Goal: Use online tool/utility: Utilize a website feature to perform a specific function

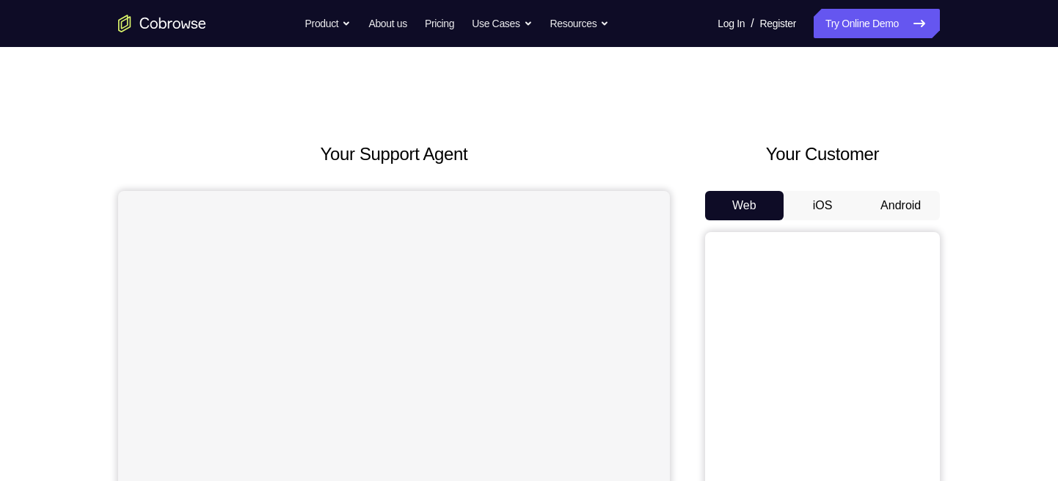
click at [907, 197] on button "Android" at bounding box center [901, 205] width 79 height 29
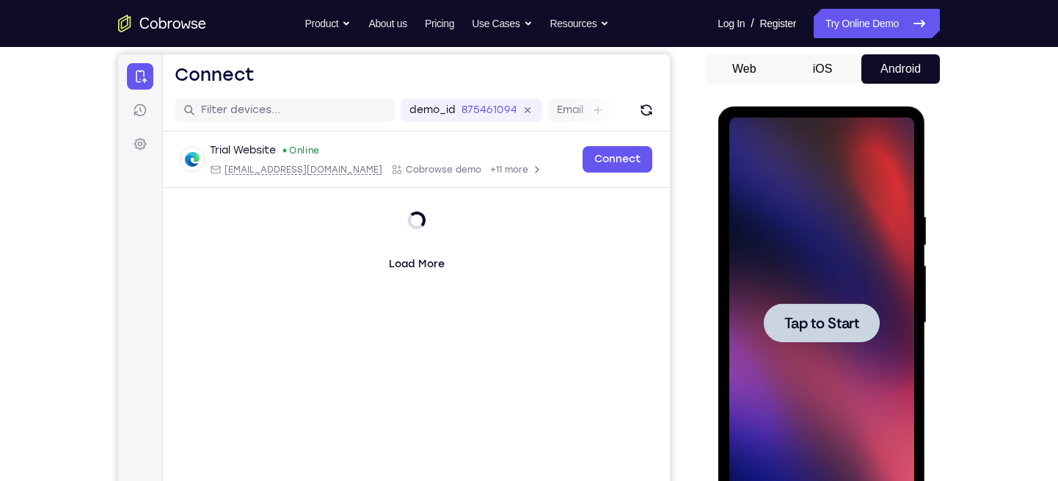
click at [850, 301] on div at bounding box center [821, 322] width 185 height 411
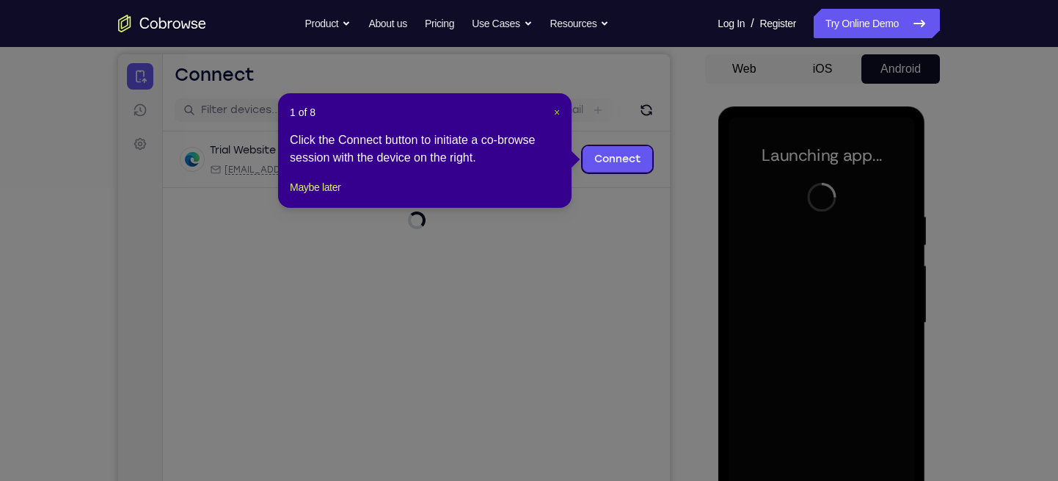
click at [554, 109] on span "×" at bounding box center [557, 112] width 6 height 12
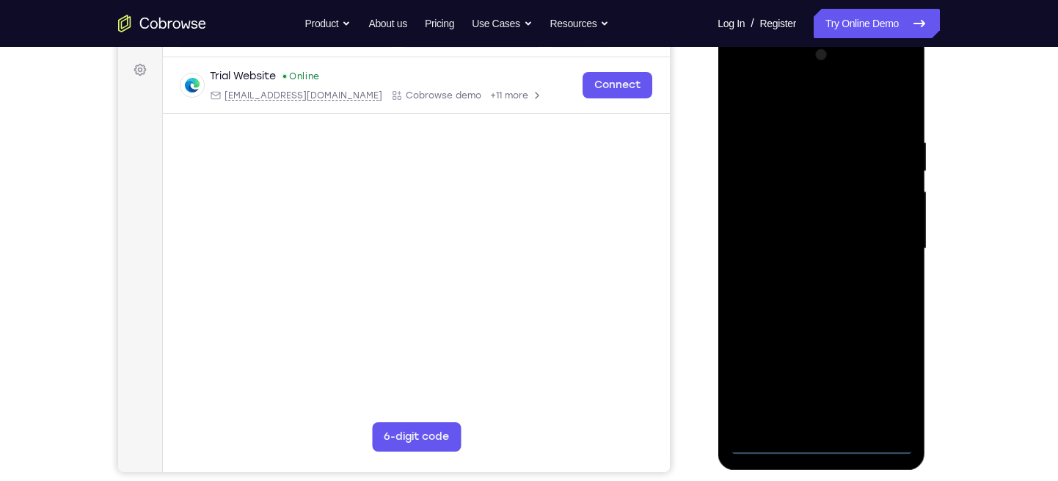
scroll to position [210, 0]
click at [823, 441] on div at bounding box center [821, 249] width 185 height 411
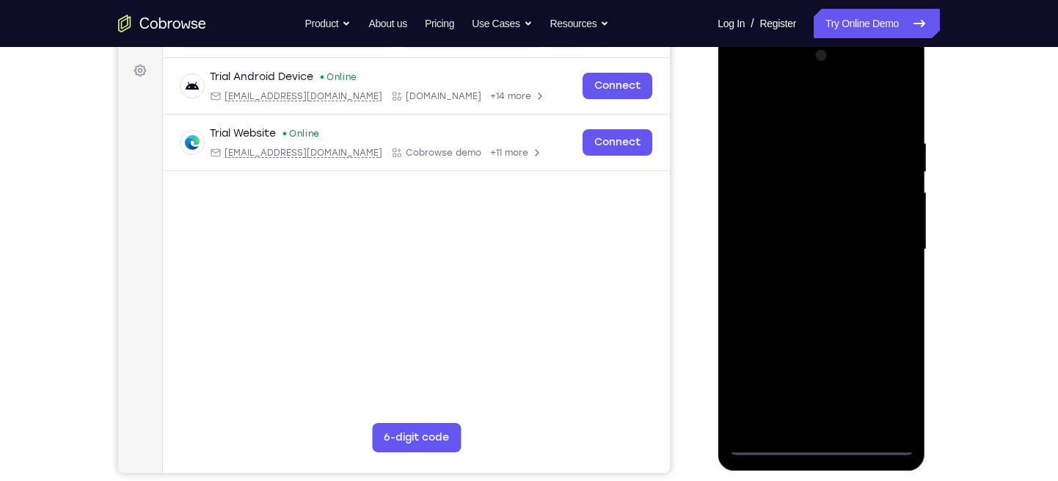
click at [885, 374] on div at bounding box center [821, 249] width 185 height 411
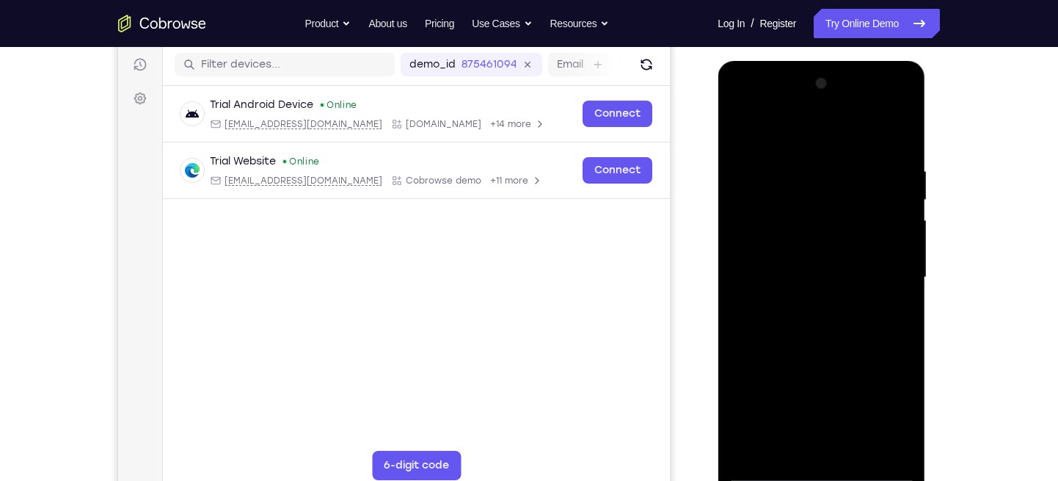
scroll to position [178, 0]
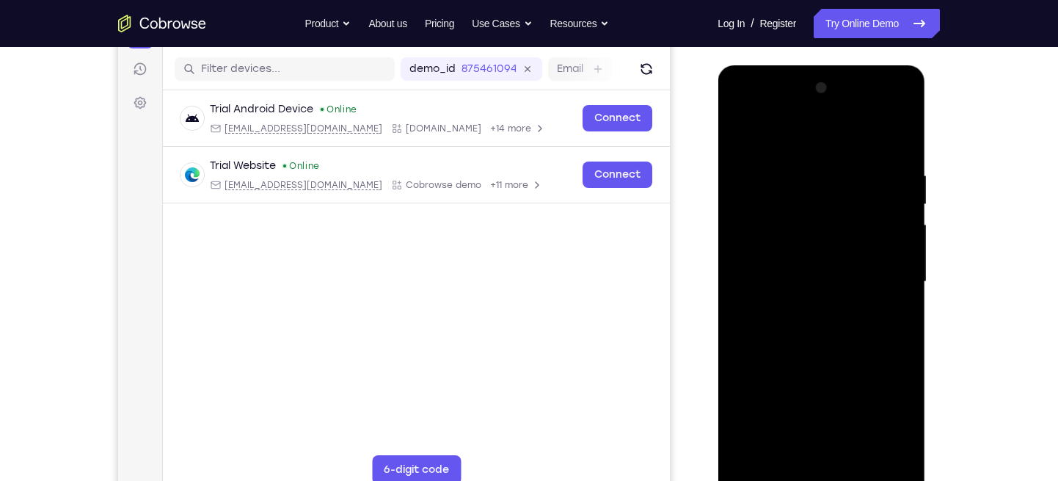
click at [743, 105] on div at bounding box center [821, 281] width 185 height 411
click at [890, 280] on div at bounding box center [821, 281] width 185 height 411
click at [803, 302] on div at bounding box center [821, 281] width 185 height 411
click at [828, 269] on div at bounding box center [821, 281] width 185 height 411
click at [803, 256] on div at bounding box center [821, 281] width 185 height 411
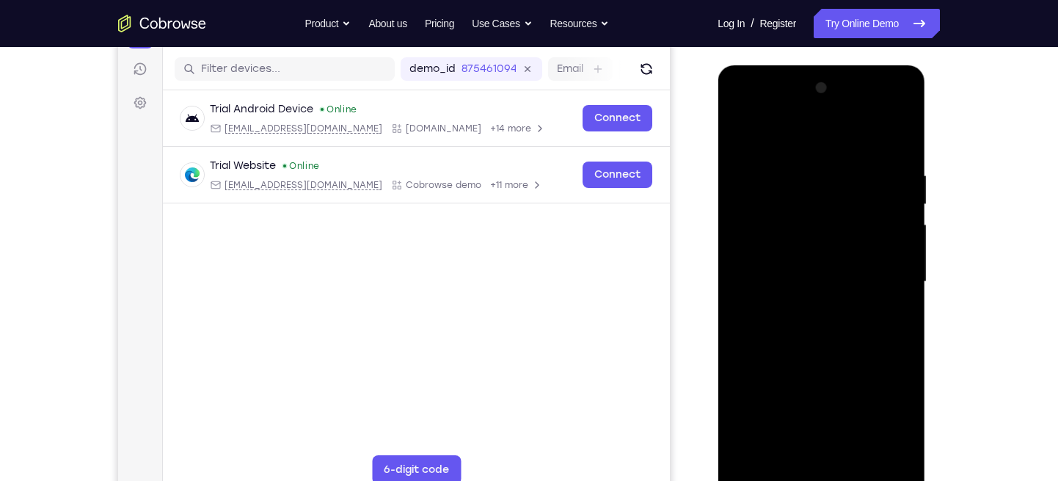
click at [811, 282] on div at bounding box center [821, 281] width 185 height 411
click at [808, 328] on div at bounding box center [821, 281] width 185 height 411
click at [817, 321] on div at bounding box center [821, 281] width 185 height 411
click at [802, 170] on div at bounding box center [821, 281] width 185 height 411
click at [798, 321] on div at bounding box center [821, 281] width 185 height 411
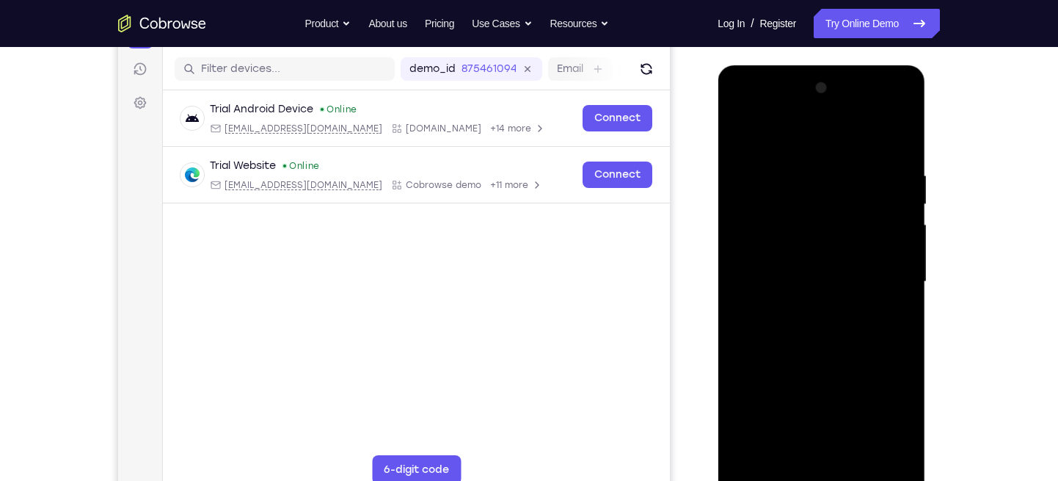
click at [801, 175] on div at bounding box center [821, 281] width 185 height 411
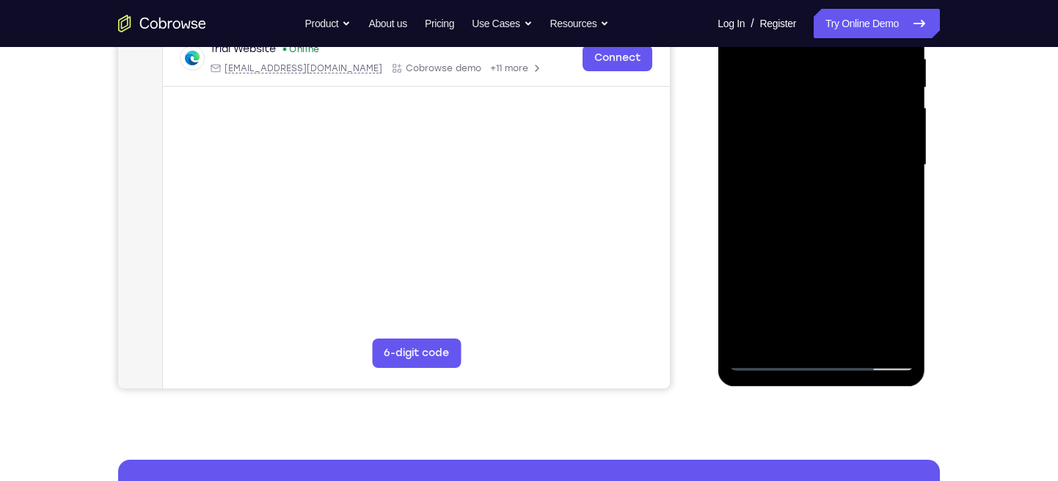
scroll to position [289, 0]
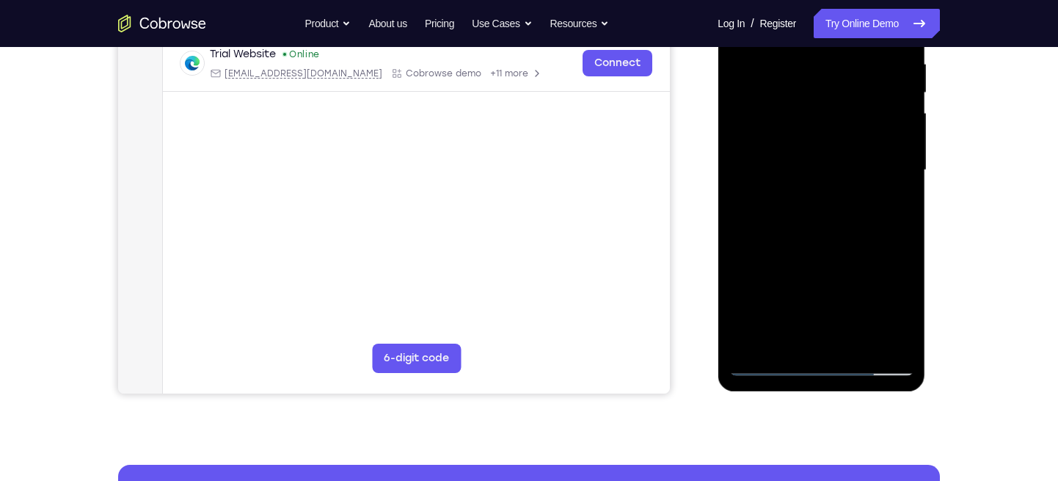
click at [892, 212] on div at bounding box center [821, 170] width 185 height 411
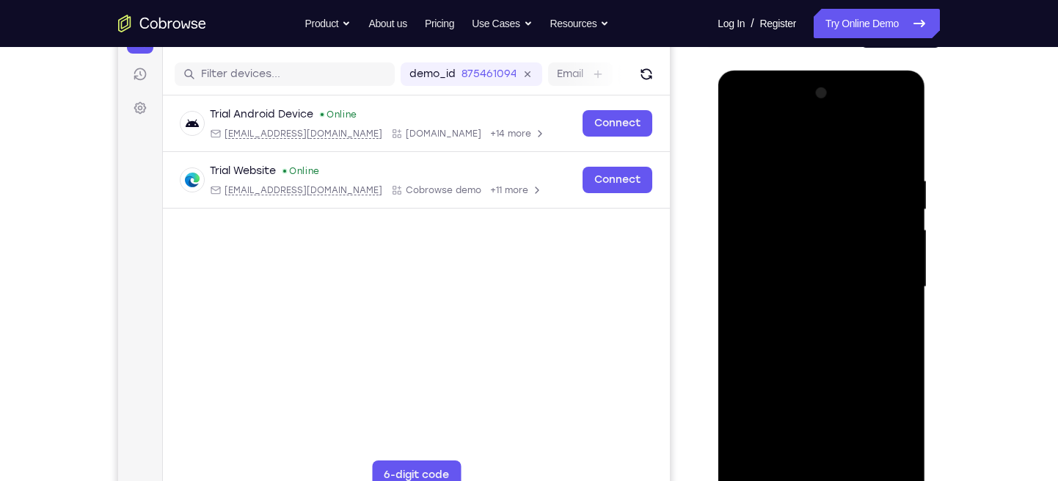
scroll to position [172, 0]
click at [892, 233] on div at bounding box center [821, 287] width 185 height 411
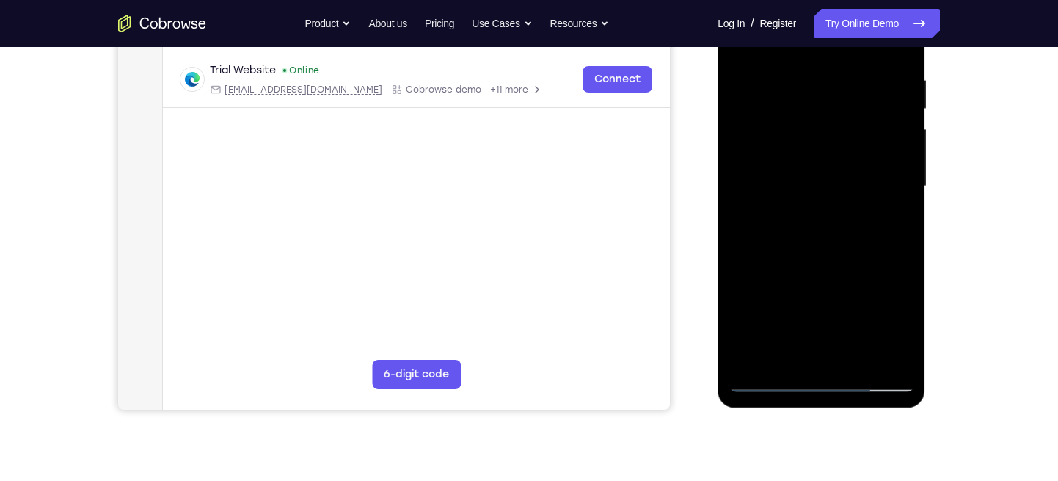
scroll to position [274, 0]
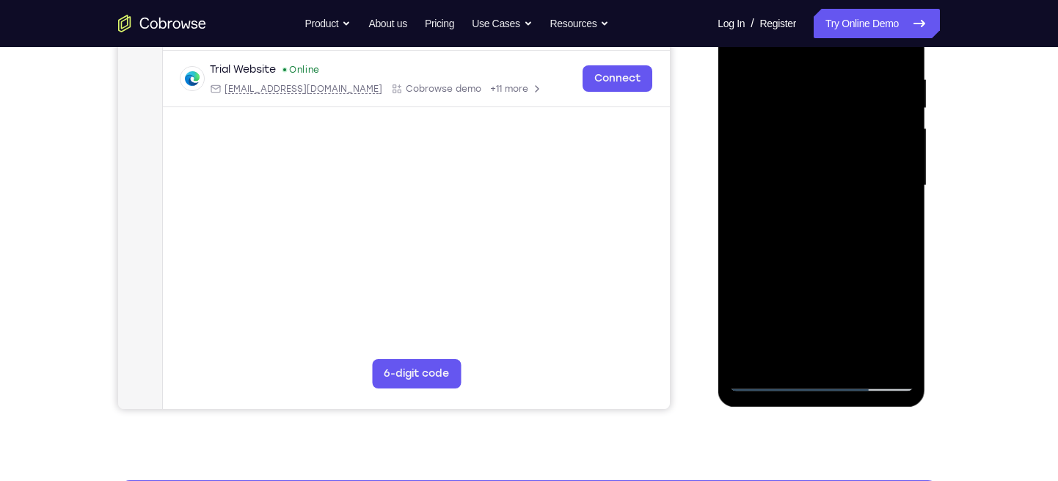
click at [750, 215] on div at bounding box center [821, 185] width 185 height 411
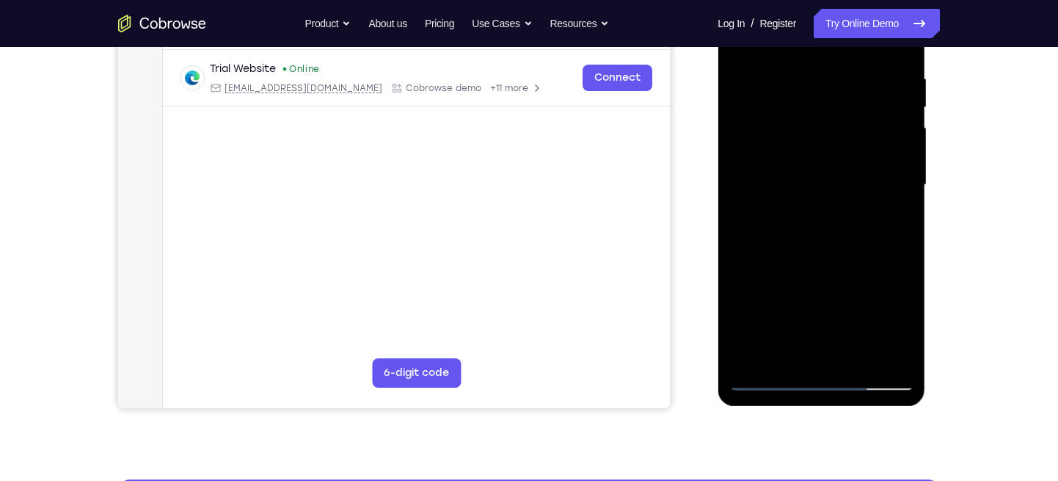
scroll to position [270, 0]
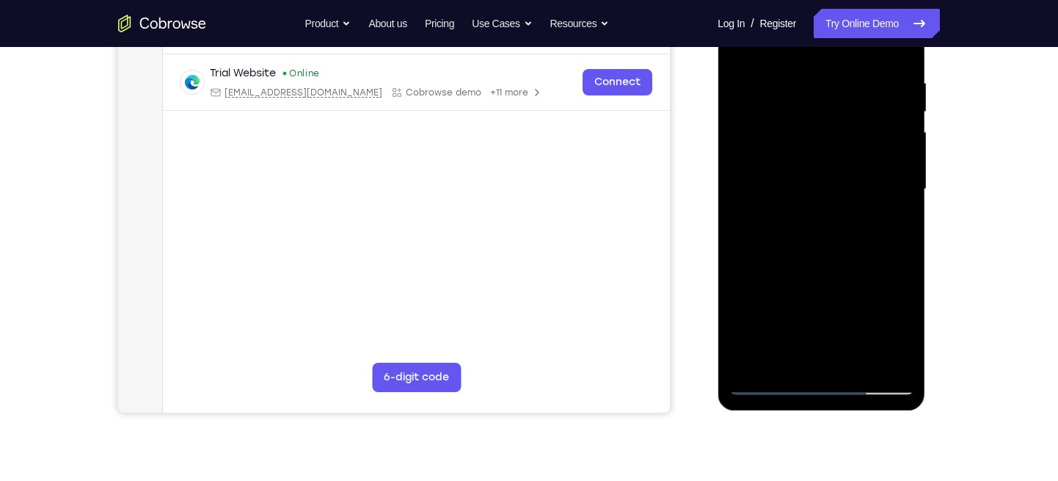
click at [874, 233] on div at bounding box center [821, 189] width 185 height 411
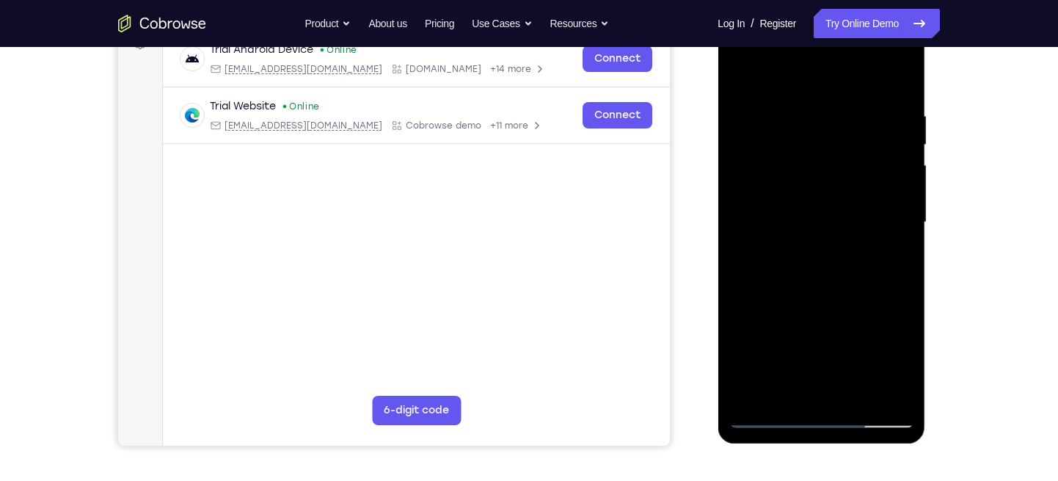
click at [892, 228] on div at bounding box center [821, 222] width 185 height 411
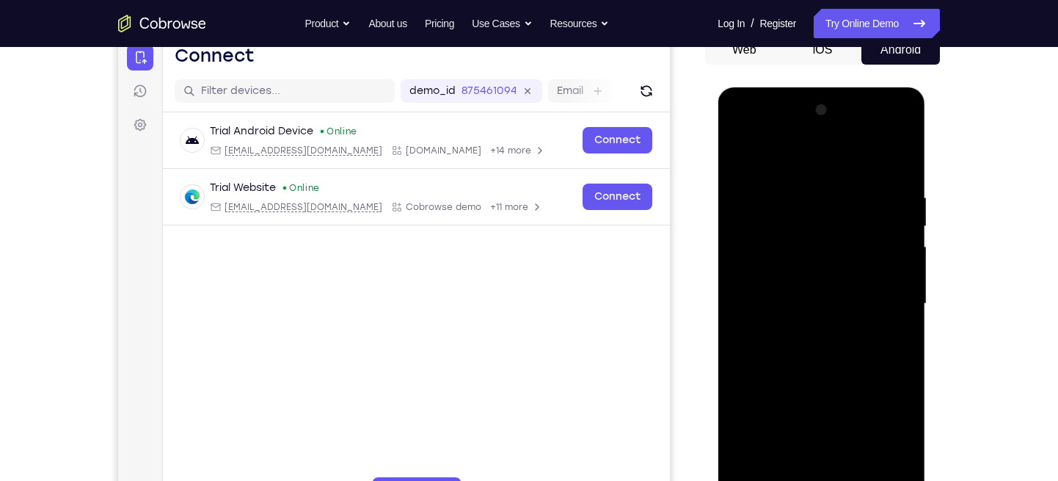
scroll to position [151, 0]
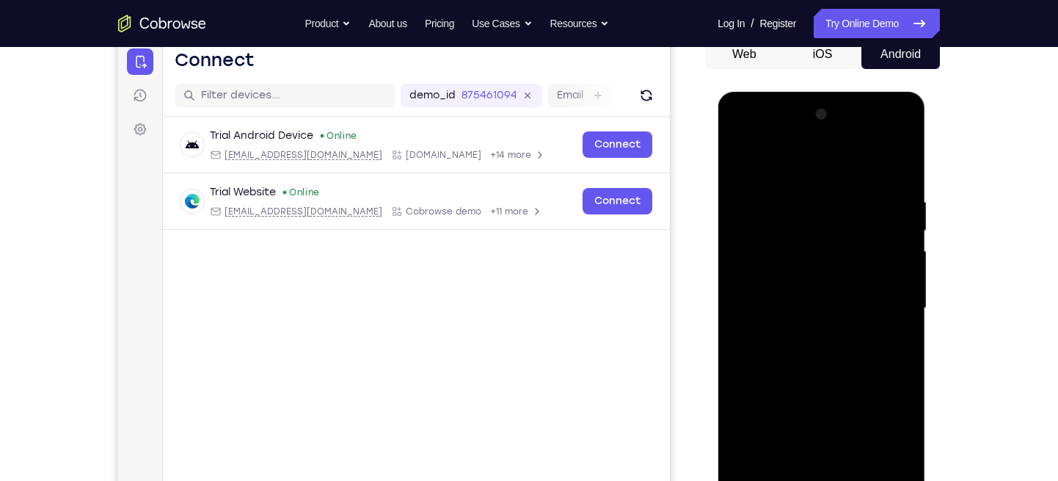
click at [895, 165] on div at bounding box center [821, 308] width 185 height 411
click at [798, 189] on div at bounding box center [821, 308] width 185 height 411
click at [749, 165] on div at bounding box center [821, 308] width 185 height 411
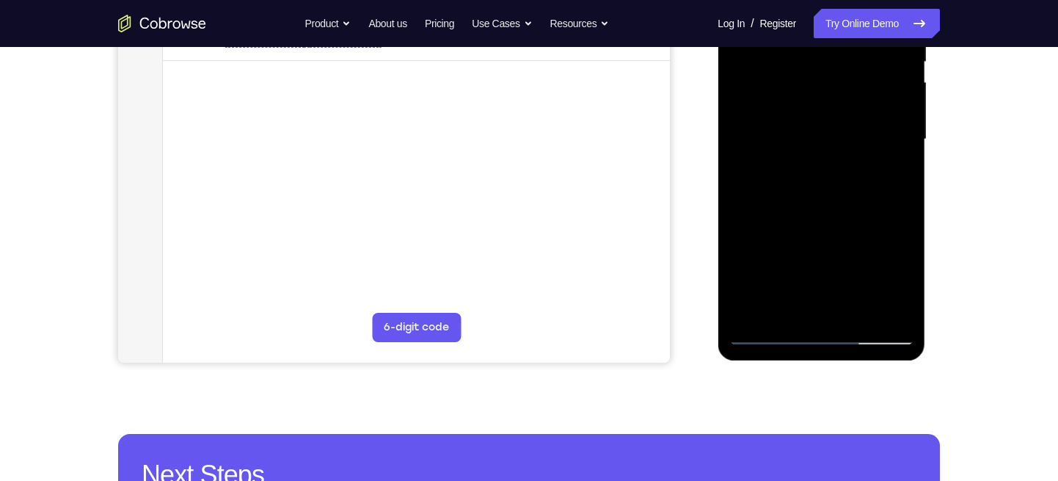
scroll to position [324, 0]
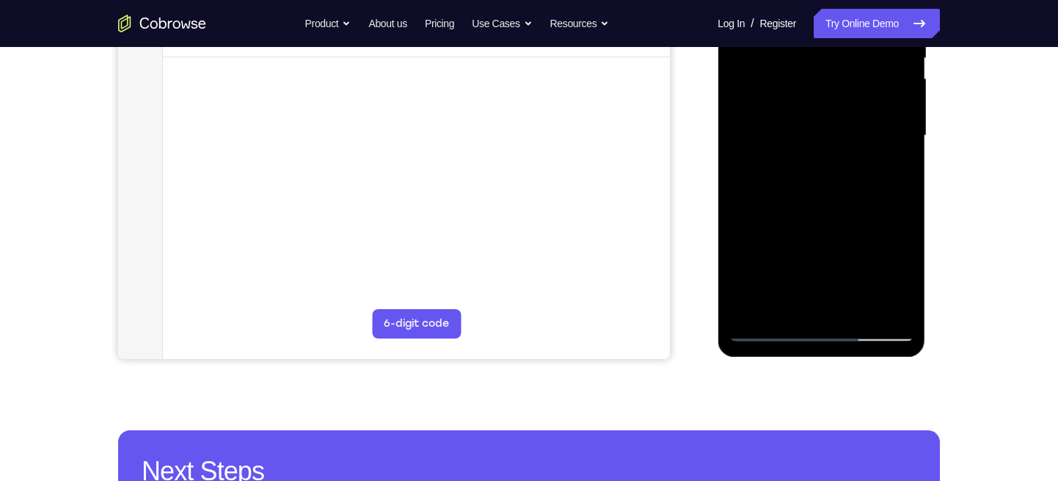
drag, startPoint x: 817, startPoint y: 263, endPoint x: 844, endPoint y: 194, distance: 74.1
click at [844, 194] on div at bounding box center [821, 135] width 185 height 411
drag, startPoint x: 826, startPoint y: 257, endPoint x: 826, endPoint y: 288, distance: 30.8
click at [826, 288] on div at bounding box center [821, 135] width 185 height 411
drag, startPoint x: 843, startPoint y: 153, endPoint x: 848, endPoint y: 264, distance: 111.7
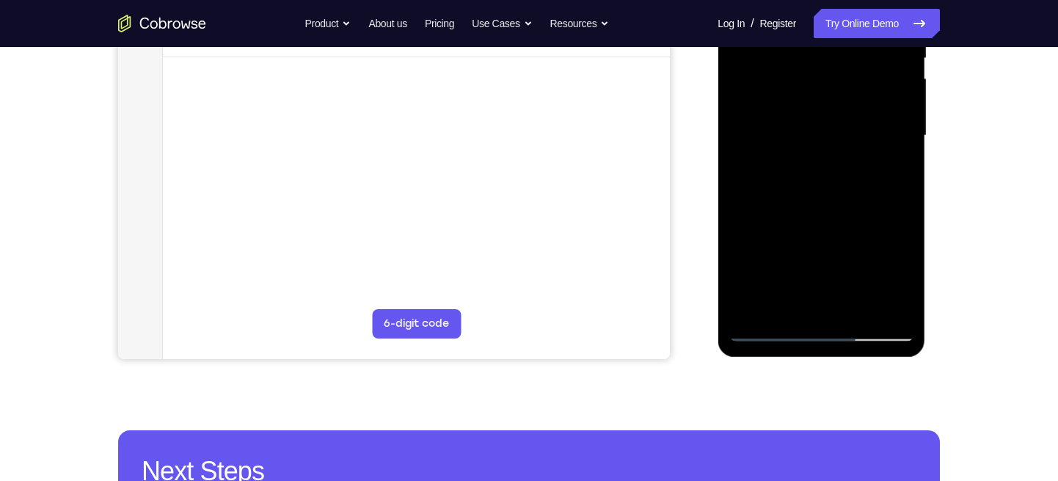
click at [848, 264] on div at bounding box center [821, 135] width 185 height 411
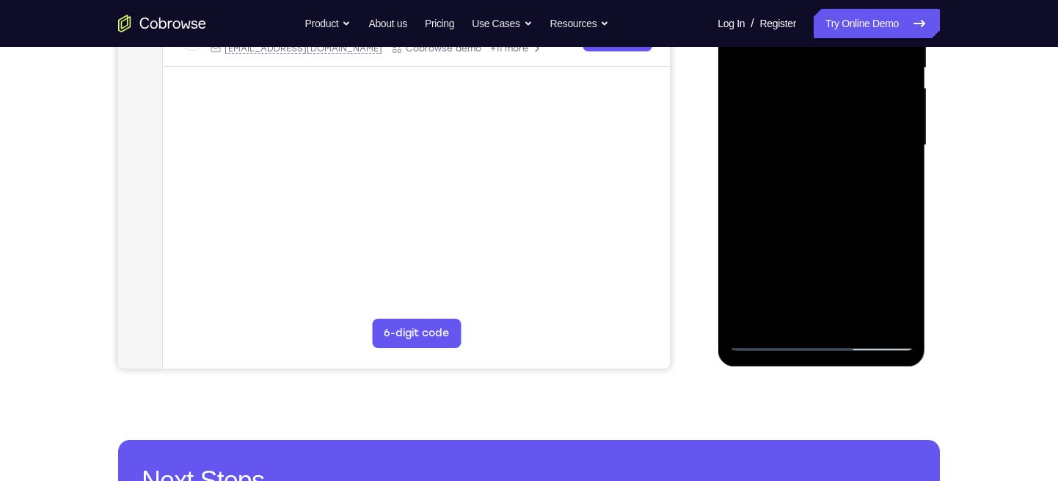
scroll to position [326, 0]
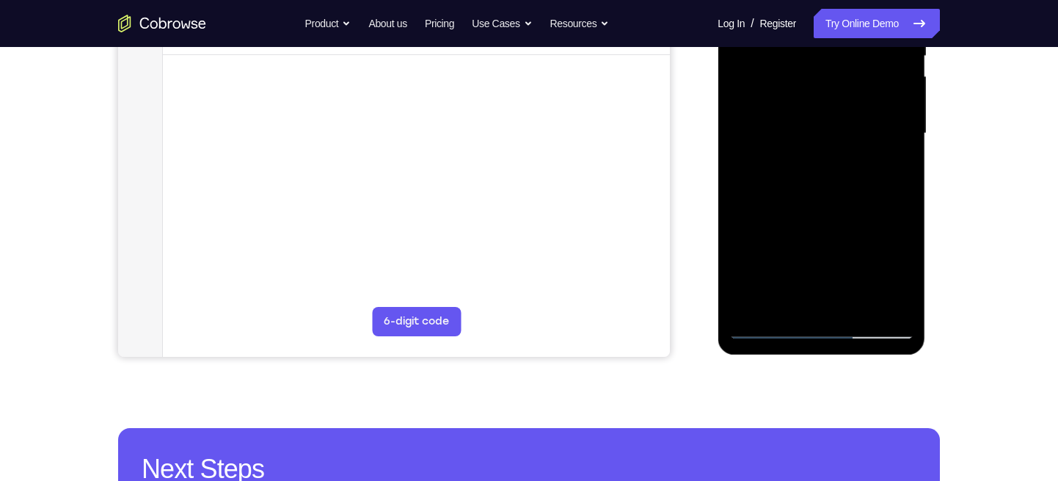
click at [860, 304] on div at bounding box center [821, 133] width 185 height 411
click at [840, 191] on div at bounding box center [821, 133] width 185 height 411
click at [887, 160] on div at bounding box center [821, 133] width 185 height 411
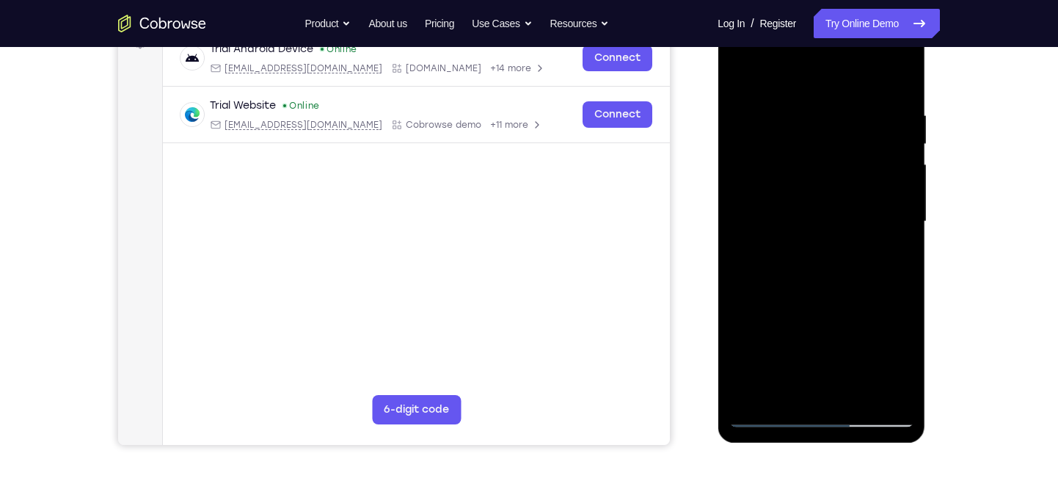
scroll to position [233, 0]
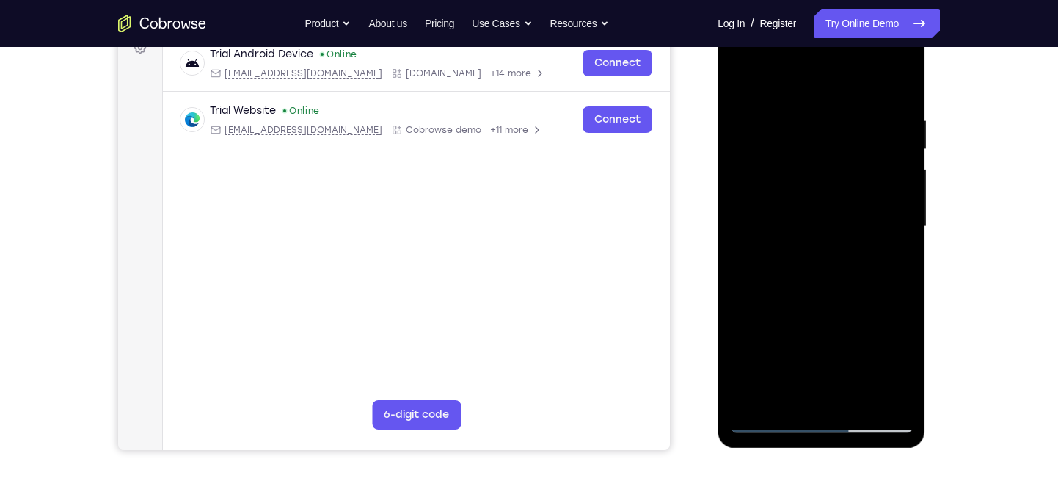
click at [802, 182] on div at bounding box center [821, 226] width 185 height 411
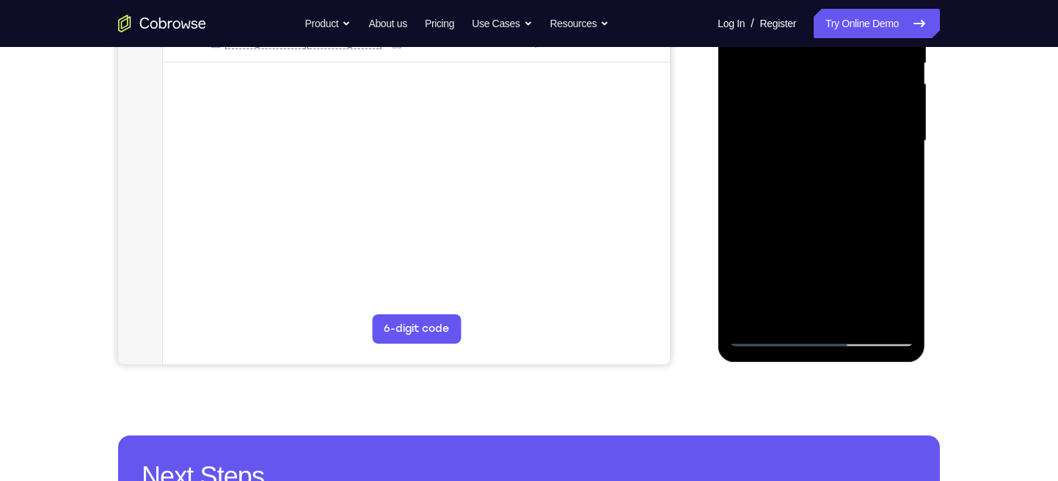
scroll to position [321, 0]
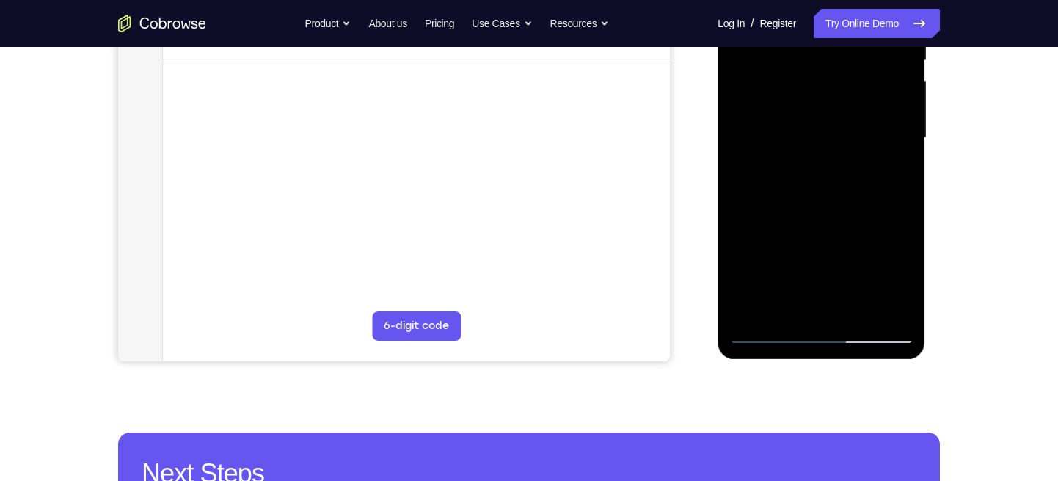
click at [813, 233] on div at bounding box center [821, 137] width 185 height 411
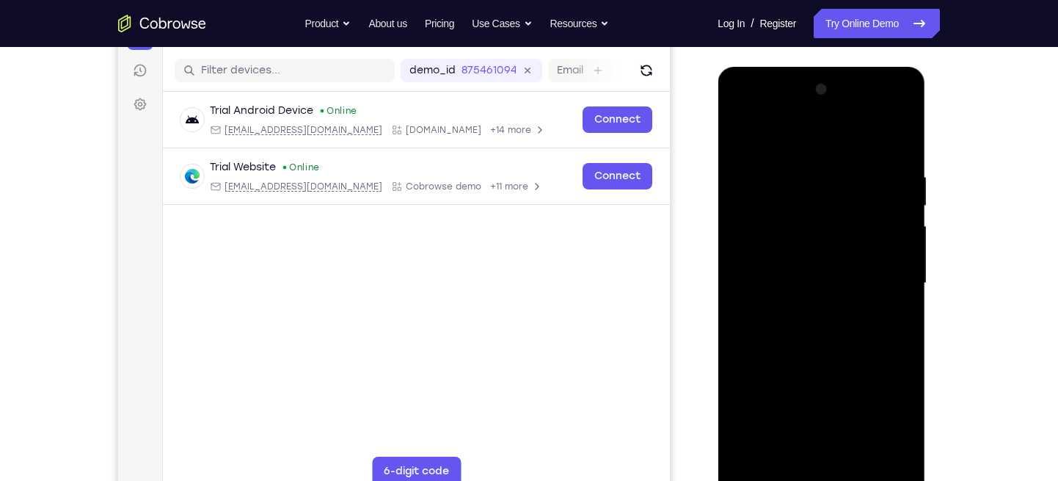
scroll to position [175, 0]
click at [741, 139] on div at bounding box center [821, 284] width 185 height 411
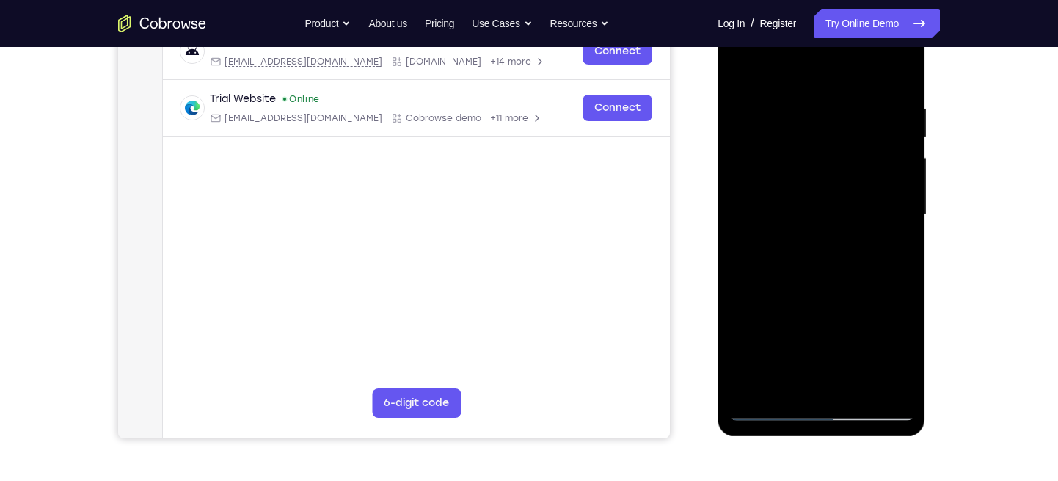
scroll to position [191, 0]
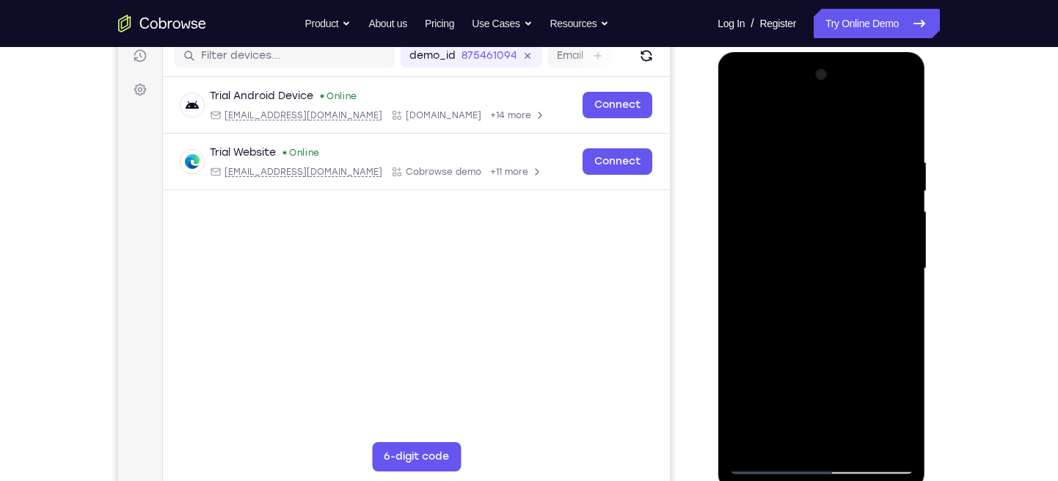
click at [845, 160] on div at bounding box center [821, 268] width 185 height 411
click at [899, 124] on div at bounding box center [821, 268] width 185 height 411
click at [901, 119] on div at bounding box center [821, 268] width 185 height 411
click at [740, 118] on div at bounding box center [821, 268] width 185 height 411
click at [834, 153] on div at bounding box center [821, 268] width 185 height 411
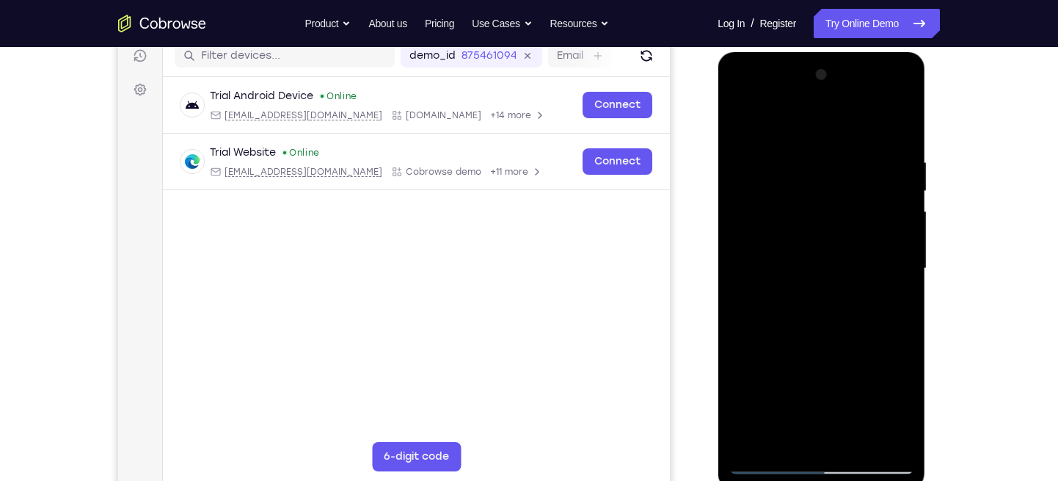
click at [898, 123] on div at bounding box center [821, 268] width 185 height 411
click at [794, 148] on div at bounding box center [821, 268] width 185 height 411
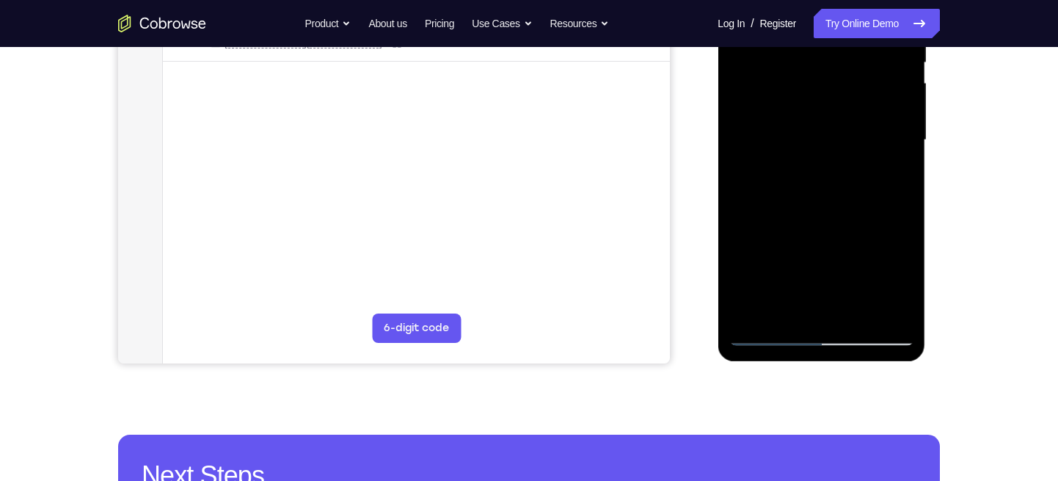
scroll to position [320, 0]
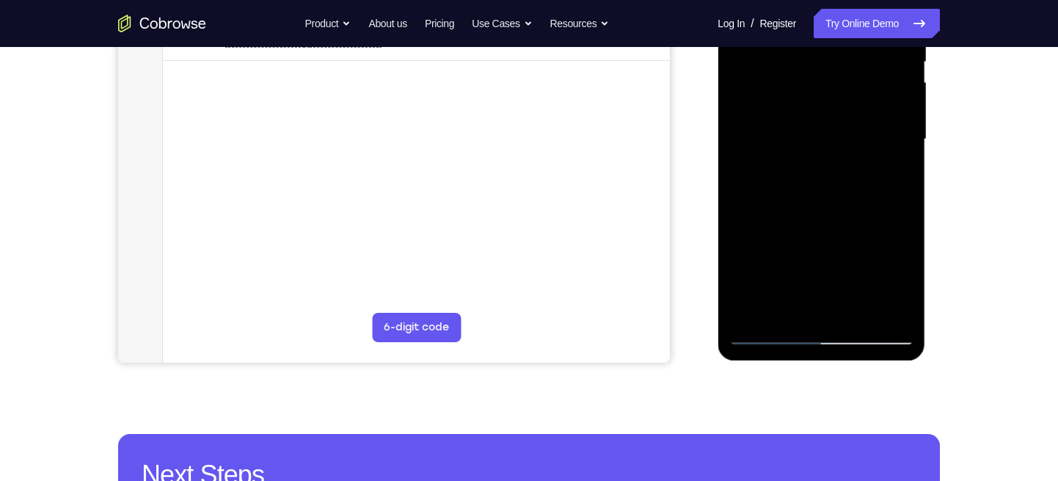
click at [882, 308] on div at bounding box center [821, 139] width 185 height 411
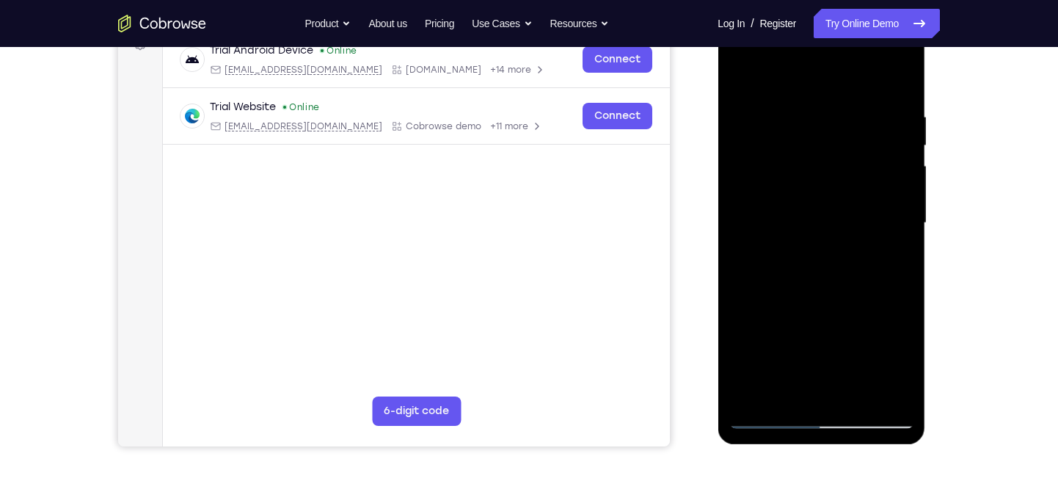
scroll to position [236, 0]
click at [906, 170] on div at bounding box center [821, 223] width 185 height 411
click at [896, 80] on div at bounding box center [821, 223] width 185 height 411
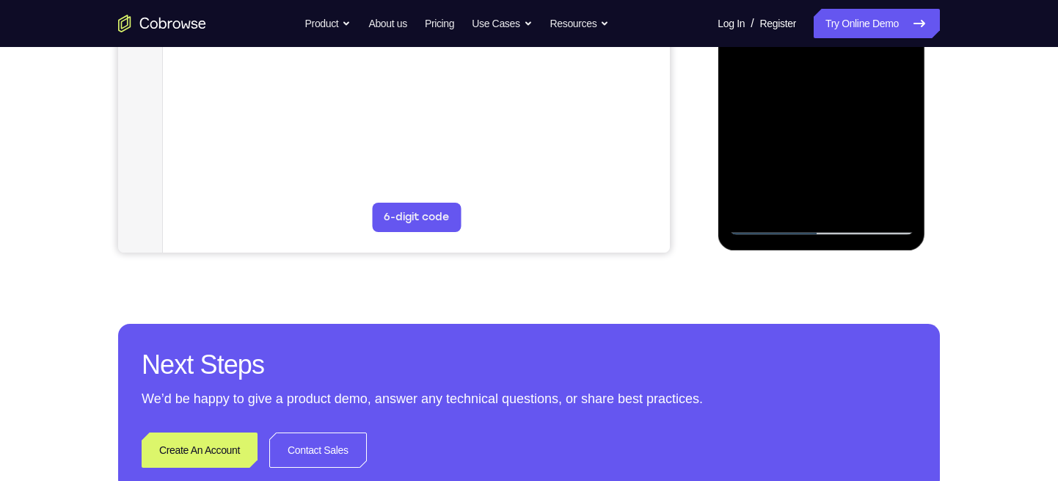
scroll to position [434, 0]
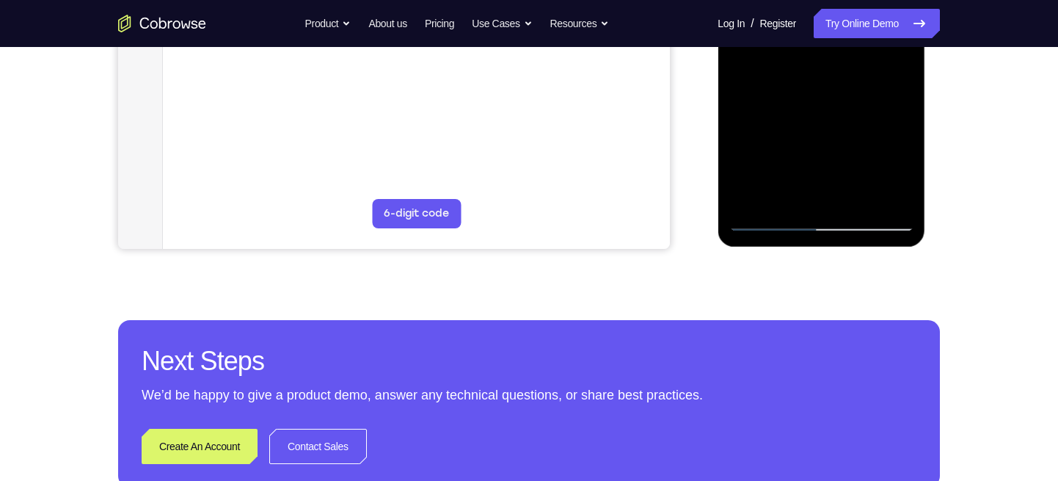
click at [853, 194] on div at bounding box center [821, 25] width 185 height 411
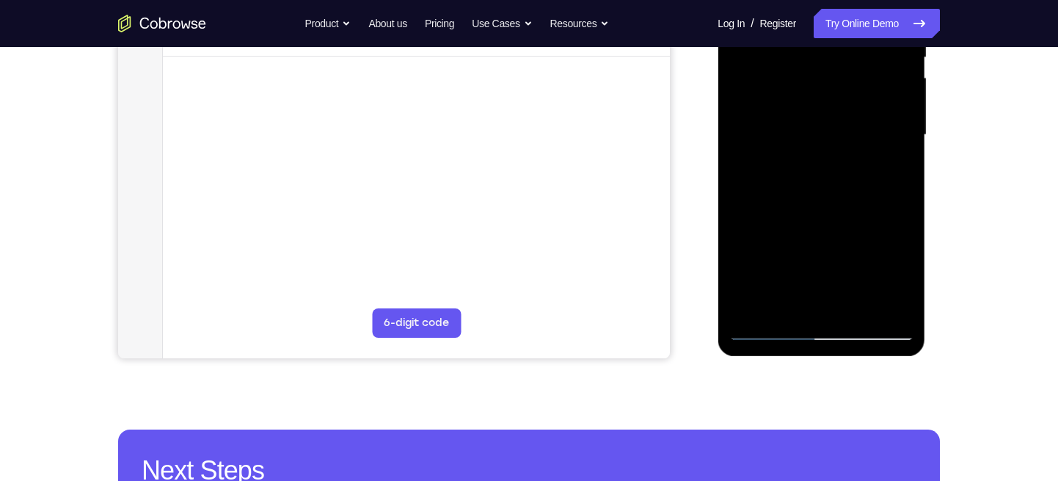
scroll to position [316, 0]
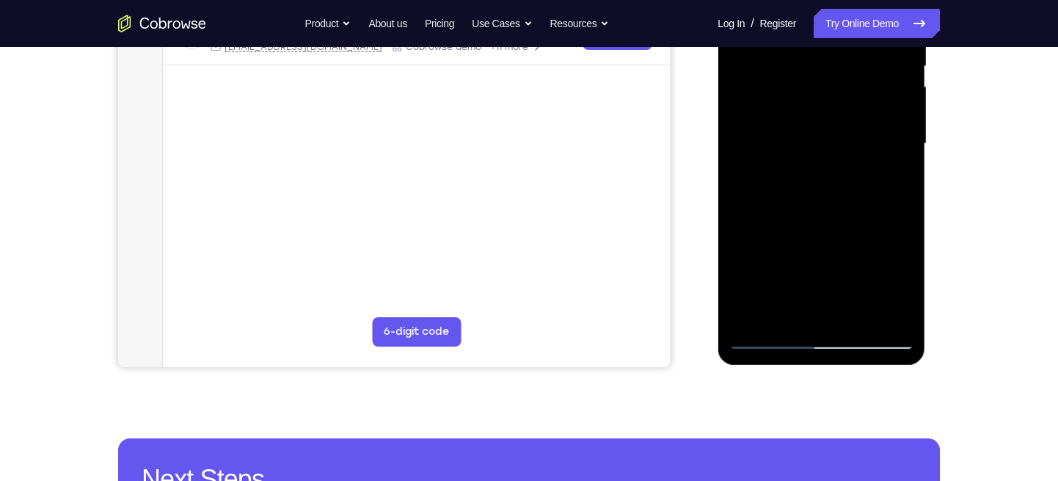
click at [794, 164] on div at bounding box center [821, 143] width 185 height 411
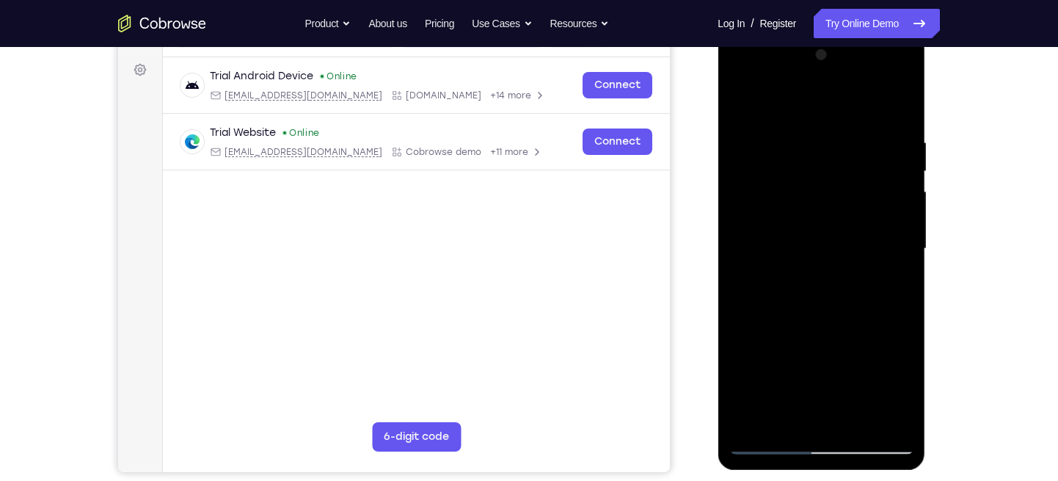
scroll to position [210, 0]
click at [764, 99] on div at bounding box center [821, 249] width 185 height 411
click at [738, 101] on div at bounding box center [821, 249] width 185 height 411
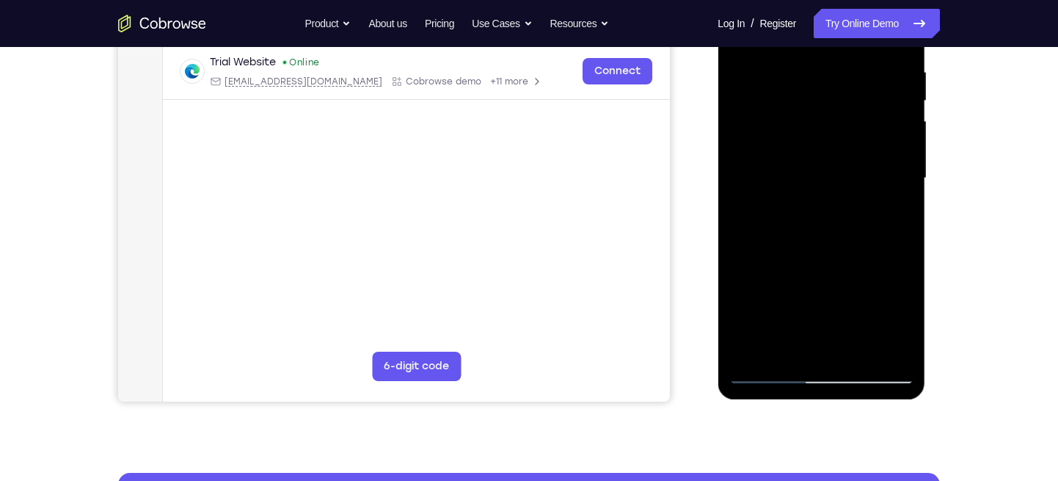
scroll to position [299, 0]
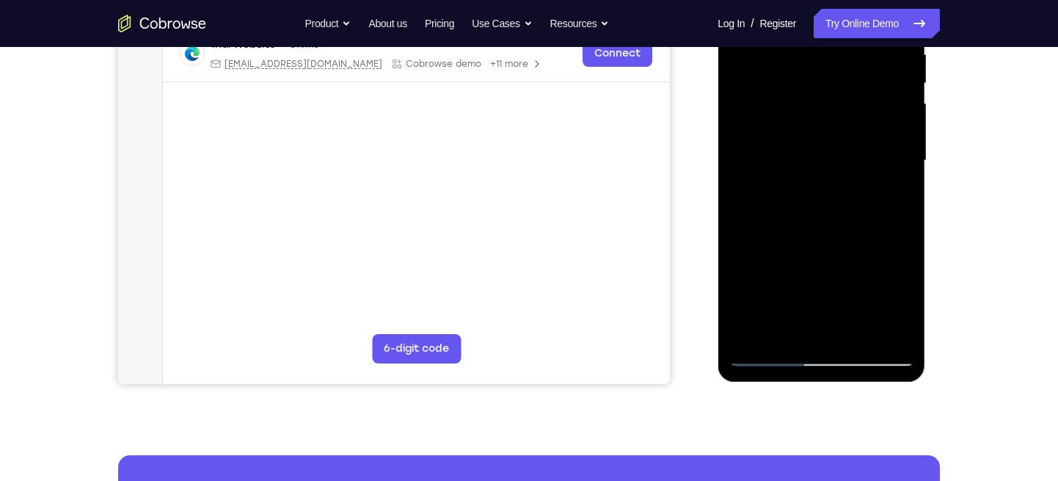
click at [778, 277] on div at bounding box center [821, 160] width 185 height 411
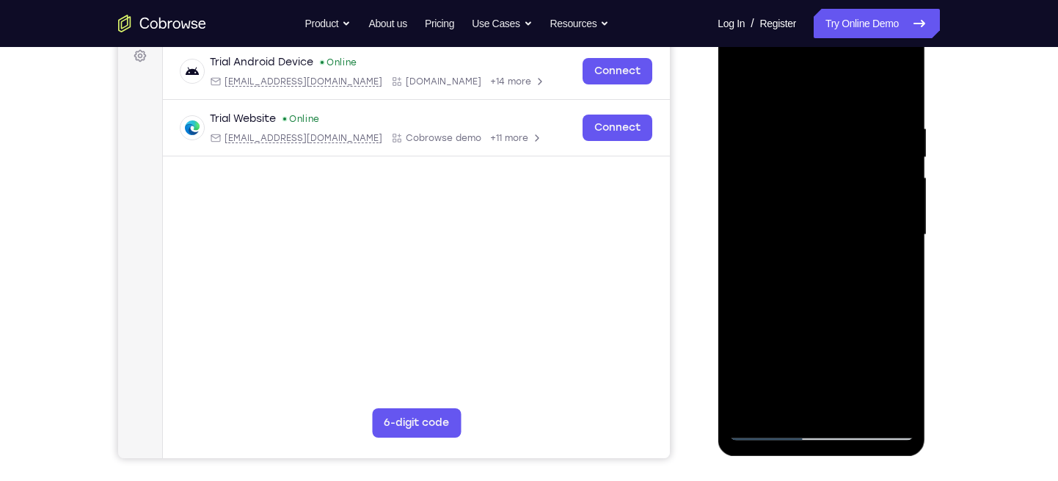
scroll to position [224, 0]
click at [739, 88] on div at bounding box center [821, 235] width 185 height 411
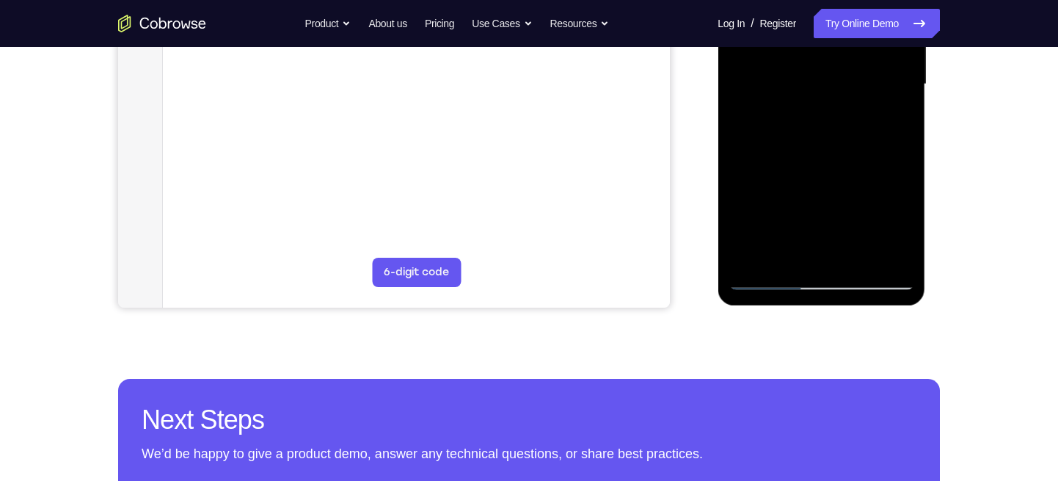
scroll to position [367, 0]
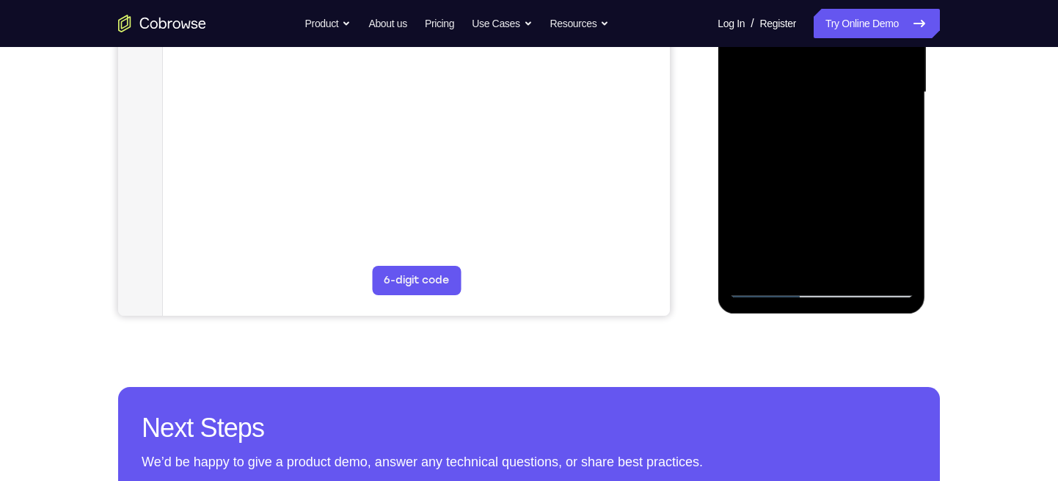
drag, startPoint x: 796, startPoint y: 252, endPoint x: 814, endPoint y: 113, distance: 140.6
click at [814, 113] on div at bounding box center [821, 92] width 185 height 411
drag, startPoint x: 806, startPoint y: 117, endPoint x: 805, endPoint y: 274, distance: 157.1
click at [805, 274] on div at bounding box center [821, 92] width 185 height 411
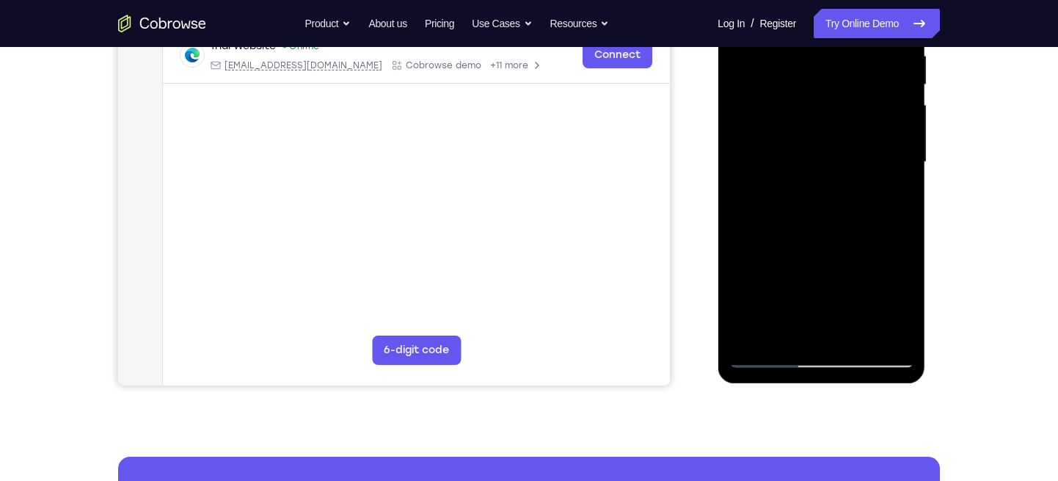
scroll to position [295, 0]
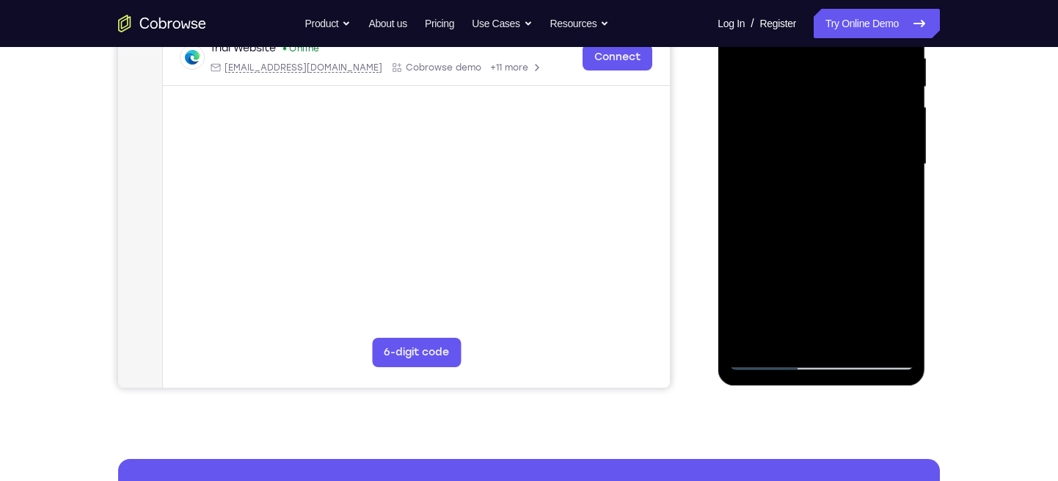
click at [801, 128] on div at bounding box center [821, 164] width 185 height 411
click at [863, 250] on div at bounding box center [821, 164] width 185 height 411
click at [850, 230] on div at bounding box center [821, 164] width 185 height 411
click at [806, 211] on div at bounding box center [821, 164] width 185 height 411
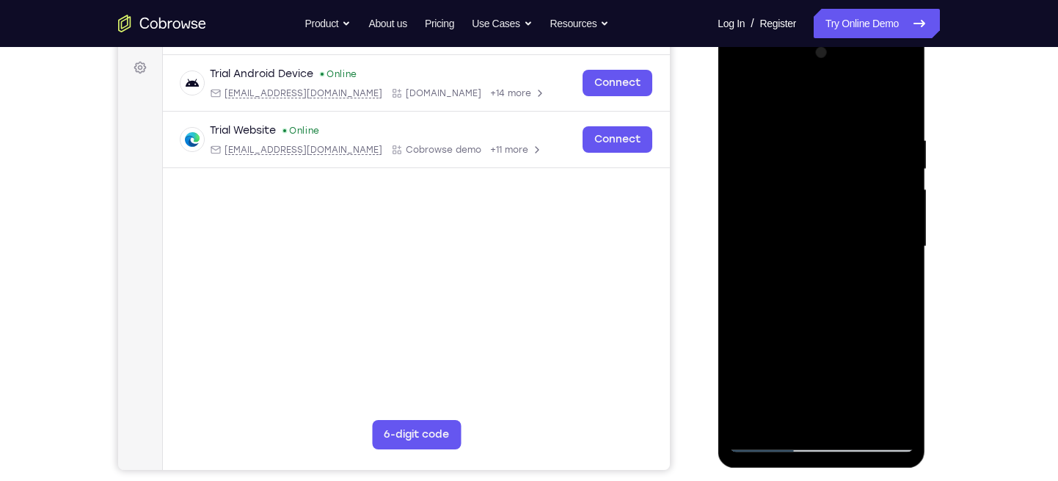
scroll to position [206, 0]
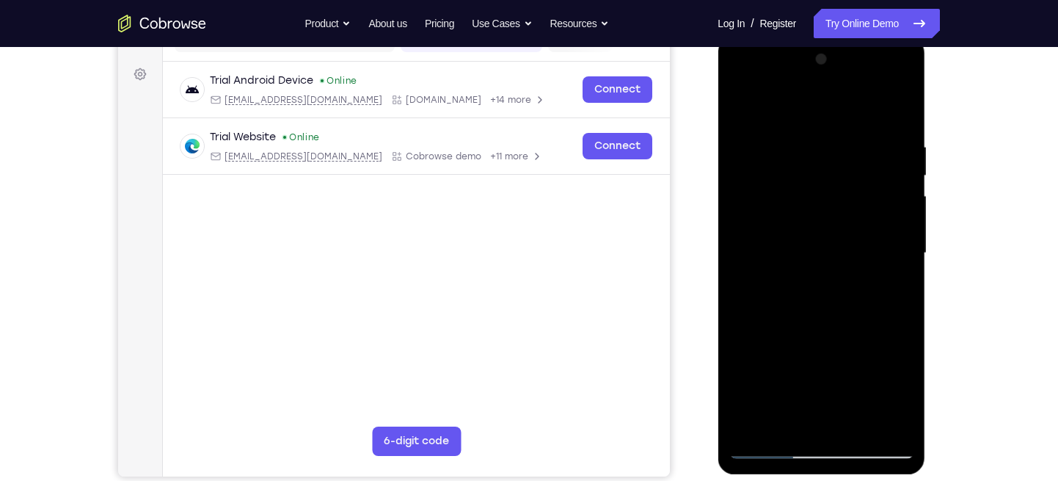
click at [742, 106] on div at bounding box center [821, 253] width 185 height 411
click at [742, 105] on div at bounding box center [821, 253] width 185 height 411
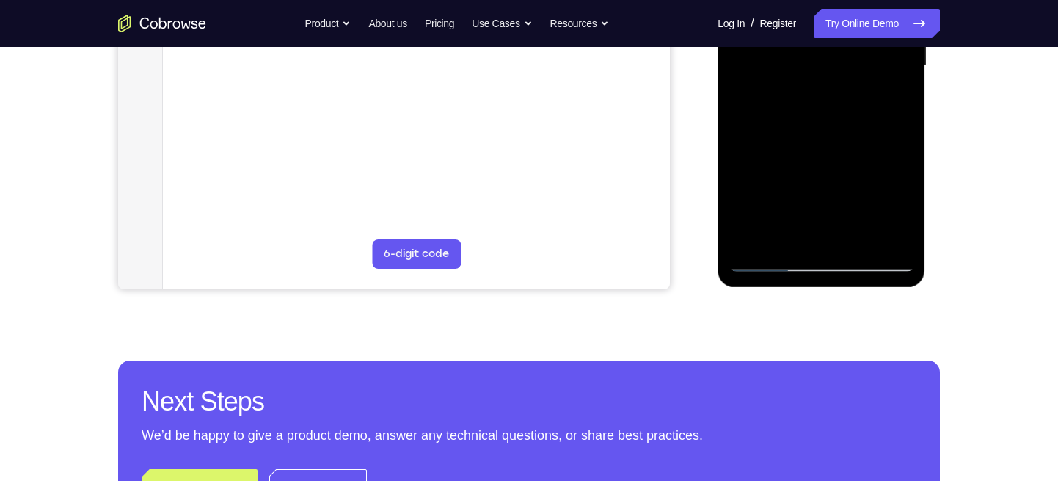
scroll to position [397, 0]
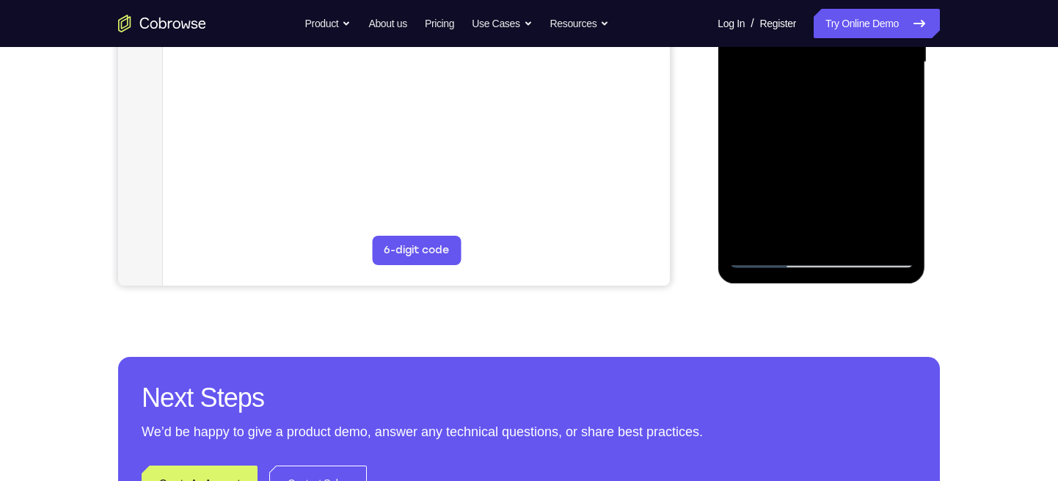
click at [752, 233] on div at bounding box center [821, 62] width 185 height 411
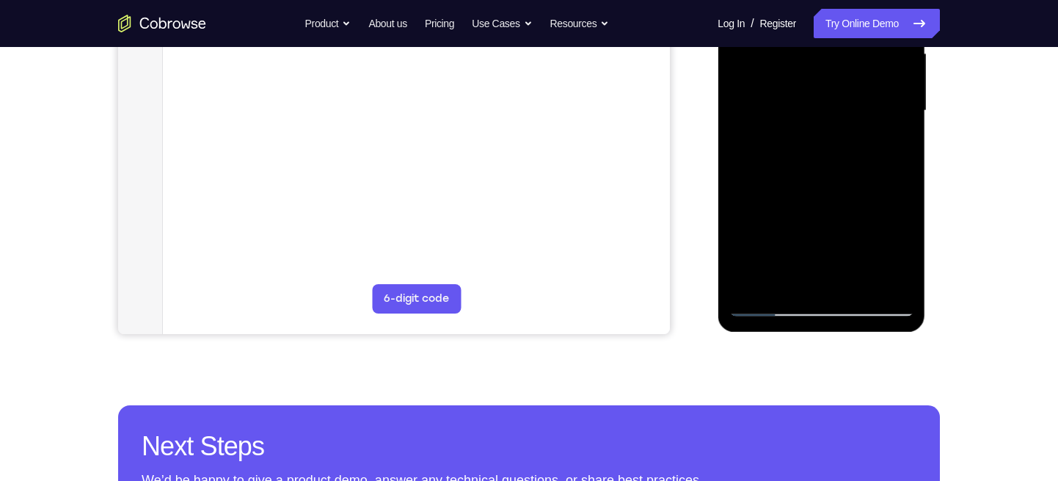
scroll to position [358, 0]
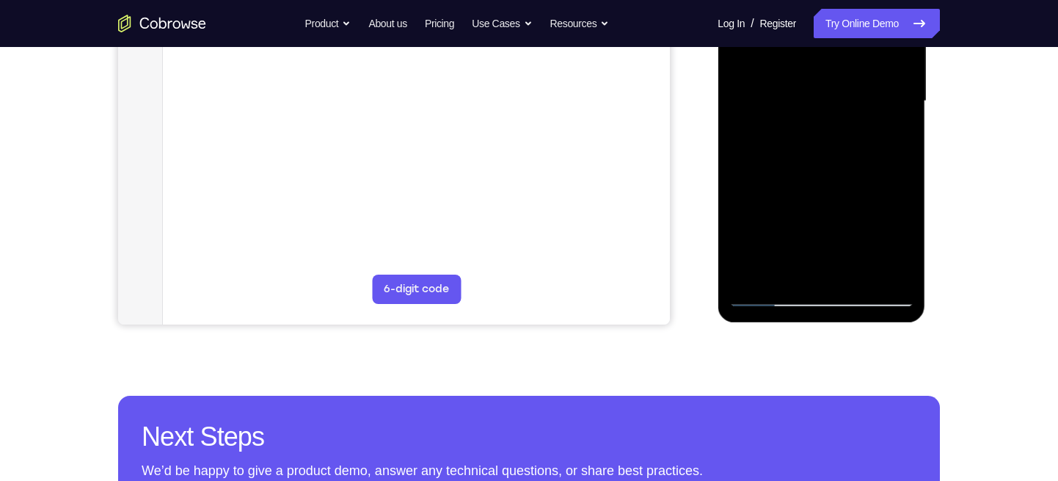
click at [854, 277] on div at bounding box center [821, 101] width 185 height 411
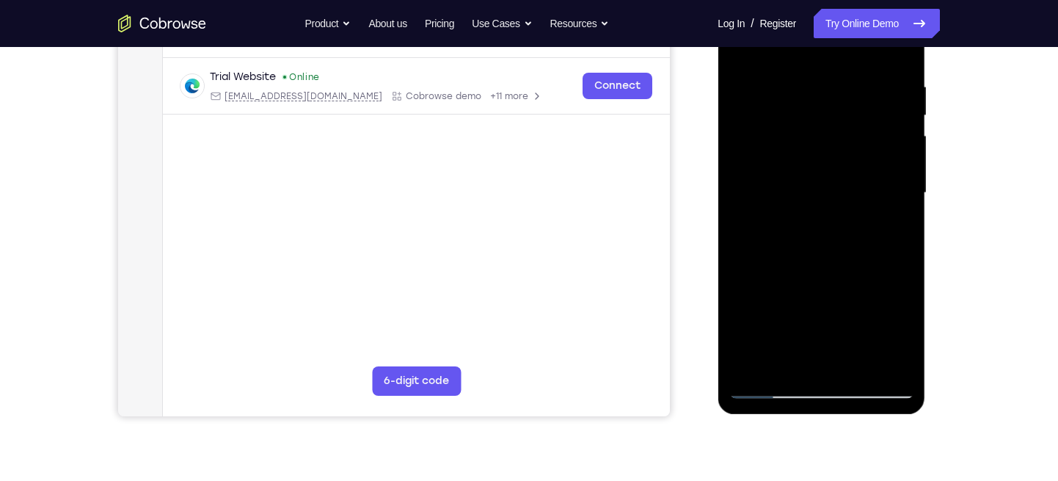
scroll to position [266, 0]
click at [794, 222] on div at bounding box center [821, 193] width 185 height 411
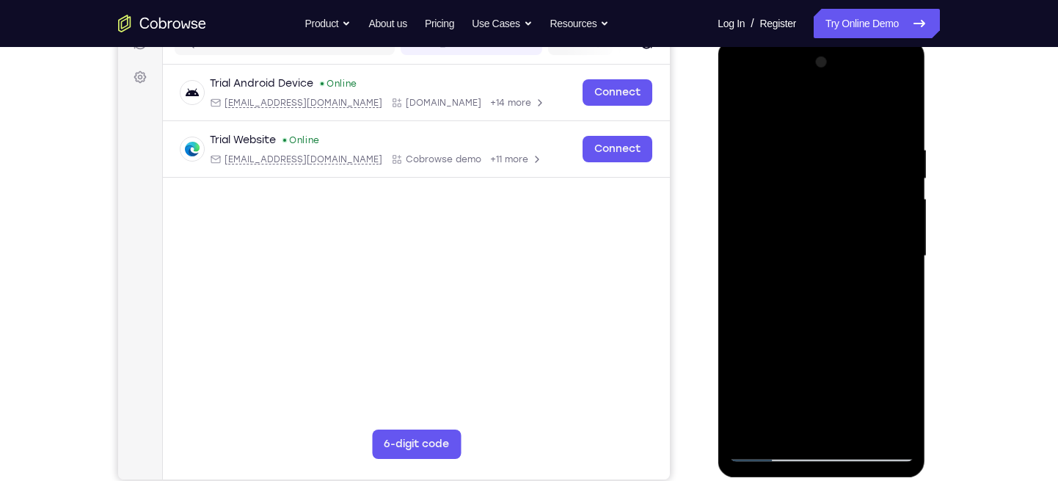
scroll to position [203, 0]
click at [742, 110] on div at bounding box center [821, 256] width 185 height 411
click at [901, 174] on div at bounding box center [821, 256] width 185 height 411
click at [746, 103] on div at bounding box center [821, 256] width 185 height 411
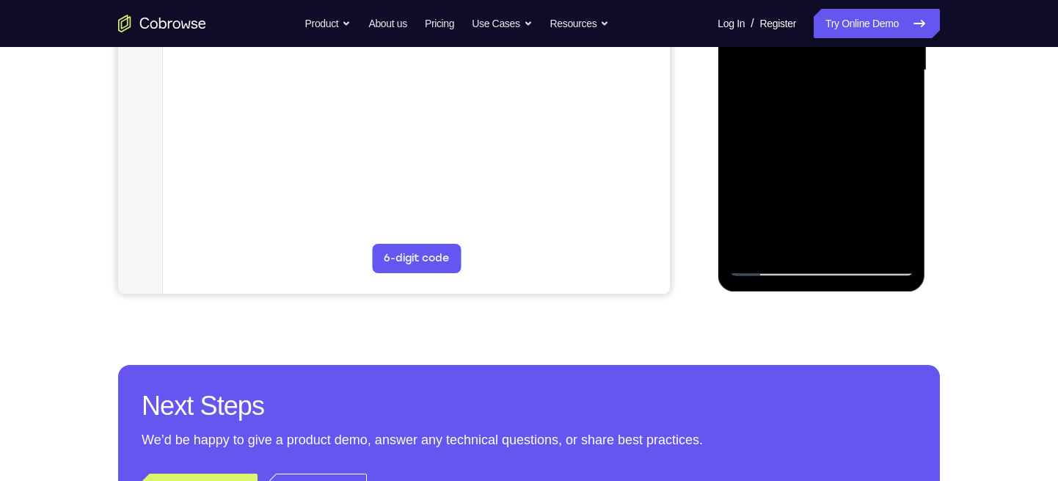
click at [785, 246] on div at bounding box center [821, 70] width 185 height 411
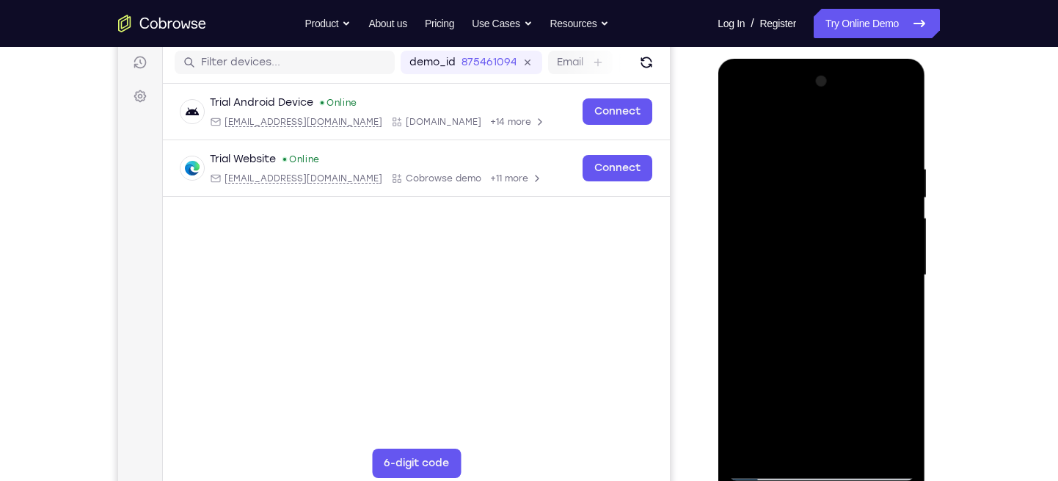
scroll to position [183, 0]
click at [835, 243] on div at bounding box center [821, 275] width 185 height 411
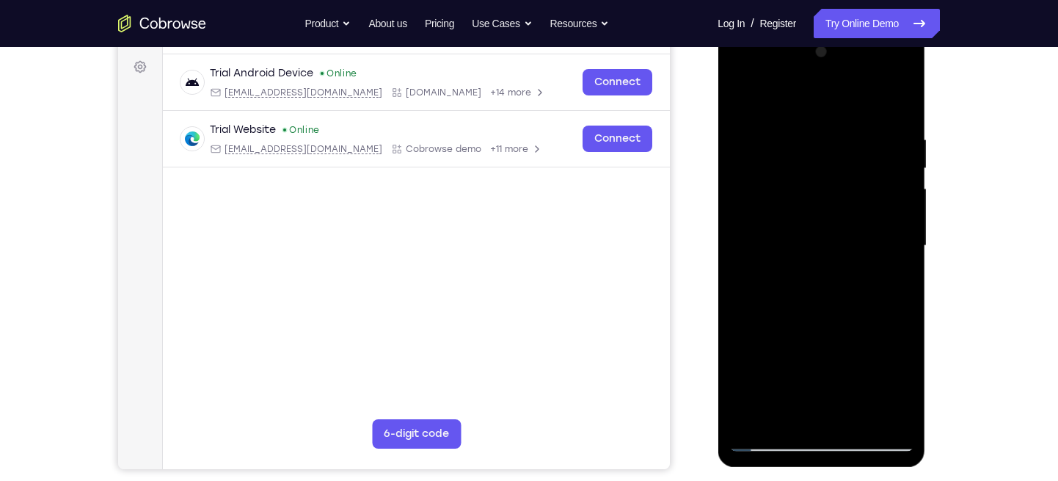
scroll to position [210, 0]
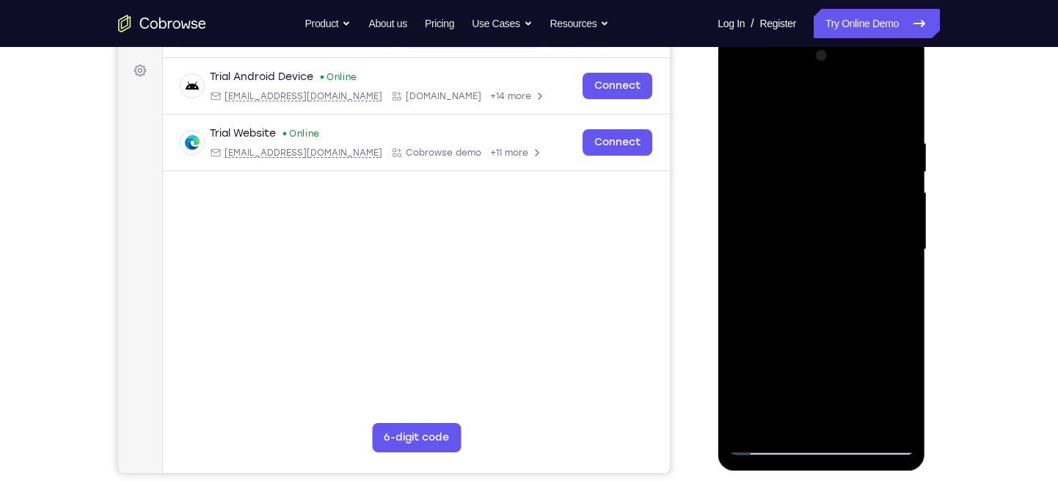
click at [741, 99] on div at bounding box center [821, 249] width 185 height 411
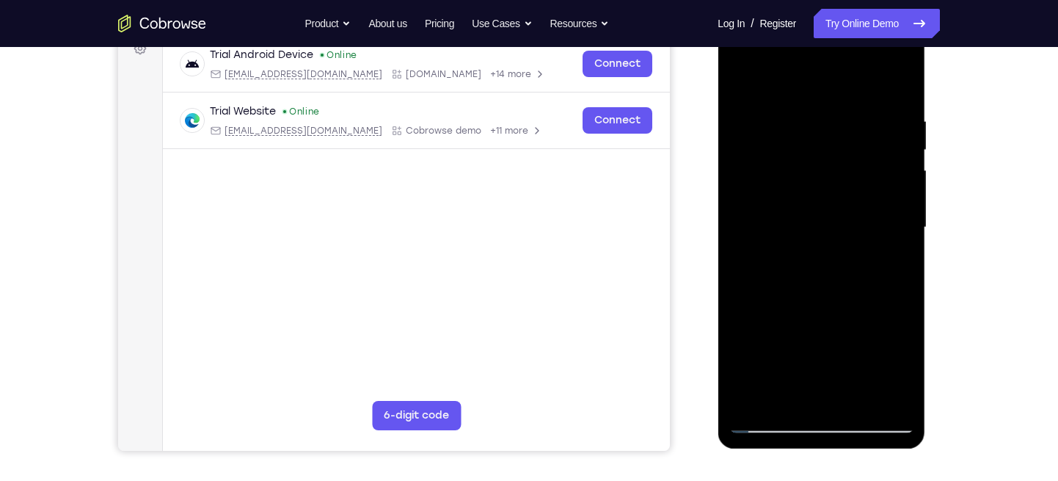
click at [889, 240] on div at bounding box center [821, 227] width 185 height 411
click at [743, 77] on div at bounding box center [821, 227] width 185 height 411
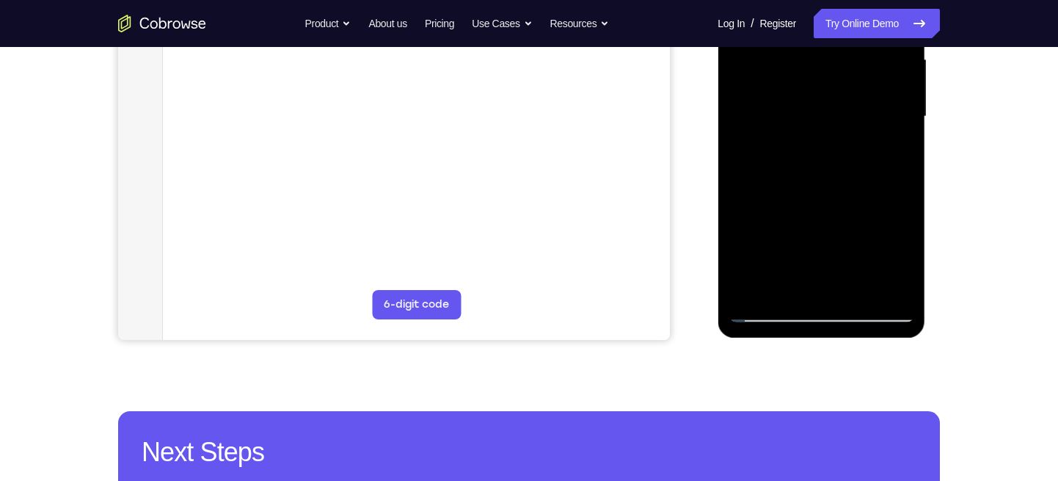
scroll to position [342, 0]
click at [890, 196] on div at bounding box center [821, 117] width 185 height 411
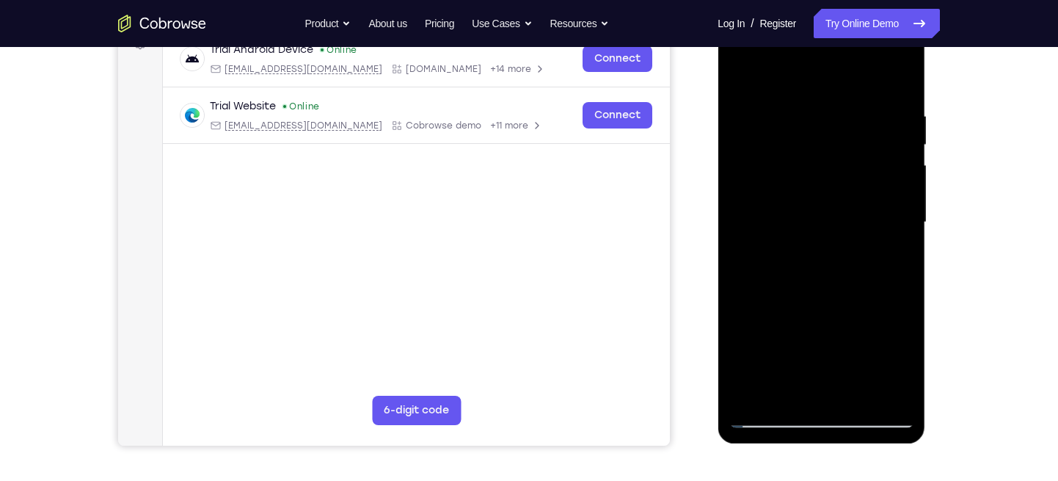
scroll to position [233, 0]
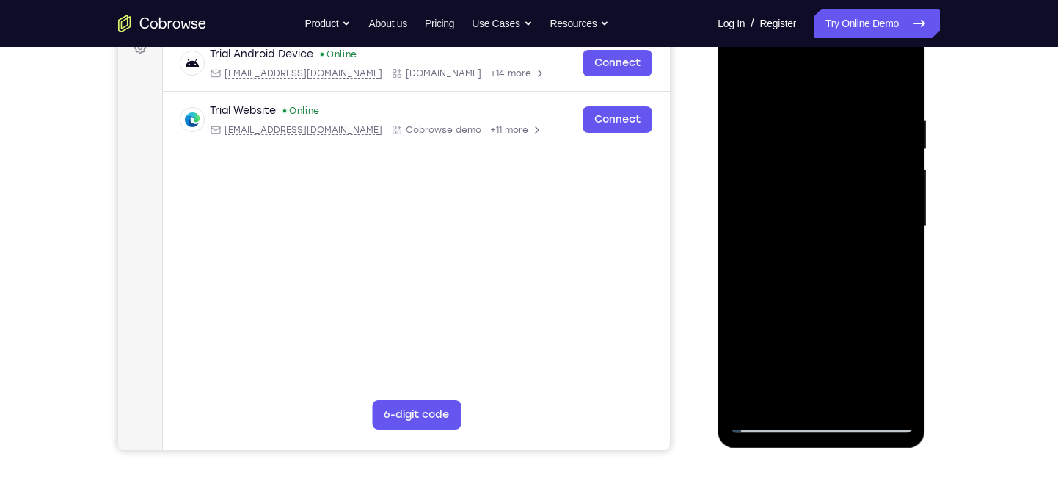
click at [738, 79] on div at bounding box center [821, 226] width 185 height 411
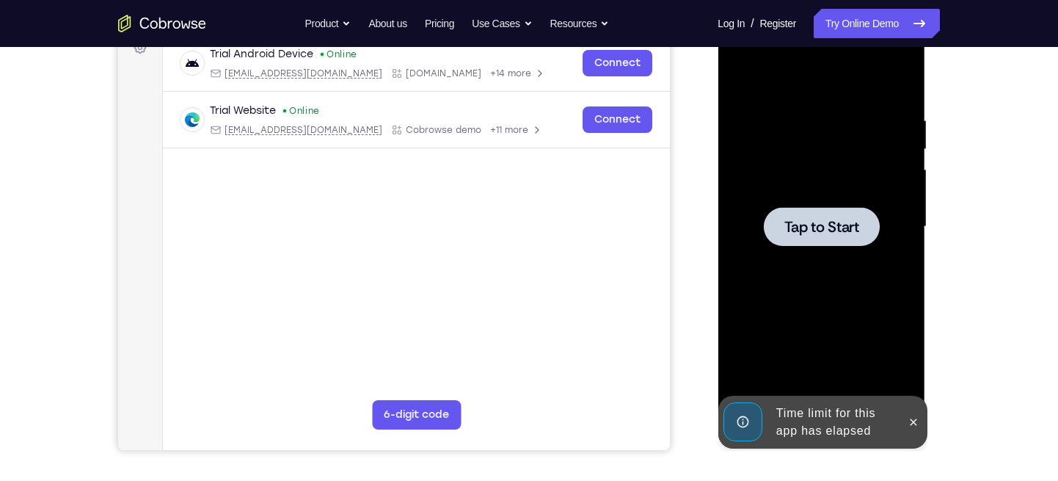
click at [875, 222] on div at bounding box center [821, 226] width 116 height 39
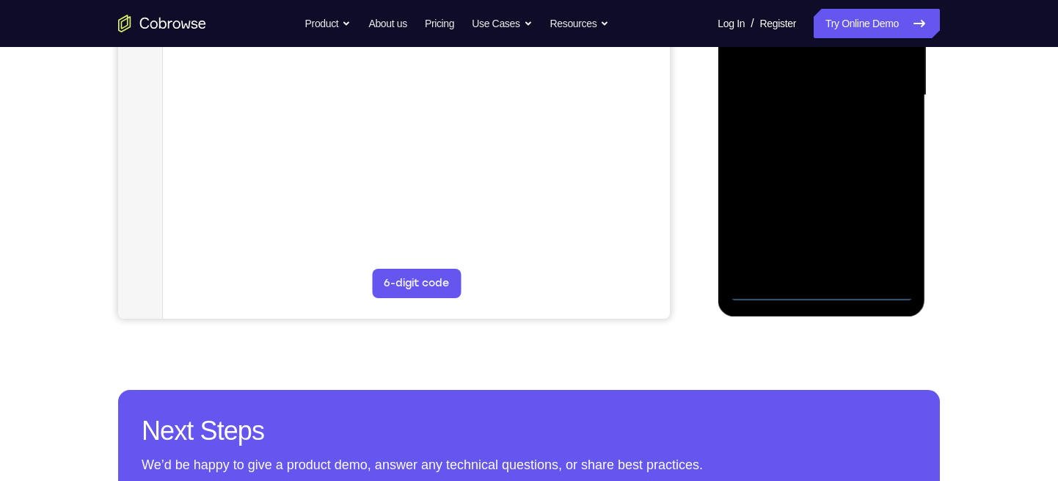
scroll to position [365, 0]
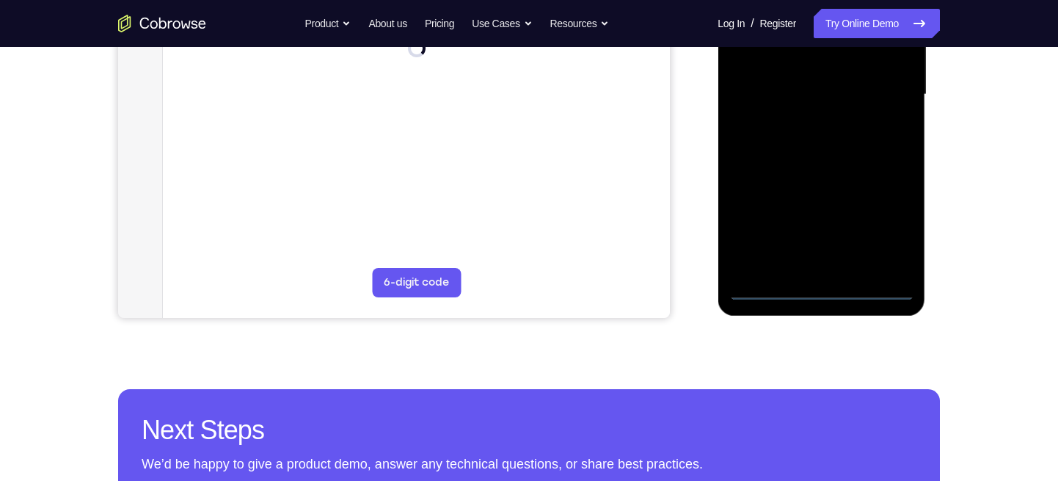
click at [822, 286] on div at bounding box center [821, 94] width 185 height 411
click at [888, 230] on div at bounding box center [821, 94] width 185 height 411
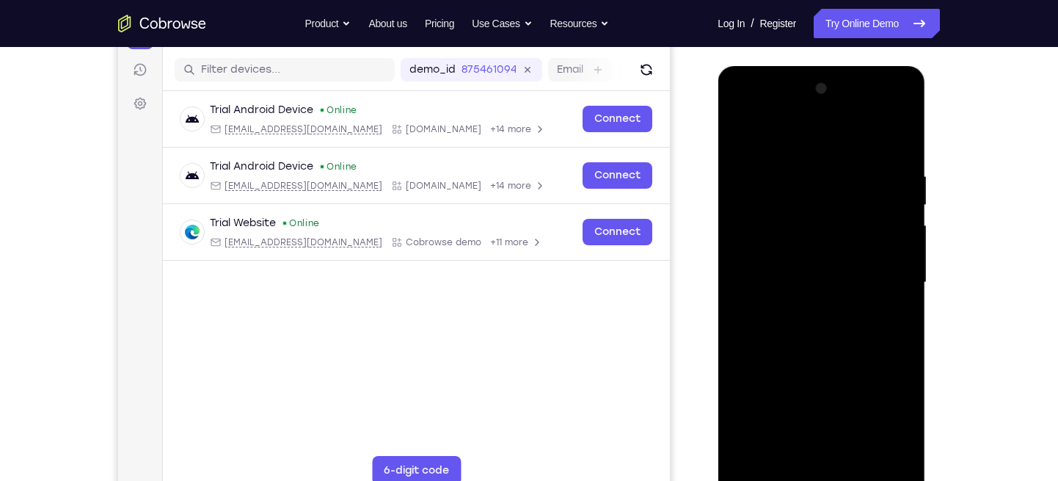
scroll to position [205, 0]
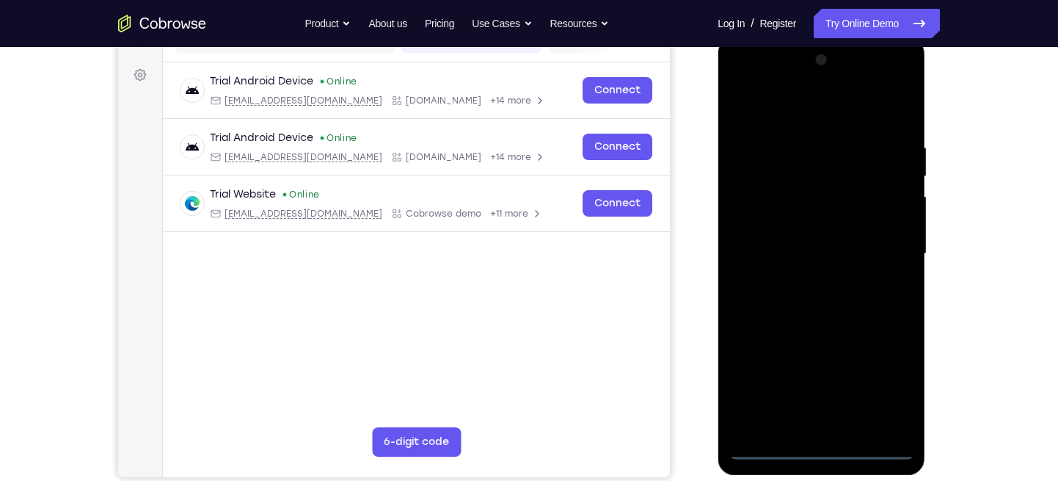
click at [743, 79] on div at bounding box center [821, 253] width 185 height 411
click at [884, 239] on div at bounding box center [821, 253] width 185 height 411
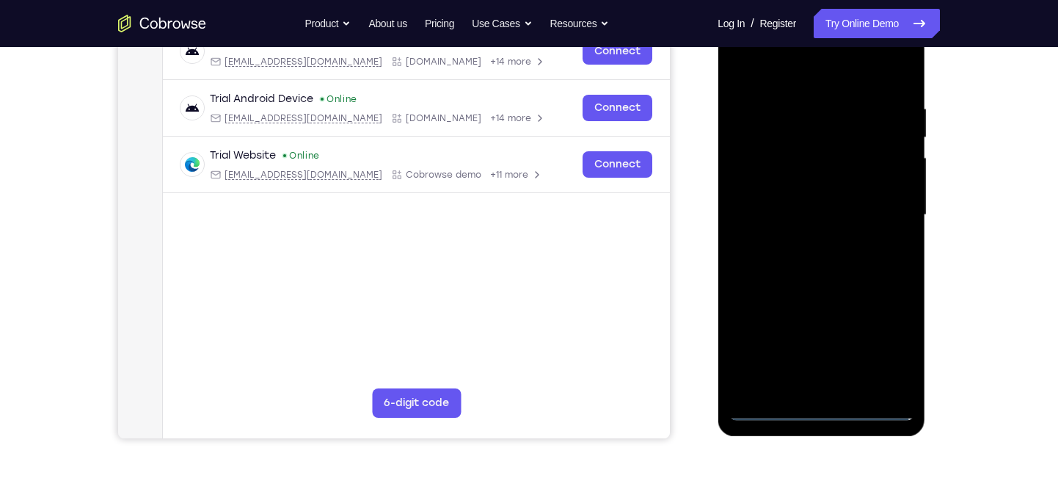
scroll to position [245, 0]
click at [809, 237] on div at bounding box center [821, 214] width 185 height 411
click at [829, 204] on div at bounding box center [821, 214] width 185 height 411
click at [811, 179] on div at bounding box center [821, 214] width 185 height 411
click at [819, 215] on div at bounding box center [821, 214] width 185 height 411
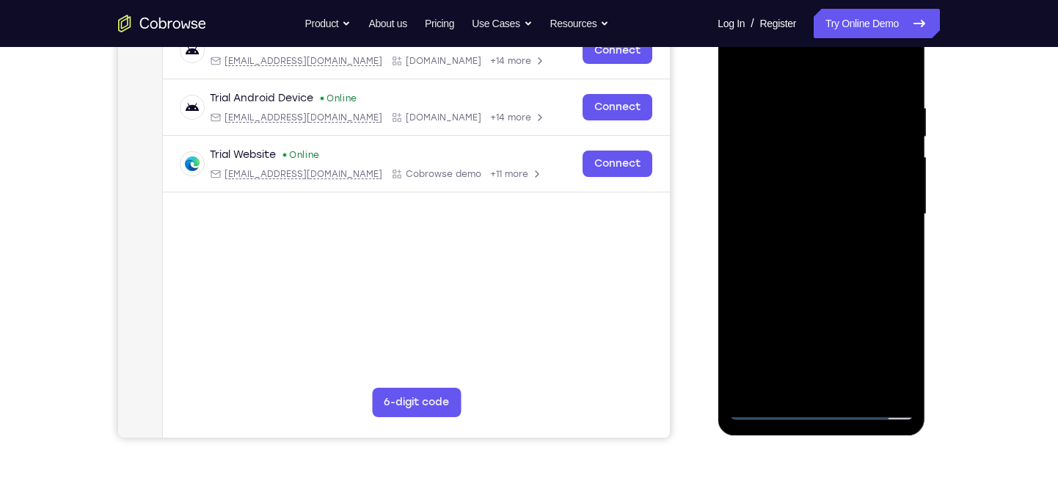
click at [819, 215] on div at bounding box center [821, 214] width 185 height 411
click at [826, 209] on div at bounding box center [821, 214] width 185 height 411
click at [824, 256] on div at bounding box center [821, 214] width 185 height 411
click at [898, 95] on div at bounding box center [821, 214] width 185 height 411
click at [804, 265] on div at bounding box center [821, 214] width 185 height 411
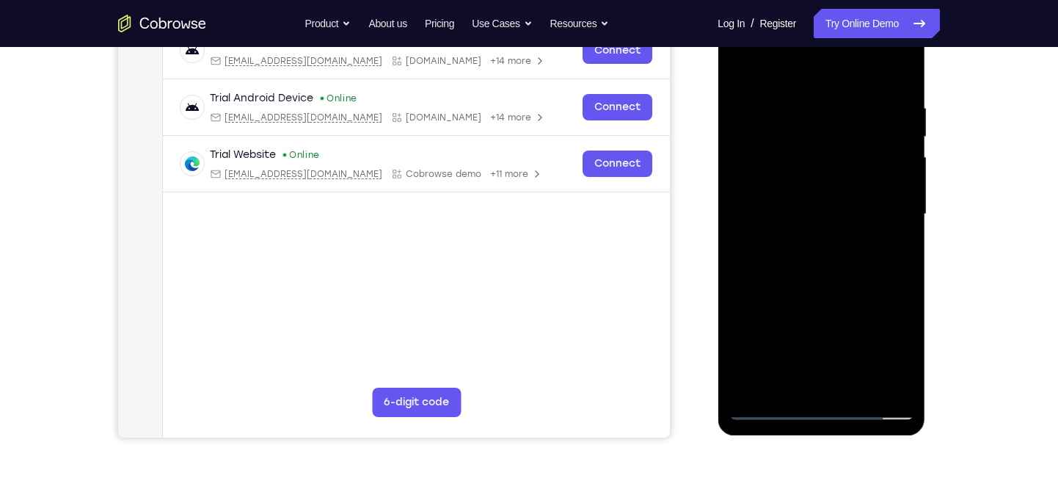
click at [895, 94] on div at bounding box center [821, 214] width 185 height 411
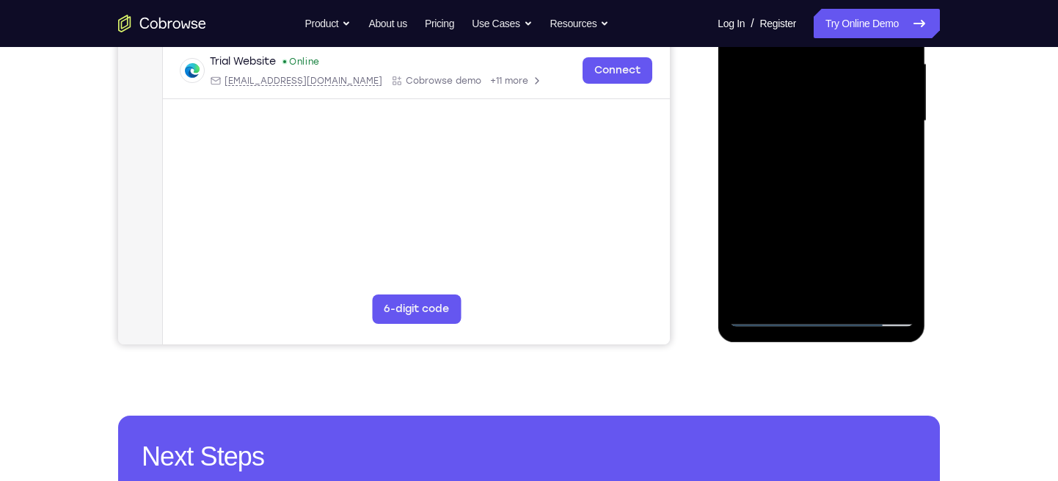
scroll to position [339, 0]
click at [770, 312] on div at bounding box center [821, 120] width 185 height 411
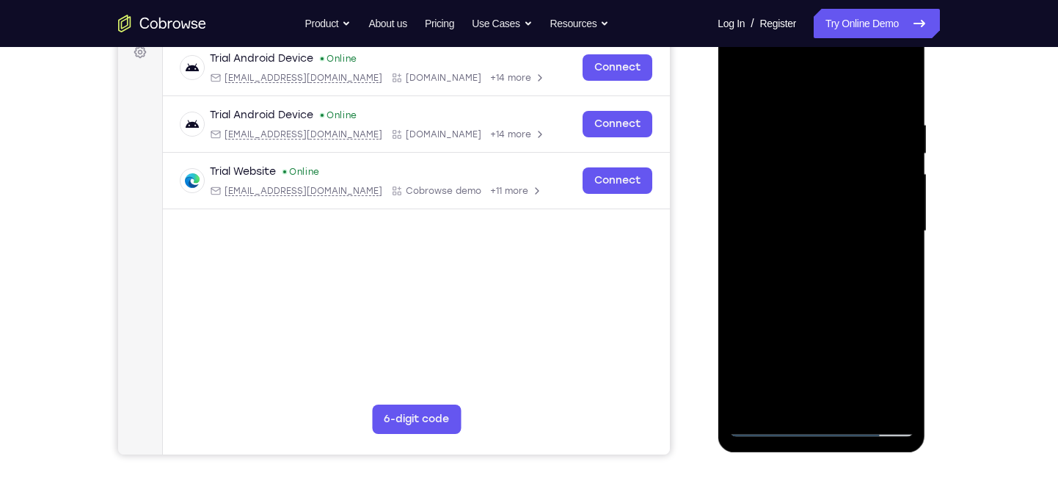
scroll to position [228, 0]
click at [895, 109] on div at bounding box center [821, 231] width 185 height 411
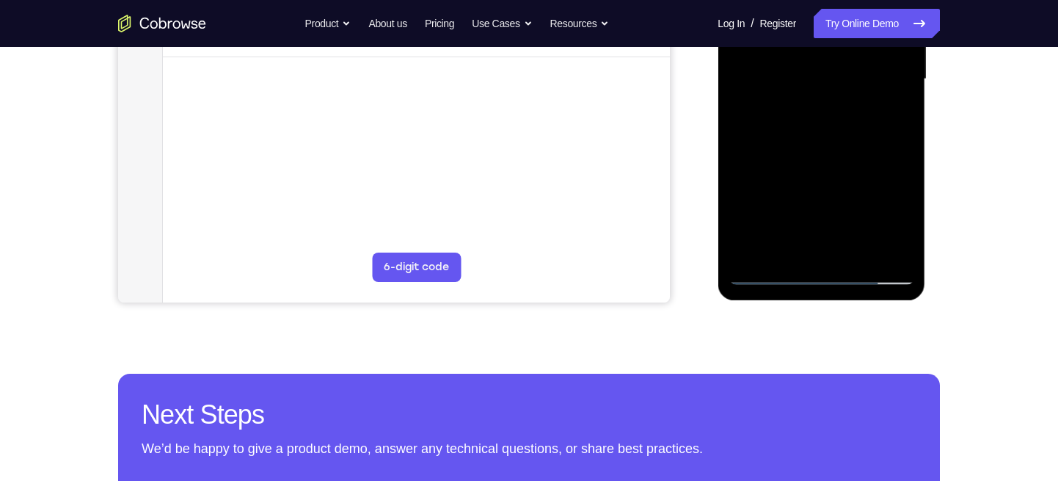
scroll to position [382, 0]
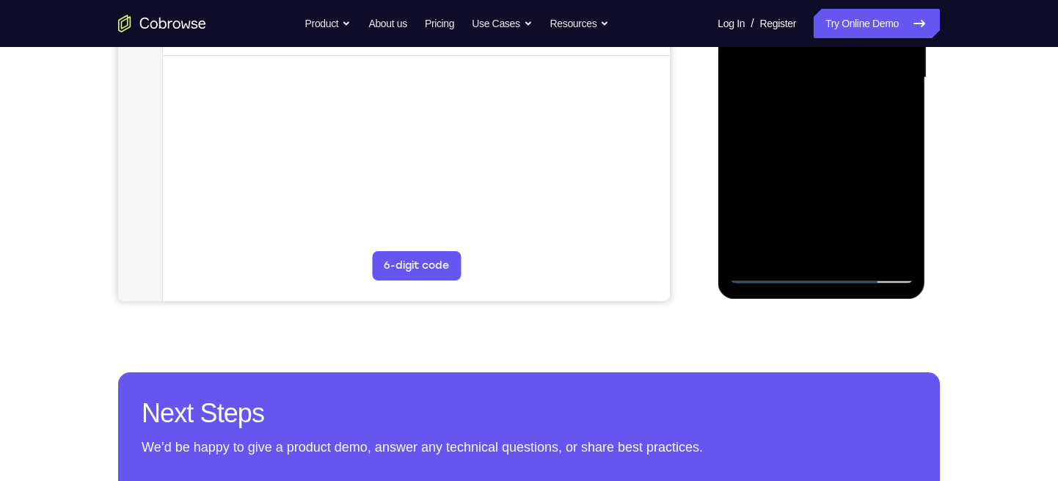
click at [773, 271] on div at bounding box center [821, 77] width 185 height 411
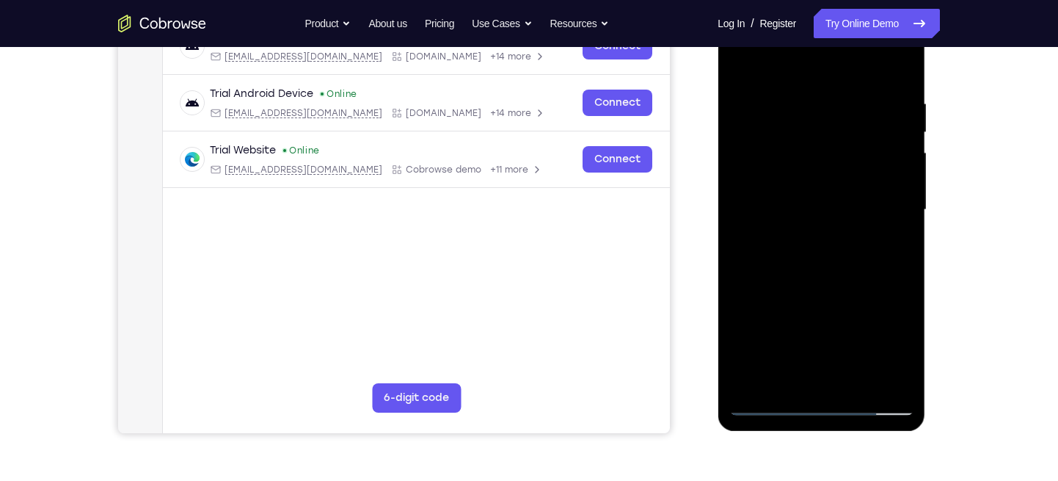
scroll to position [248, 0]
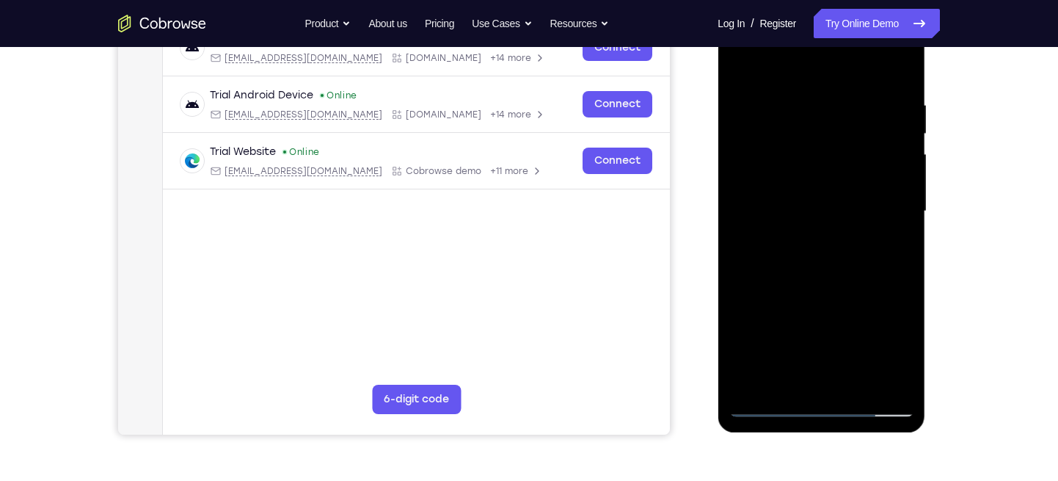
click at [884, 203] on div at bounding box center [821, 211] width 185 height 411
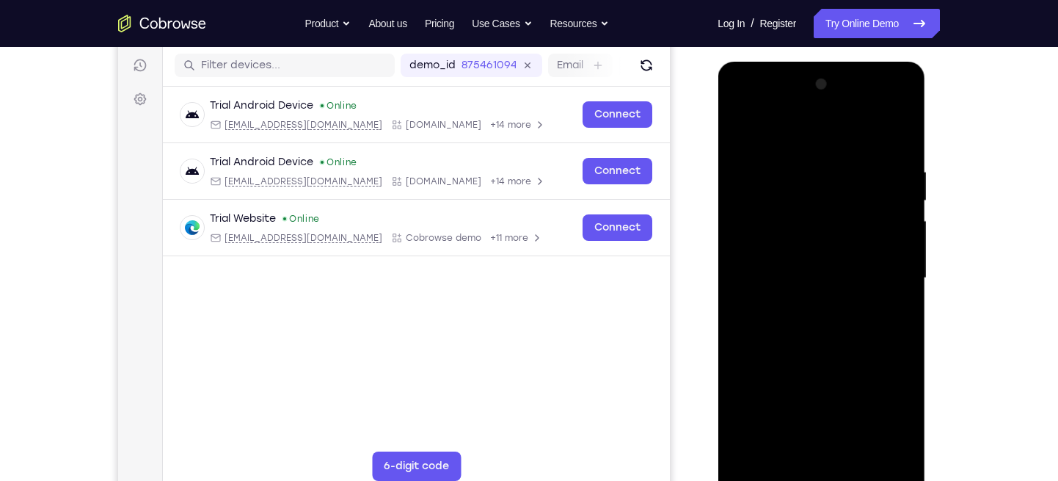
scroll to position [237, 0]
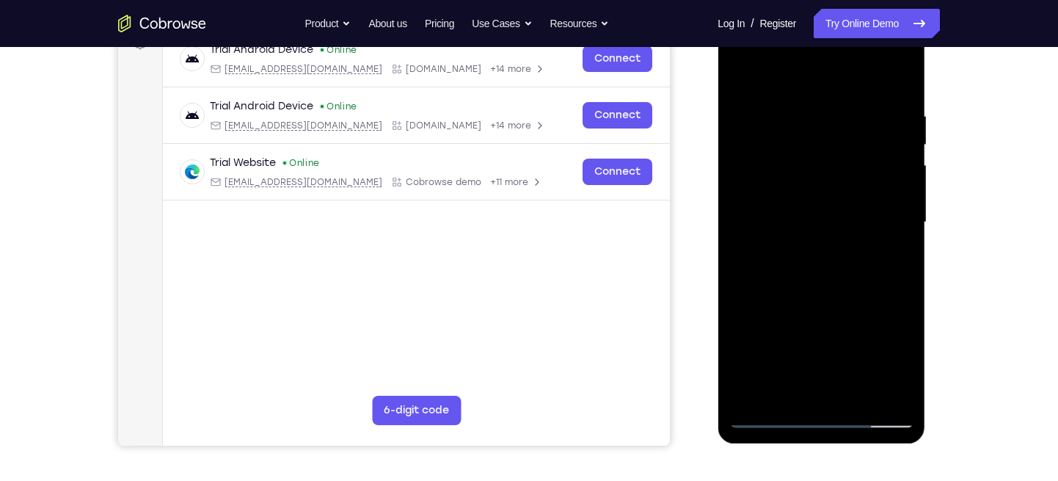
click at [843, 267] on div at bounding box center [821, 222] width 185 height 411
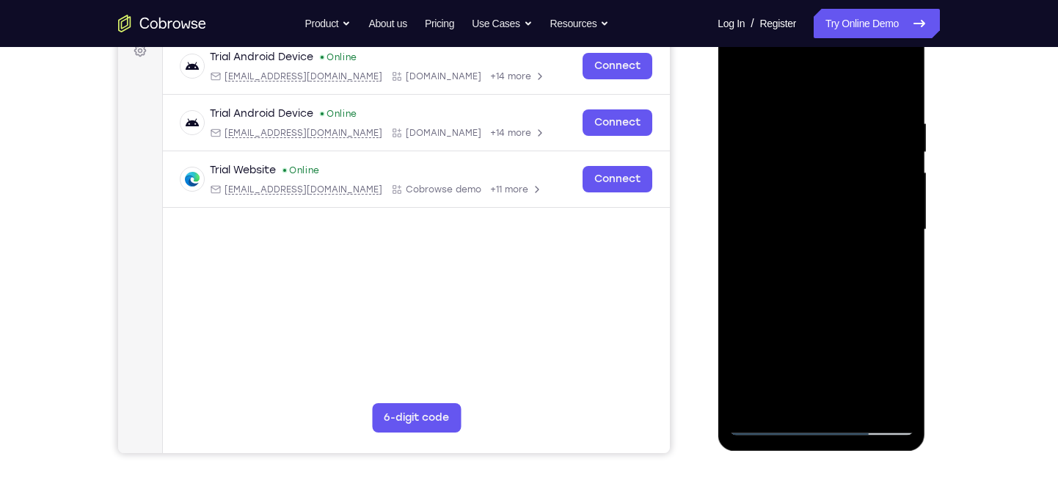
scroll to position [229, 0]
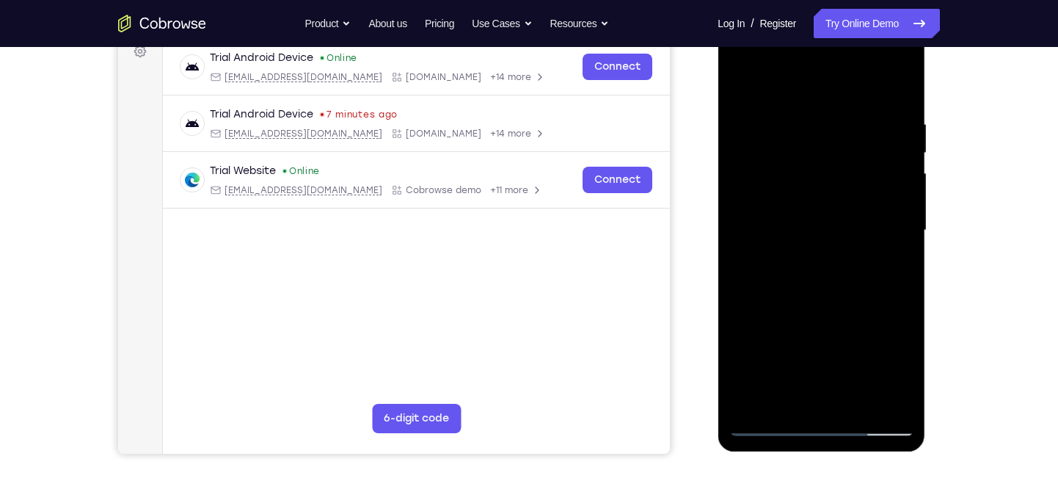
click at [901, 271] on div at bounding box center [821, 230] width 185 height 411
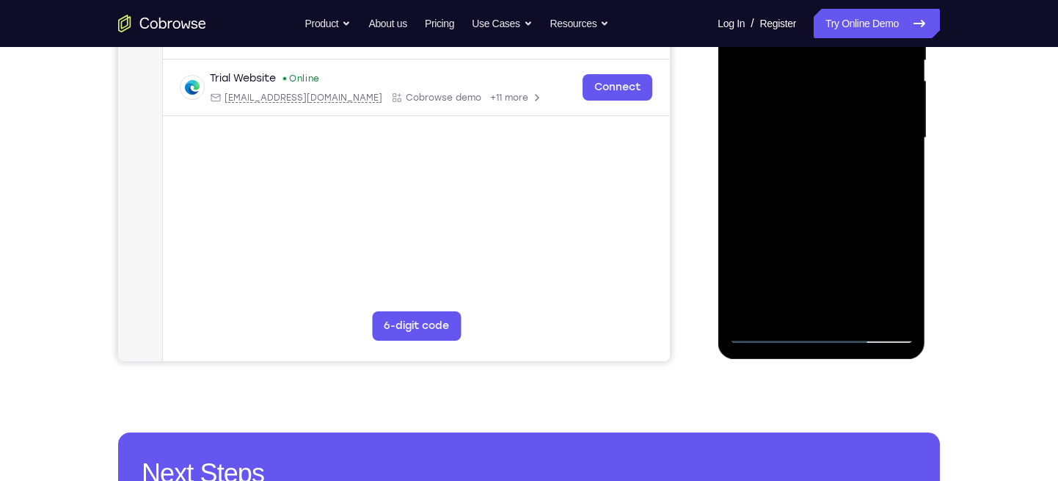
scroll to position [324, 0]
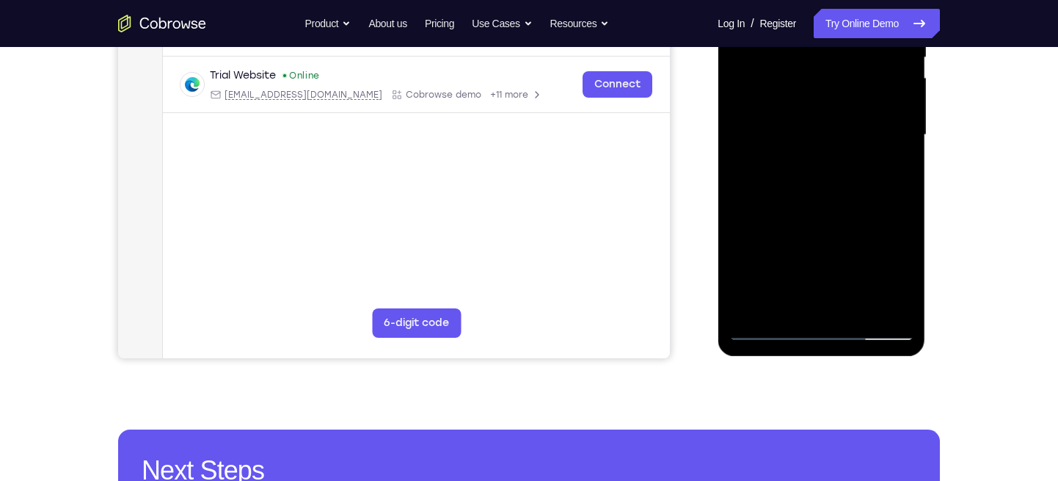
drag, startPoint x: 851, startPoint y: 288, endPoint x: 876, endPoint y: 124, distance: 166.4
click at [876, 124] on div at bounding box center [821, 135] width 185 height 411
drag, startPoint x: 842, startPoint y: 209, endPoint x: 864, endPoint y: 128, distance: 84.4
click at [864, 128] on div at bounding box center [821, 135] width 185 height 411
drag, startPoint x: 862, startPoint y: 236, endPoint x: 875, endPoint y: 159, distance: 78.1
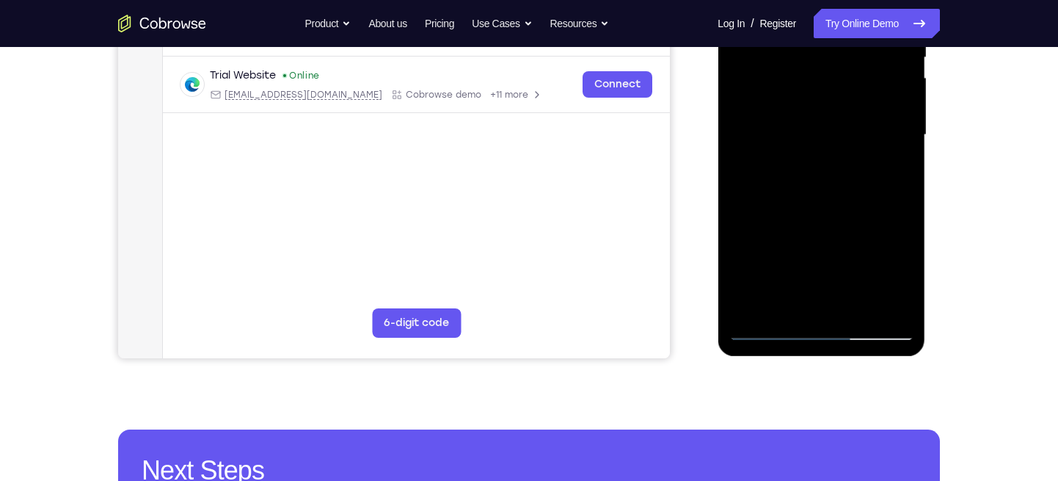
click at [875, 159] on div at bounding box center [821, 135] width 185 height 411
drag, startPoint x: 839, startPoint y: 260, endPoint x: 870, endPoint y: 67, distance: 195.5
click at [870, 67] on div at bounding box center [821, 135] width 185 height 411
click at [854, 306] on div at bounding box center [821, 135] width 185 height 411
click at [824, 192] on div at bounding box center [821, 135] width 185 height 411
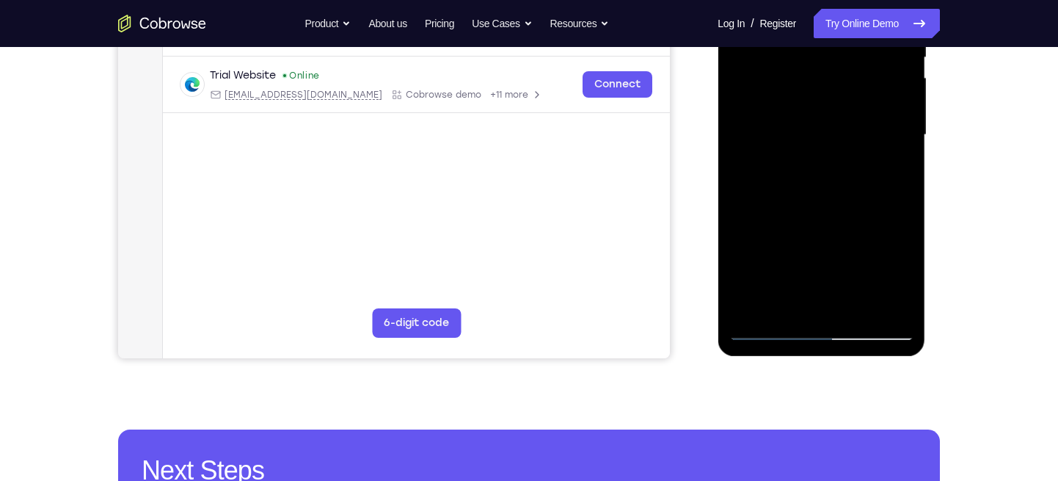
click at [881, 161] on div at bounding box center [821, 135] width 185 height 411
click at [810, 162] on div at bounding box center [821, 135] width 185 height 411
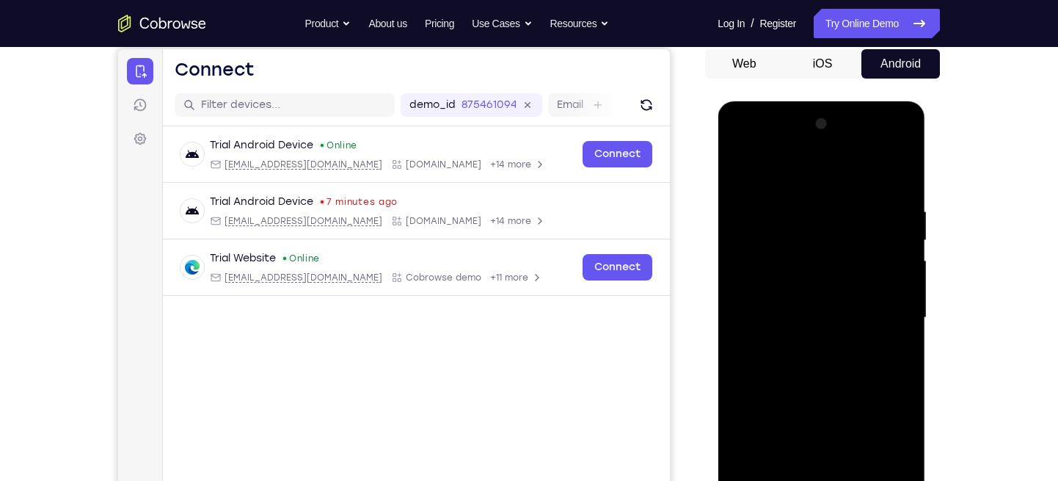
scroll to position [141, 0]
click at [736, 172] on div at bounding box center [821, 318] width 185 height 411
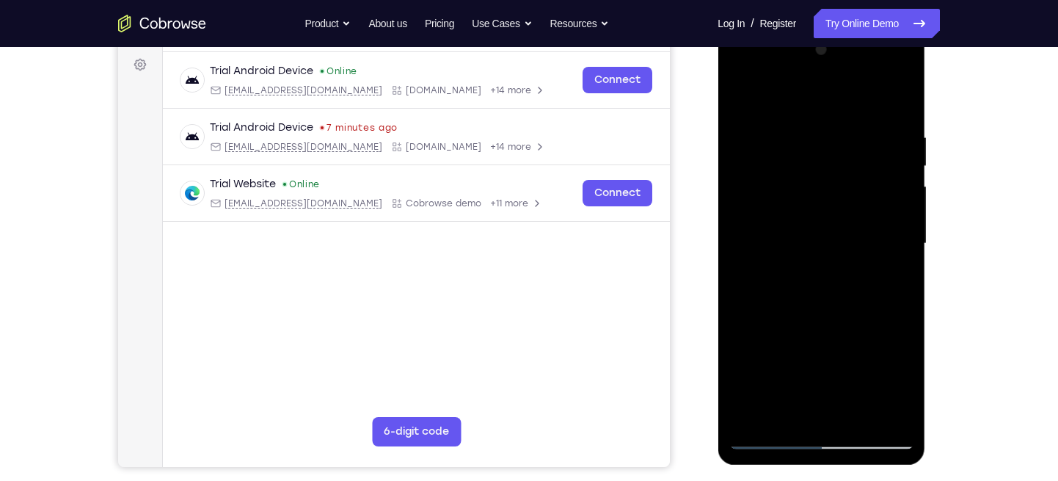
scroll to position [215, 0]
click at [746, 95] on div at bounding box center [821, 244] width 185 height 411
click at [802, 119] on div at bounding box center [821, 244] width 185 height 411
click at [899, 103] on div at bounding box center [821, 244] width 185 height 411
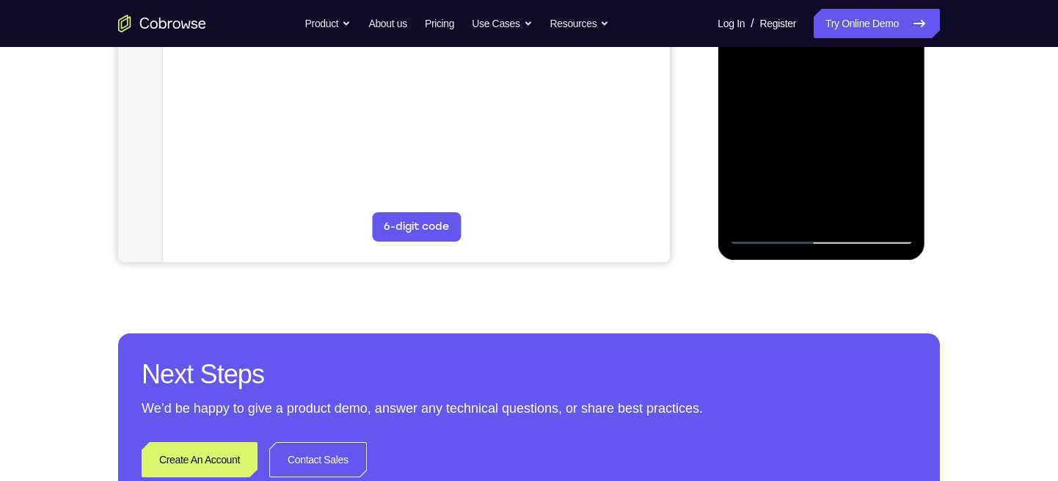
scroll to position [433, 0]
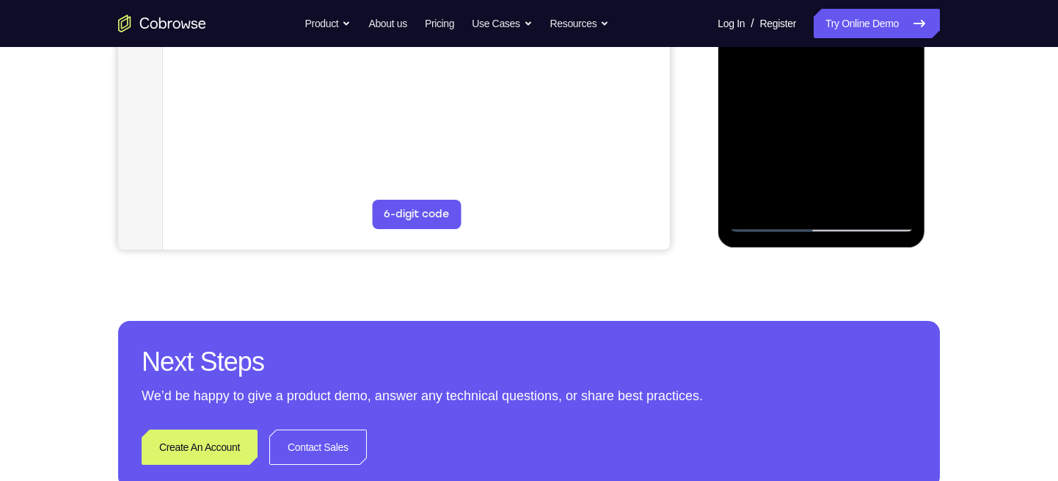
click at [787, 199] on div at bounding box center [821, 26] width 185 height 411
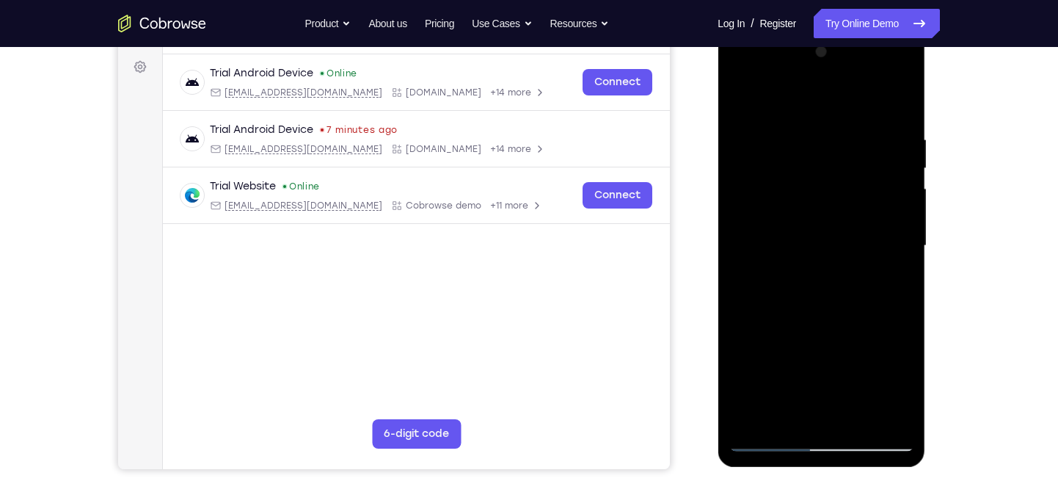
scroll to position [210, 0]
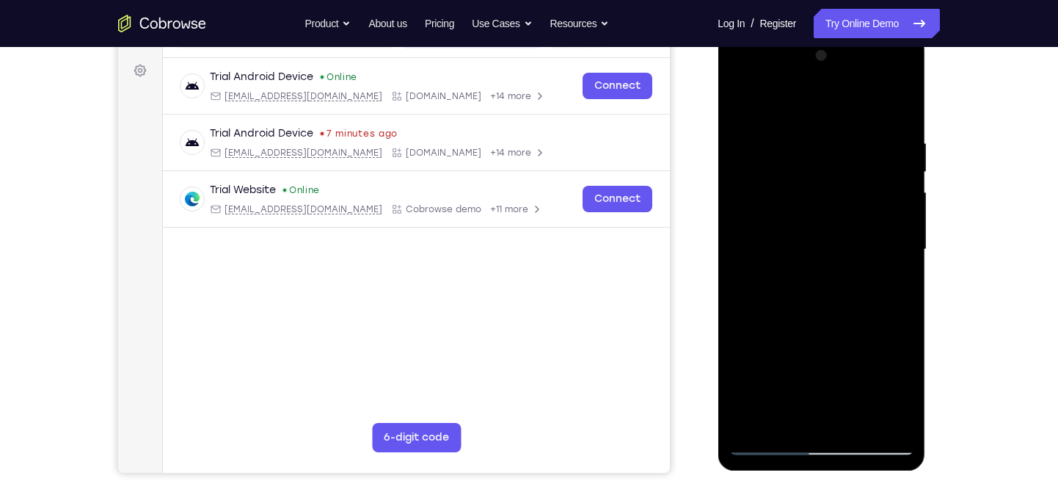
click at [821, 137] on div at bounding box center [821, 249] width 185 height 411
drag, startPoint x: 831, startPoint y: 236, endPoint x: 845, endPoint y: 336, distance: 100.9
click at [845, 336] on div at bounding box center [821, 249] width 185 height 411
drag, startPoint x: 841, startPoint y: 272, endPoint x: 817, endPoint y: 117, distance: 157.5
click at [817, 117] on div at bounding box center [821, 249] width 185 height 411
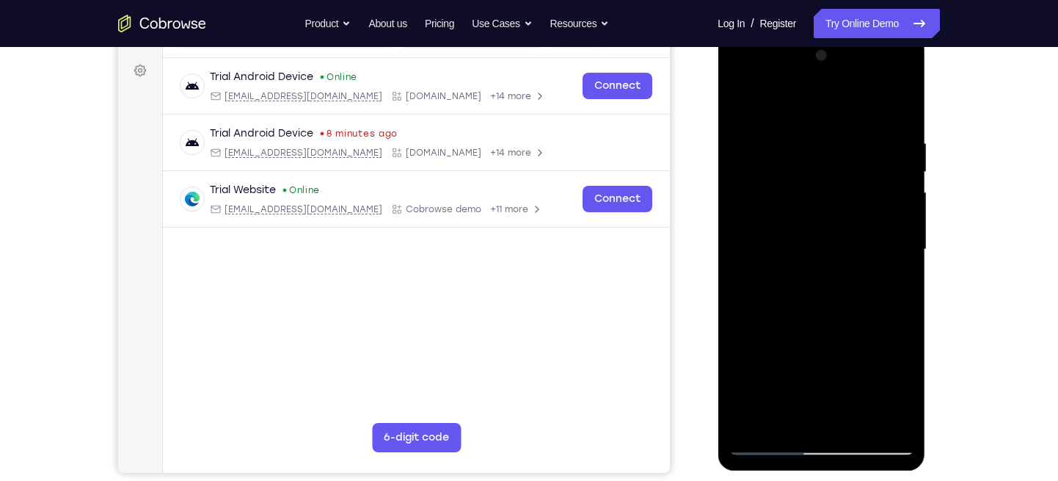
drag, startPoint x: 855, startPoint y: 302, endPoint x: 818, endPoint y: 122, distance: 184.2
click at [818, 122] on div at bounding box center [821, 249] width 185 height 411
drag, startPoint x: 840, startPoint y: 315, endPoint x: 785, endPoint y: 66, distance: 254.8
click at [785, 66] on div at bounding box center [821, 249] width 185 height 411
drag, startPoint x: 824, startPoint y: 192, endPoint x: 776, endPoint y: 87, distance: 115.6
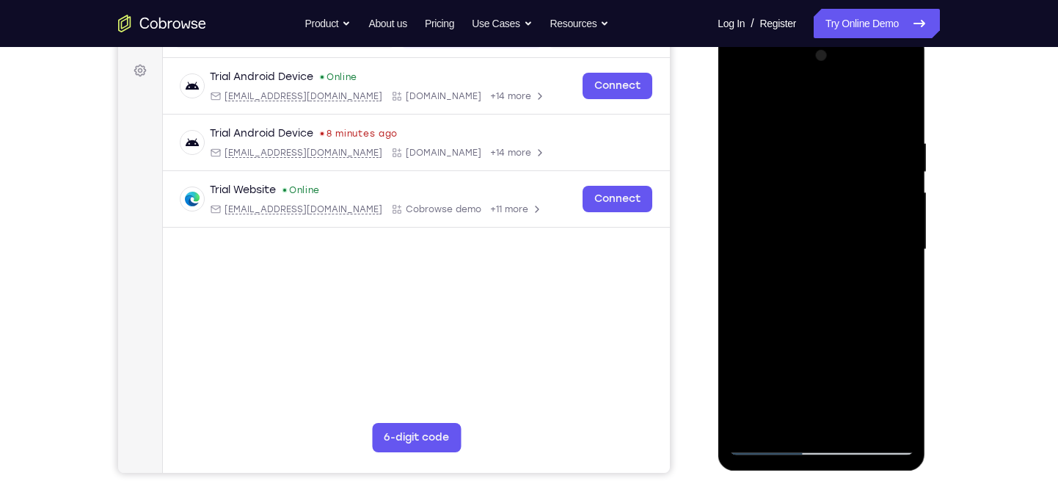
click at [776, 87] on div at bounding box center [821, 249] width 185 height 411
drag, startPoint x: 847, startPoint y: 309, endPoint x: 813, endPoint y: 138, distance: 174.3
click at [813, 138] on div at bounding box center [821, 249] width 185 height 411
drag, startPoint x: 856, startPoint y: 291, endPoint x: 779, endPoint y: 128, distance: 181.2
click at [779, 128] on div at bounding box center [821, 249] width 185 height 411
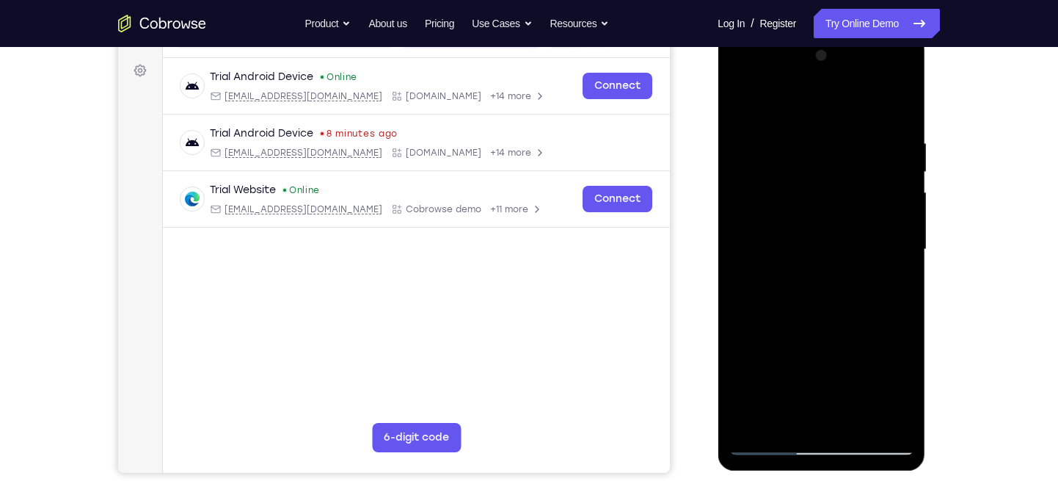
click at [817, 298] on div at bounding box center [821, 249] width 185 height 411
drag, startPoint x: 839, startPoint y: 258, endPoint x: 803, endPoint y: 91, distance: 170.4
click at [803, 91] on div at bounding box center [821, 249] width 185 height 411
drag, startPoint x: 841, startPoint y: 283, endPoint x: 763, endPoint y: 98, distance: 200.9
click at [763, 98] on div at bounding box center [821, 249] width 185 height 411
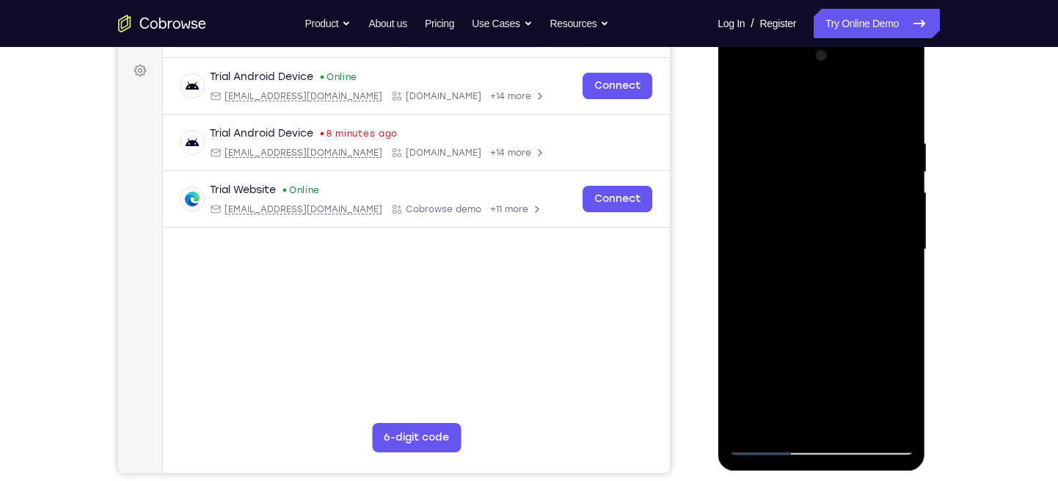
drag, startPoint x: 826, startPoint y: 302, endPoint x: 745, endPoint y: 112, distance: 206.5
click at [745, 112] on div at bounding box center [821, 249] width 185 height 411
drag, startPoint x: 808, startPoint y: 299, endPoint x: 735, endPoint y: 86, distance: 224.9
click at [735, 86] on div at bounding box center [821, 249] width 185 height 411
click at [904, 155] on div at bounding box center [821, 249] width 185 height 411
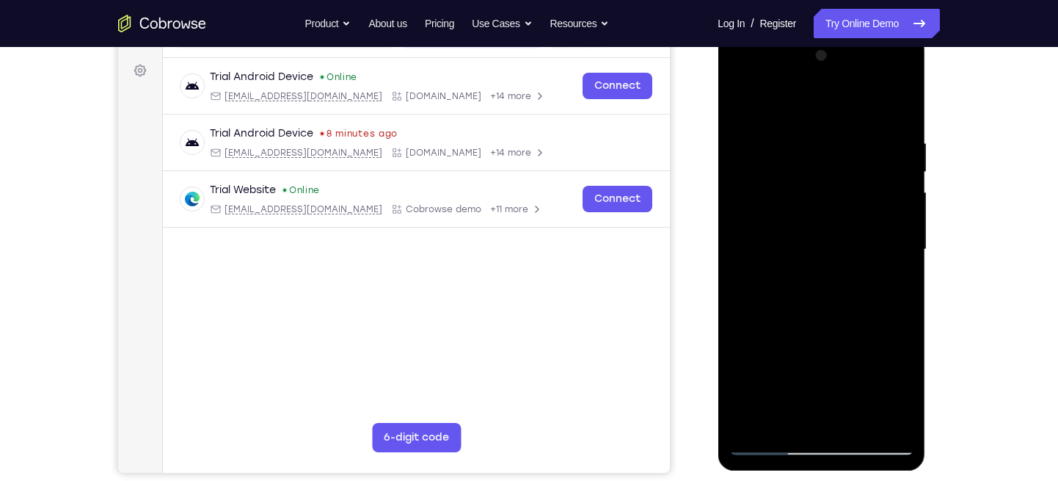
click at [904, 155] on div at bounding box center [821, 249] width 185 height 411
drag, startPoint x: 875, startPoint y: 308, endPoint x: 807, endPoint y: 62, distance: 255.7
click at [807, 62] on div at bounding box center [821, 249] width 185 height 411
drag, startPoint x: 836, startPoint y: 295, endPoint x: 756, endPoint y: 105, distance: 206.2
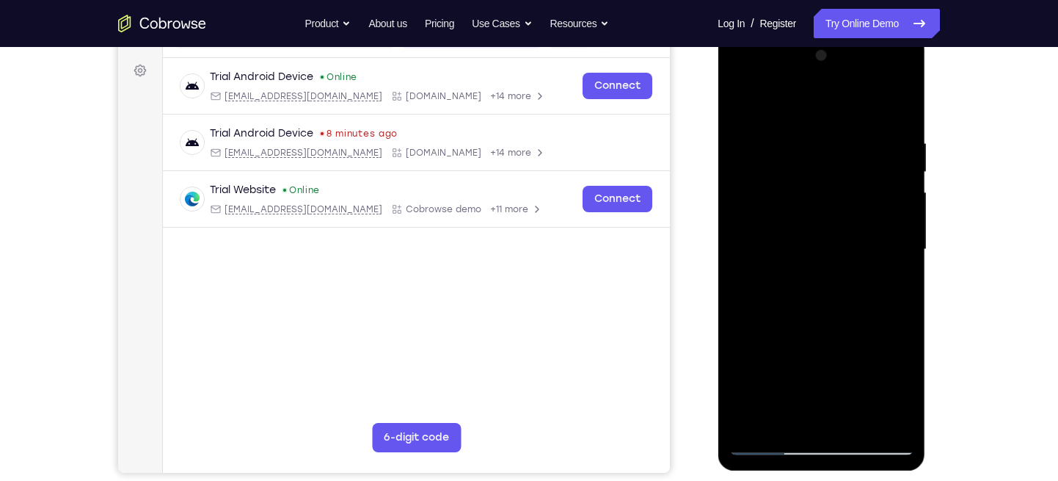
click at [756, 105] on div at bounding box center [821, 249] width 185 height 411
drag, startPoint x: 821, startPoint y: 305, endPoint x: 781, endPoint y: 171, distance: 140.0
click at [781, 171] on div at bounding box center [821, 249] width 185 height 411
drag, startPoint x: 836, startPoint y: 272, endPoint x: 749, endPoint y: 91, distance: 200.2
click at [749, 91] on div at bounding box center [821, 249] width 185 height 411
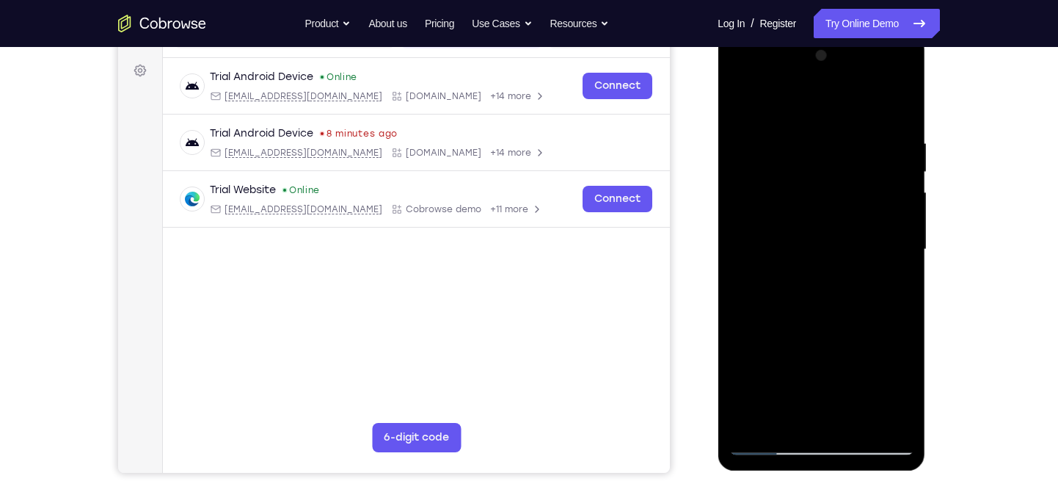
drag, startPoint x: 845, startPoint y: 296, endPoint x: 793, endPoint y: 157, distance: 148.4
click at [793, 157] on div at bounding box center [821, 249] width 185 height 411
drag, startPoint x: 853, startPoint y: 304, endPoint x: 783, endPoint y: 138, distance: 179.9
click at [783, 138] on div at bounding box center [821, 249] width 185 height 411
drag, startPoint x: 842, startPoint y: 312, endPoint x: 783, endPoint y: 182, distance: 142.6
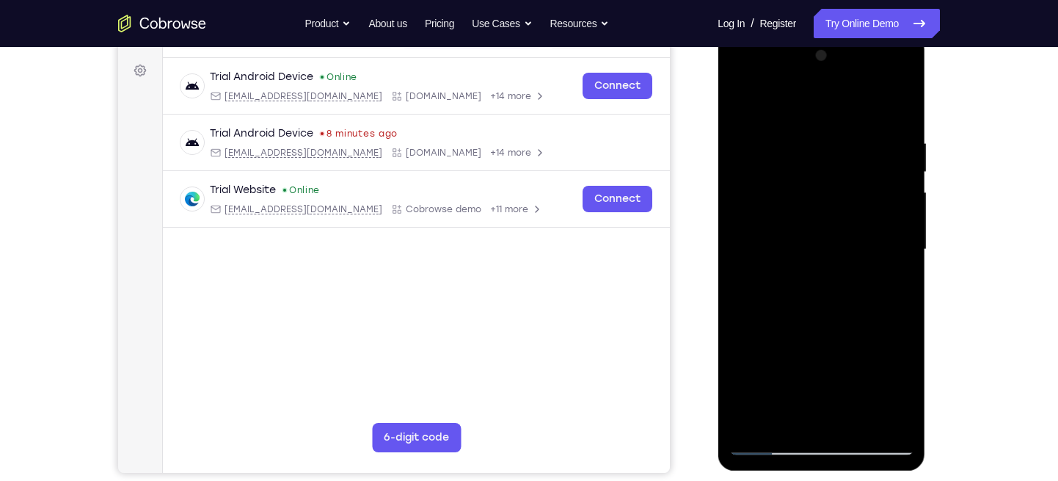
click at [783, 182] on div at bounding box center [821, 249] width 185 height 411
drag, startPoint x: 864, startPoint y: 282, endPoint x: 816, endPoint y: 145, distance: 144.6
click at [816, 145] on div at bounding box center [821, 249] width 185 height 411
drag, startPoint x: 862, startPoint y: 277, endPoint x: 779, endPoint y: 119, distance: 178.6
click at [779, 119] on div at bounding box center [821, 249] width 185 height 411
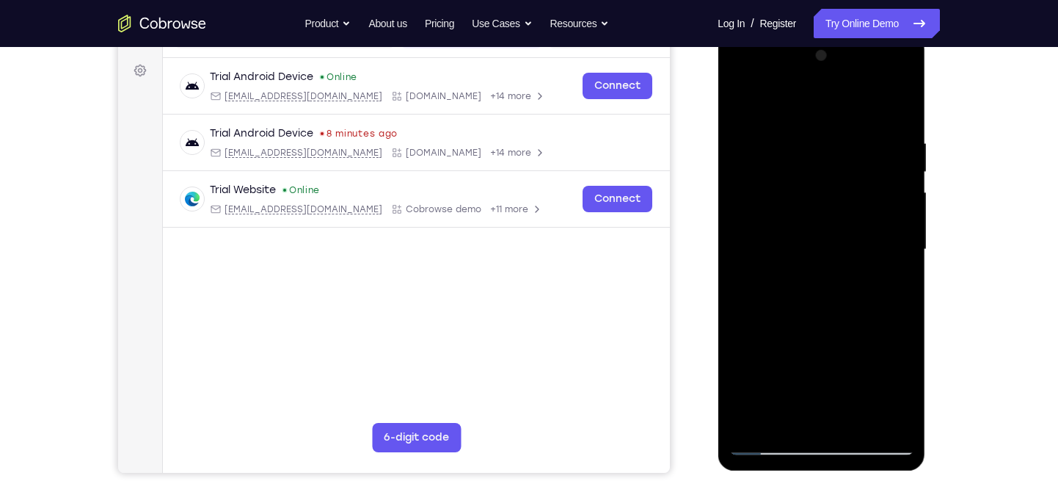
drag, startPoint x: 853, startPoint y: 292, endPoint x: 781, endPoint y: 134, distance: 174.1
click at [781, 134] on div at bounding box center [821, 249] width 185 height 411
drag, startPoint x: 843, startPoint y: 301, endPoint x: 735, endPoint y: 103, distance: 225.3
click at [735, 103] on div at bounding box center [821, 249] width 185 height 411
click at [849, 271] on div at bounding box center [821, 249] width 185 height 411
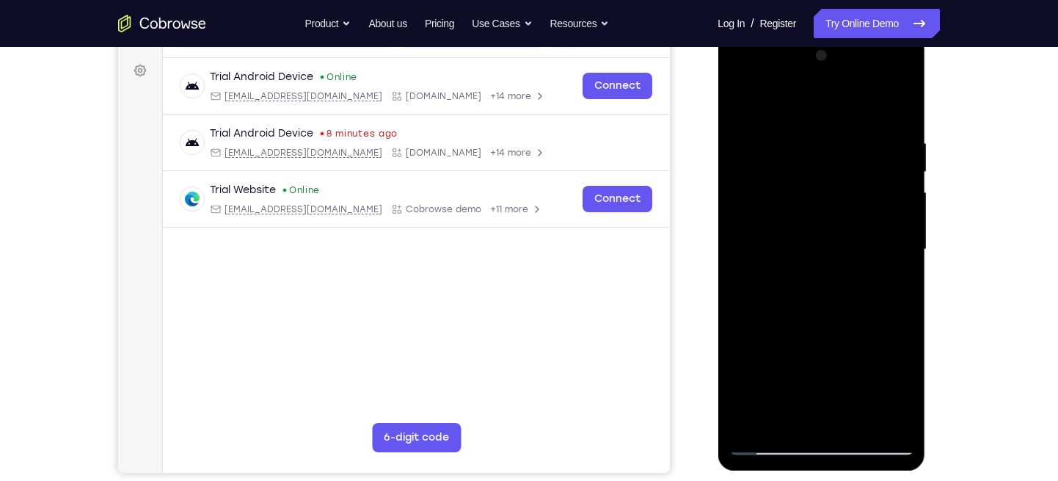
click at [741, 100] on div at bounding box center [821, 249] width 185 height 411
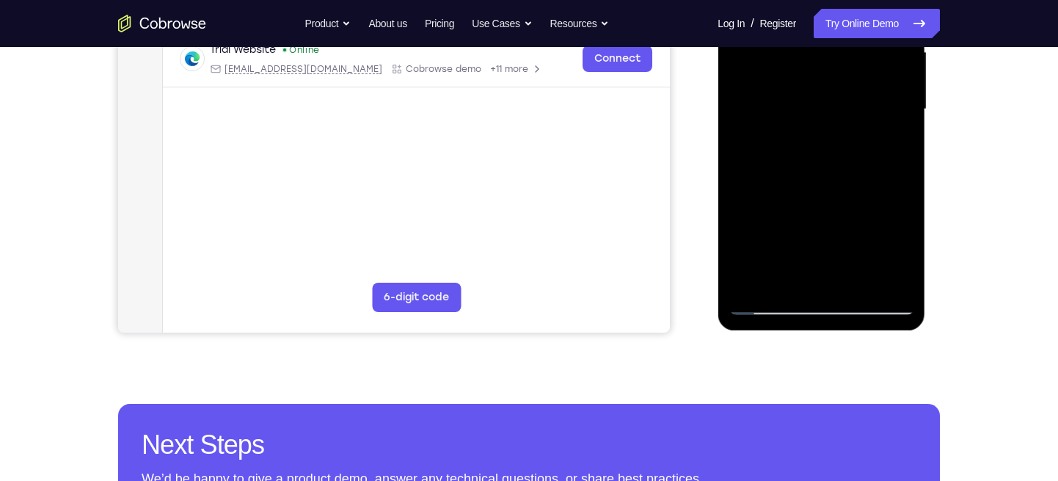
scroll to position [332, 0]
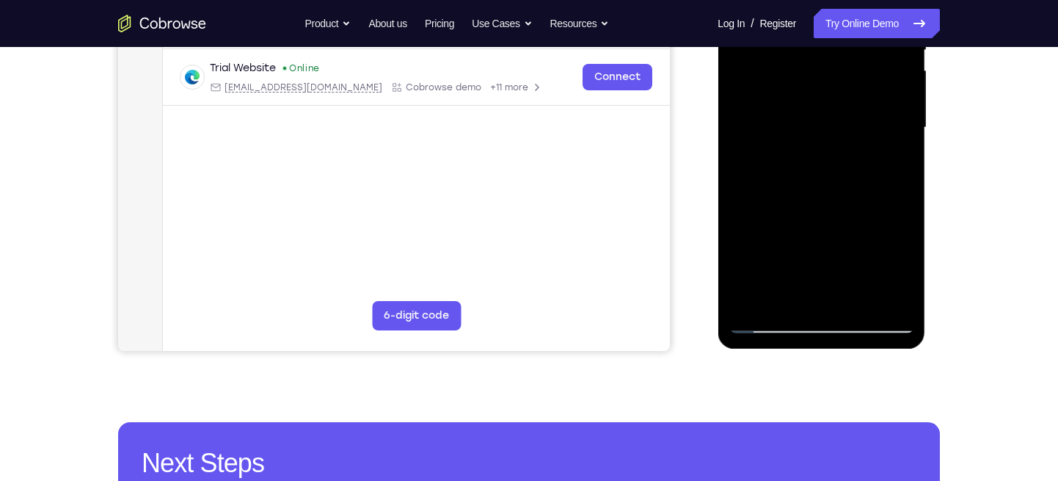
click at [789, 304] on div at bounding box center [821, 127] width 185 height 411
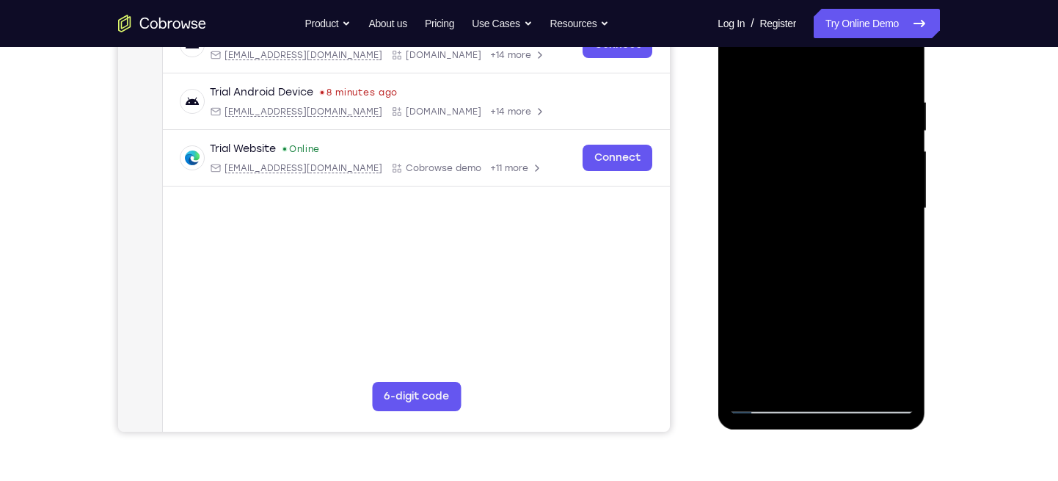
click at [895, 241] on div at bounding box center [821, 208] width 185 height 411
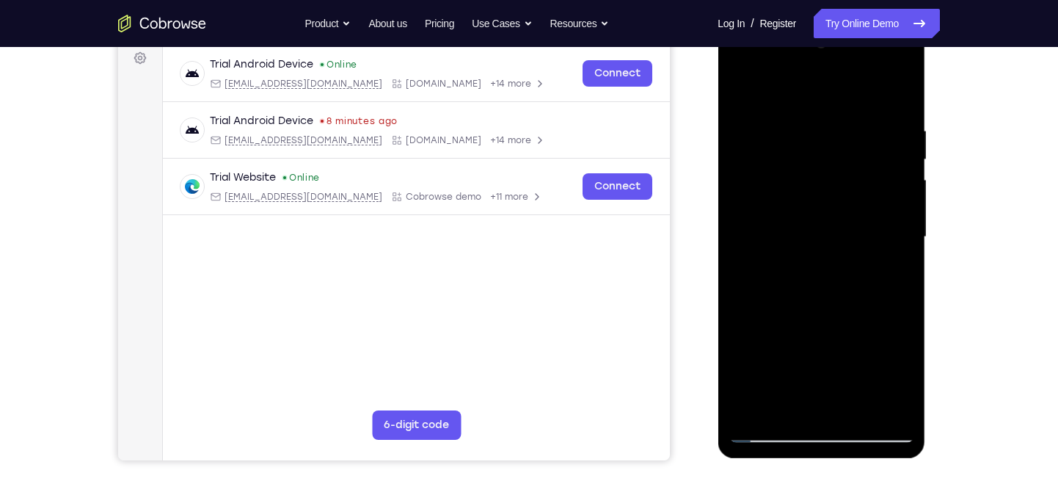
scroll to position [220, 0]
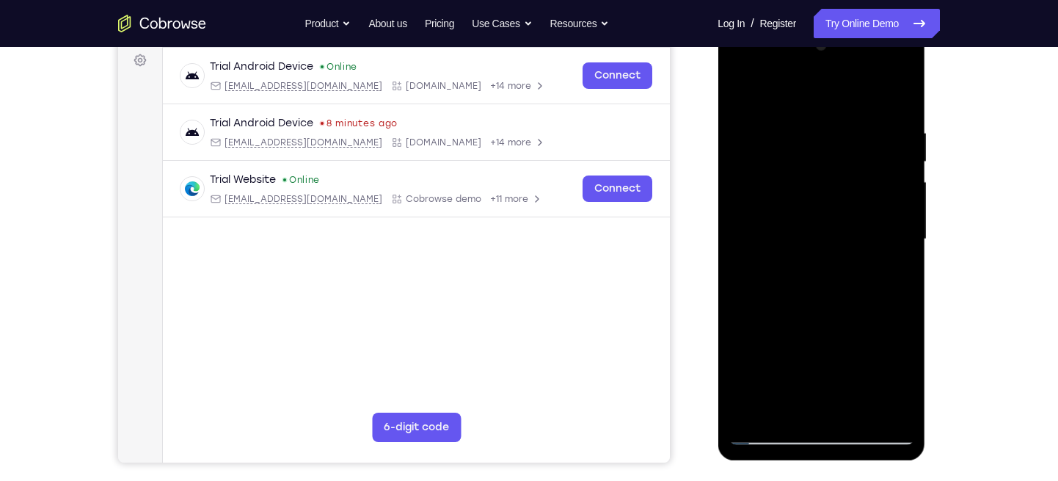
drag, startPoint x: 843, startPoint y: 200, endPoint x: 843, endPoint y: 346, distance: 145.3
click at [843, 346] on div at bounding box center [821, 239] width 185 height 411
click at [745, 91] on div at bounding box center [821, 239] width 185 height 411
click at [837, 284] on div at bounding box center [821, 239] width 185 height 411
drag, startPoint x: 850, startPoint y: 219, endPoint x: 855, endPoint y: 360, distance: 141.0
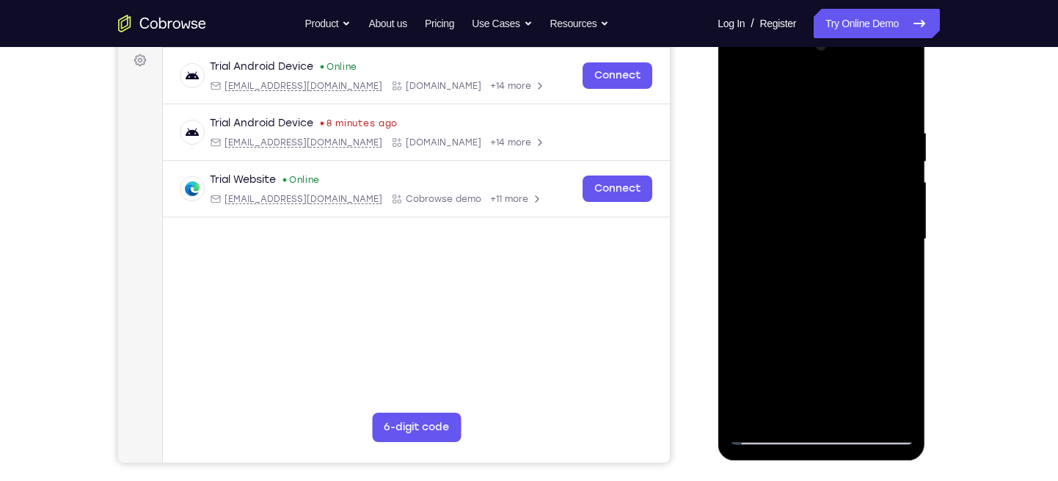
click at [855, 360] on div at bounding box center [821, 239] width 185 height 411
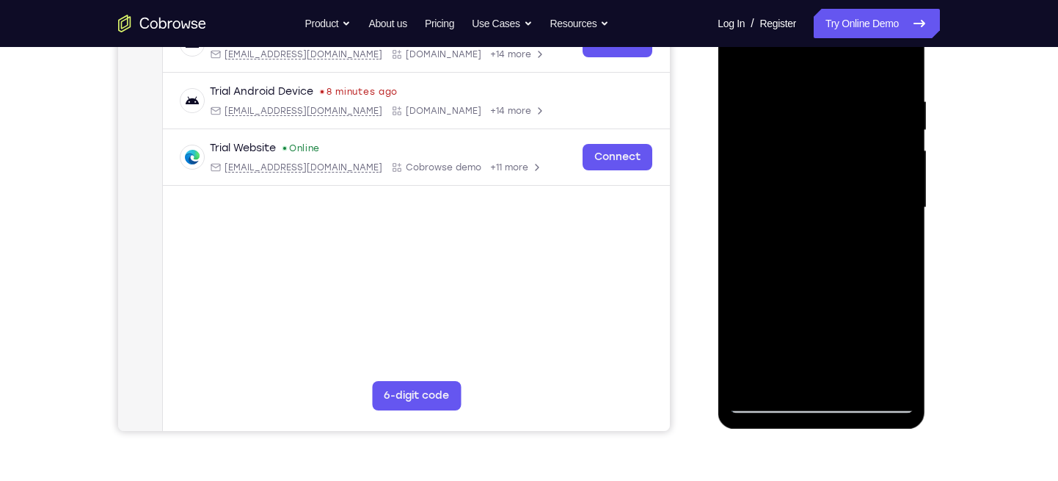
scroll to position [252, 0]
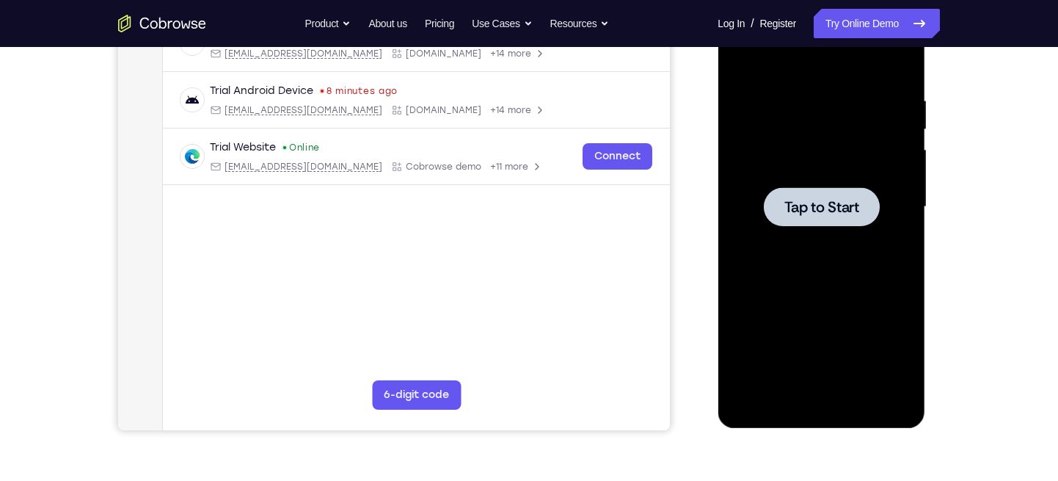
click at [803, 192] on div at bounding box center [821, 206] width 116 height 39
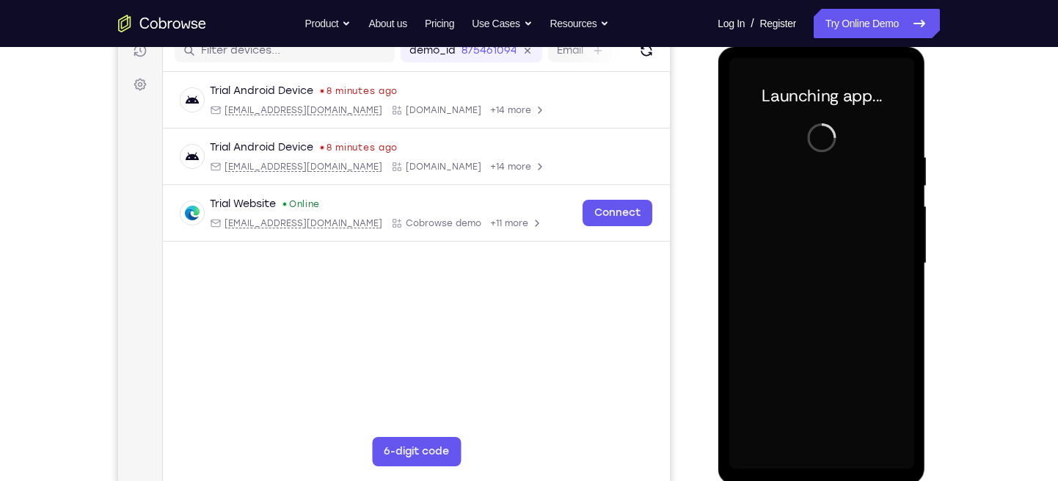
scroll to position [198, 0]
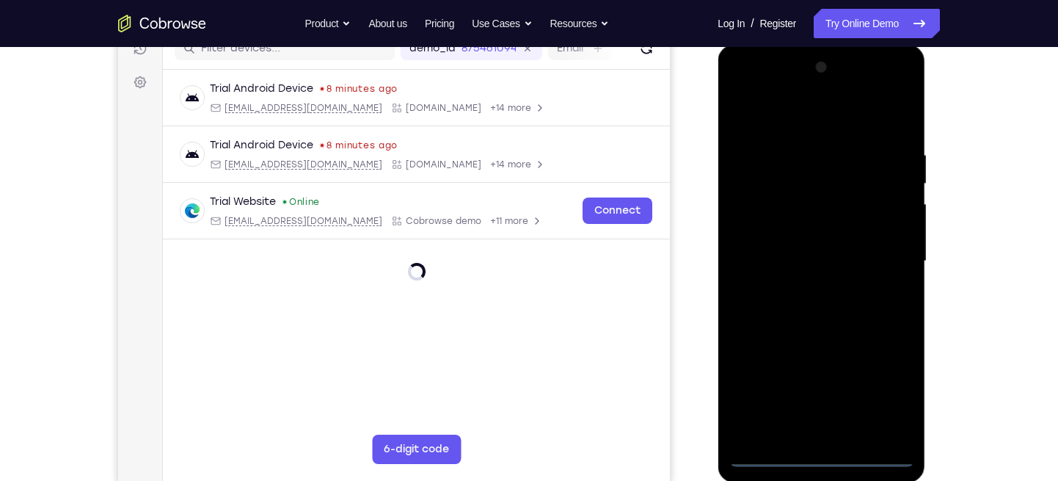
click at [825, 452] on div at bounding box center [821, 261] width 185 height 411
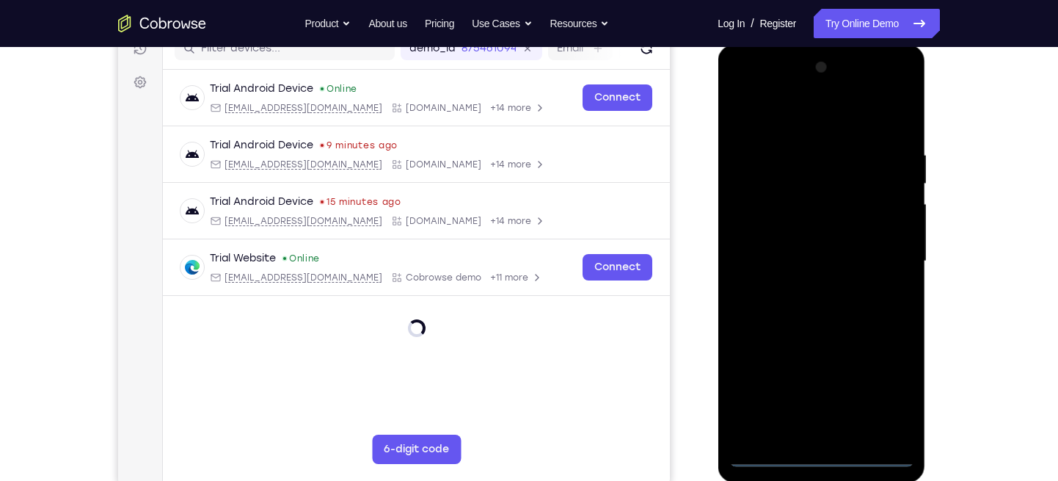
click at [885, 391] on div at bounding box center [821, 261] width 185 height 411
click at [776, 125] on div at bounding box center [821, 261] width 185 height 411
click at [762, 216] on div at bounding box center [821, 261] width 185 height 411
click at [800, 263] on div at bounding box center [821, 261] width 185 height 411
click at [816, 250] on div at bounding box center [821, 261] width 185 height 411
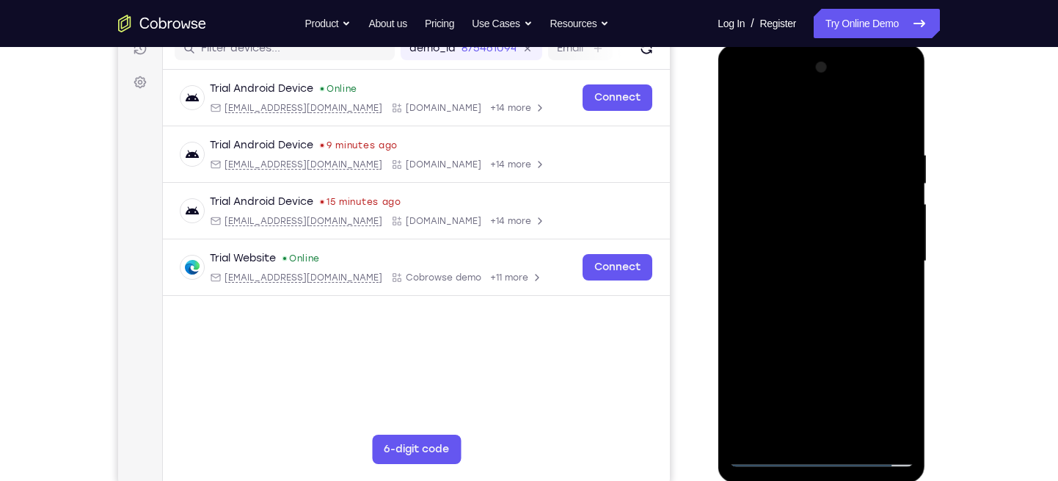
click at [819, 282] on div at bounding box center [821, 261] width 185 height 411
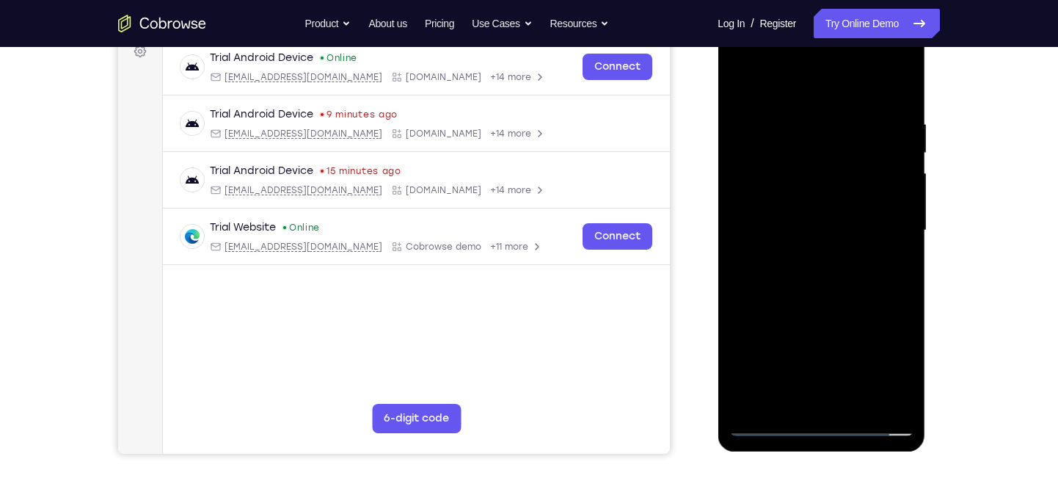
click at [827, 263] on div at bounding box center [821, 230] width 185 height 411
click at [889, 224] on div at bounding box center [821, 230] width 185 height 411
click at [777, 188] on div at bounding box center [821, 230] width 185 height 411
click at [810, 247] on div at bounding box center [821, 230] width 185 height 411
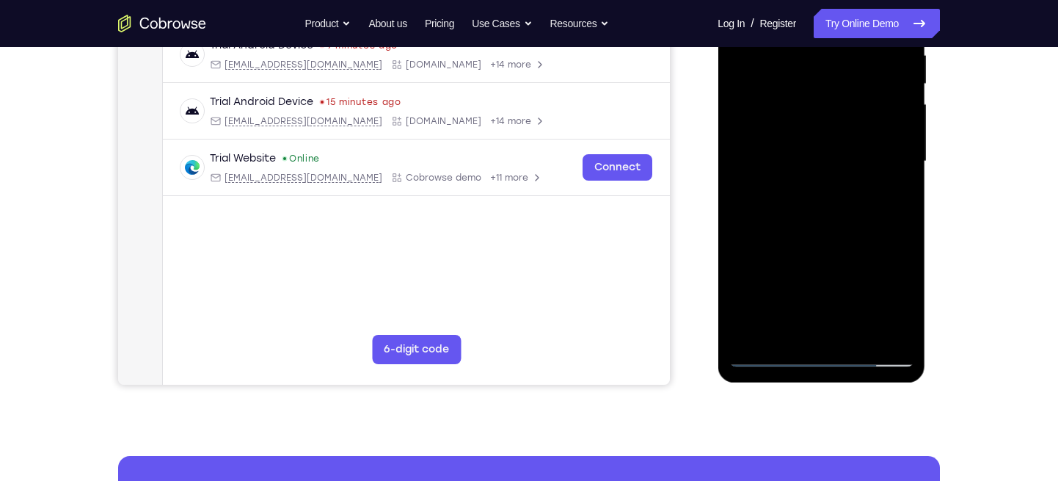
scroll to position [299, 0]
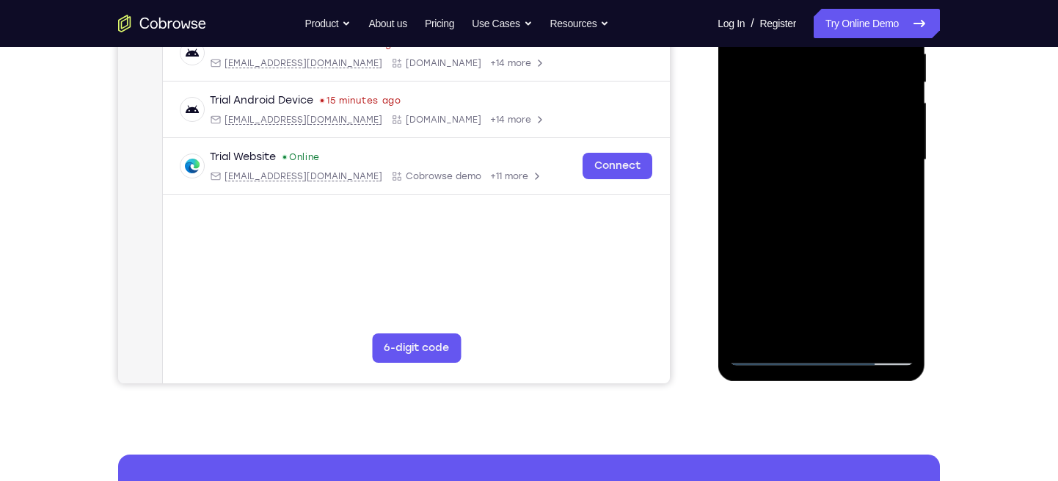
click at [823, 327] on div at bounding box center [821, 159] width 185 height 411
drag, startPoint x: 824, startPoint y: 277, endPoint x: 825, endPoint y: 212, distance: 65.3
click at [825, 212] on div at bounding box center [821, 159] width 185 height 411
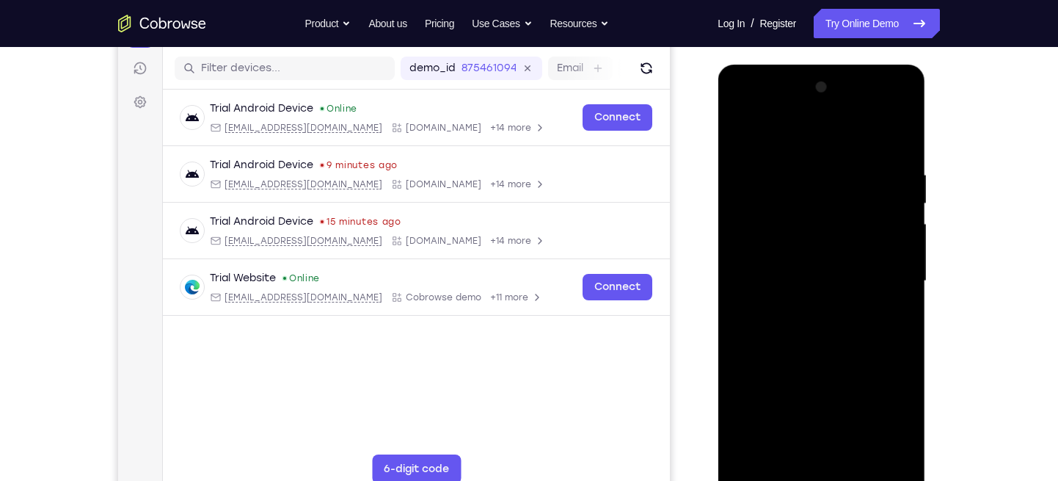
scroll to position [159, 0]
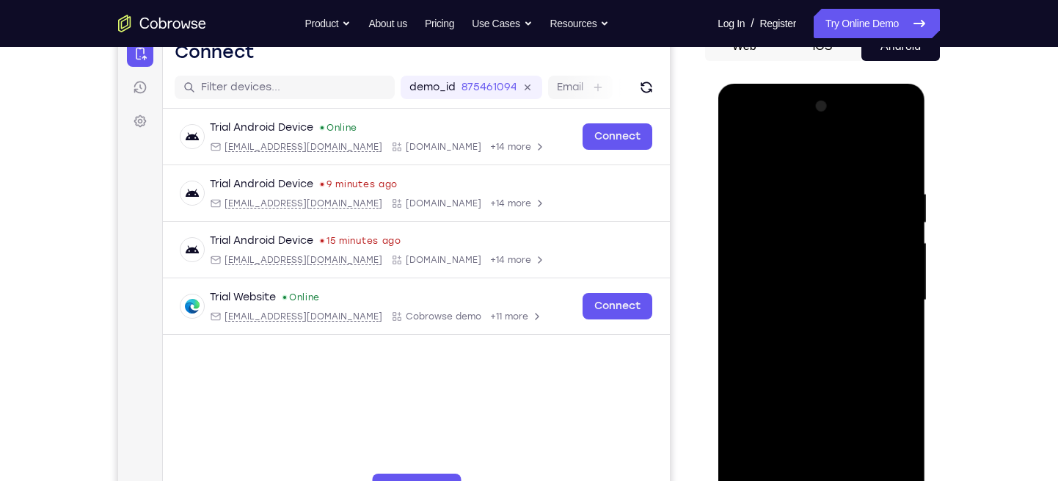
click at [902, 125] on div at bounding box center [821, 300] width 185 height 411
click at [894, 403] on div at bounding box center [821, 300] width 185 height 411
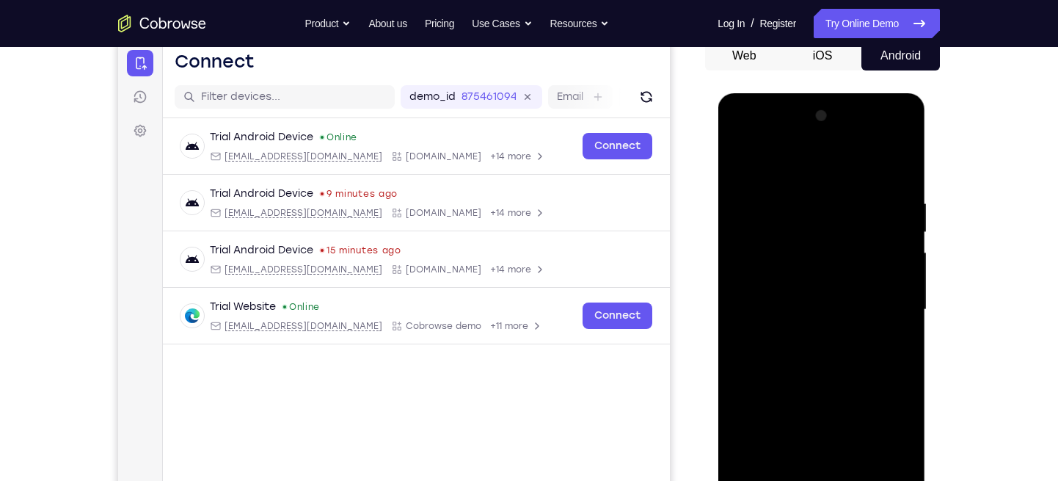
scroll to position [143, 0]
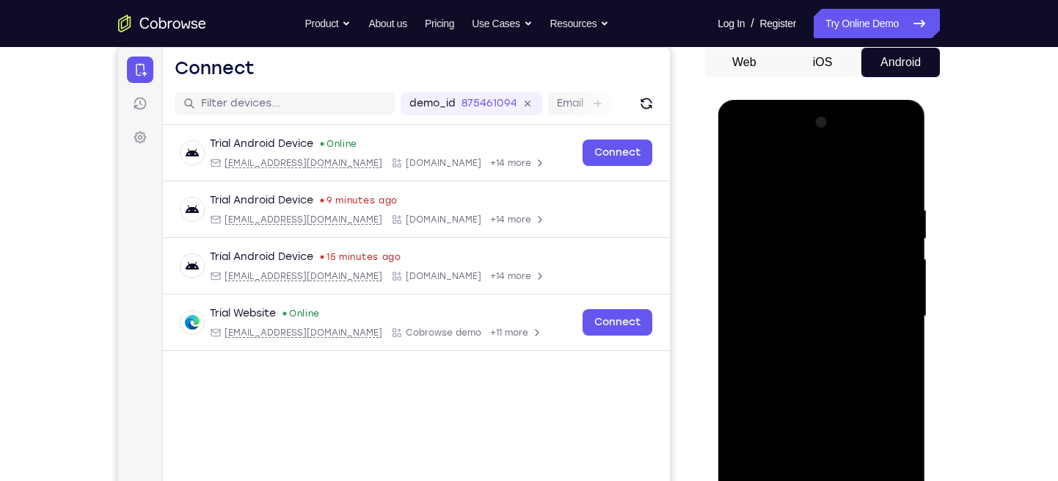
click at [781, 193] on div at bounding box center [821, 316] width 185 height 411
click at [785, 189] on div at bounding box center [821, 316] width 185 height 411
click at [838, 343] on div at bounding box center [821, 316] width 185 height 411
click at [742, 164] on div at bounding box center [821, 316] width 185 height 411
click at [754, 162] on div at bounding box center [821, 316] width 185 height 411
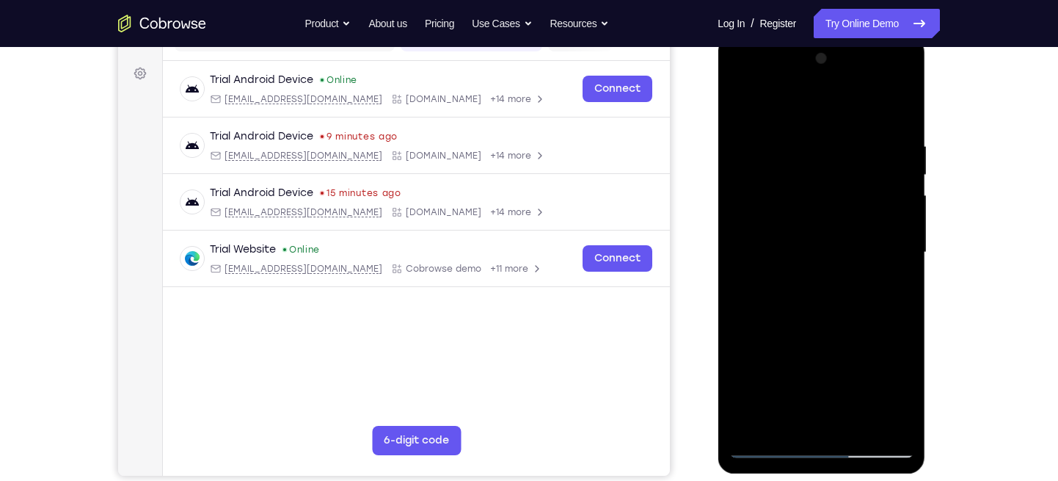
scroll to position [206, 0]
click at [798, 239] on div at bounding box center [821, 253] width 185 height 411
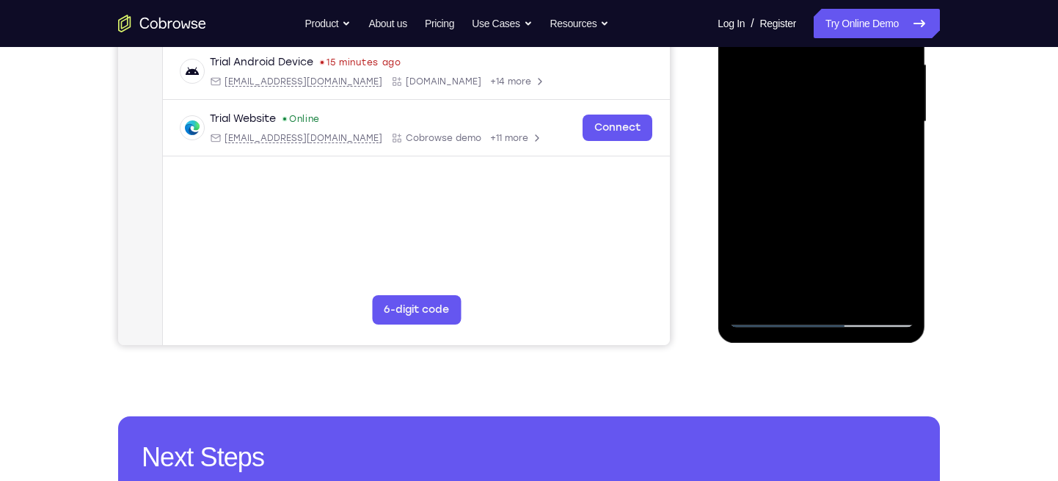
scroll to position [335, 0]
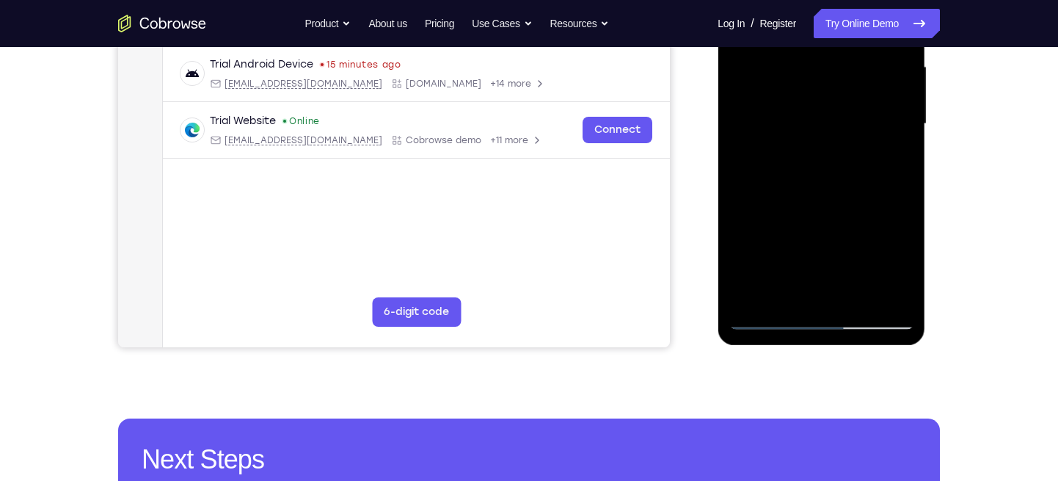
drag, startPoint x: 839, startPoint y: 255, endPoint x: 774, endPoint y: 122, distance: 147.7
click at [774, 122] on div at bounding box center [821, 124] width 185 height 411
drag, startPoint x: 822, startPoint y: 240, endPoint x: 784, endPoint y: 116, distance: 129.8
click at [784, 116] on div at bounding box center [821, 124] width 185 height 411
drag, startPoint x: 827, startPoint y: 229, endPoint x: 812, endPoint y: 119, distance: 111.2
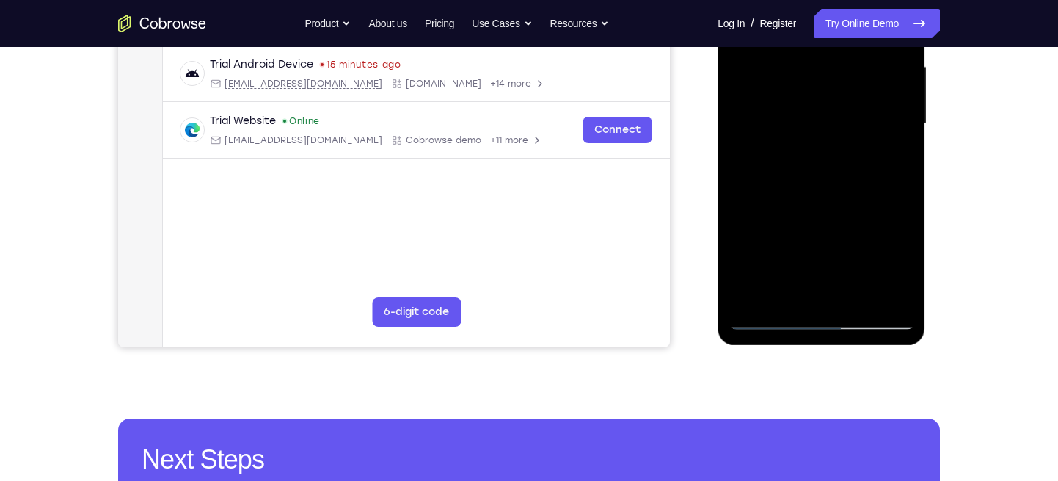
click at [812, 119] on div at bounding box center [821, 124] width 185 height 411
drag, startPoint x: 831, startPoint y: 181, endPoint x: 818, endPoint y: 79, distance: 102.1
click at [818, 79] on div at bounding box center [821, 124] width 185 height 411
click at [773, 297] on div at bounding box center [821, 124] width 185 height 411
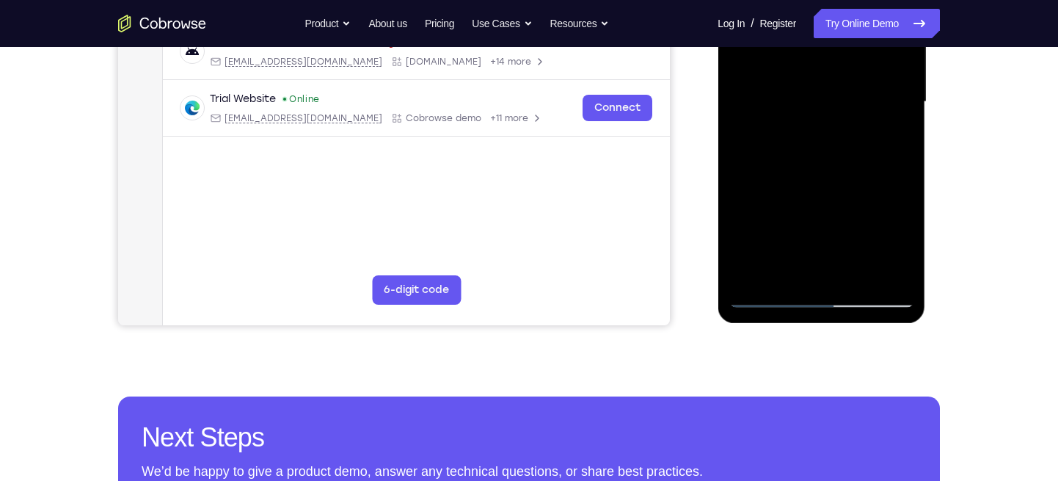
scroll to position [346, 0]
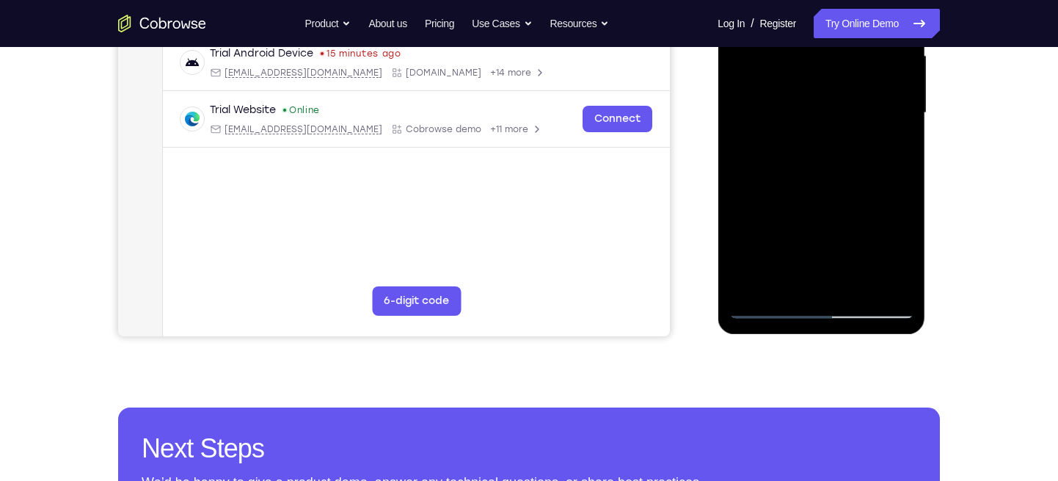
drag, startPoint x: 831, startPoint y: 79, endPoint x: 810, endPoint y: 57, distance: 29.6
click at [810, 57] on div at bounding box center [821, 113] width 185 height 411
drag, startPoint x: 811, startPoint y: 75, endPoint x: 832, endPoint y: 49, distance: 33.4
click at [832, 49] on div at bounding box center [821, 113] width 185 height 411
click at [762, 285] on div at bounding box center [821, 113] width 185 height 411
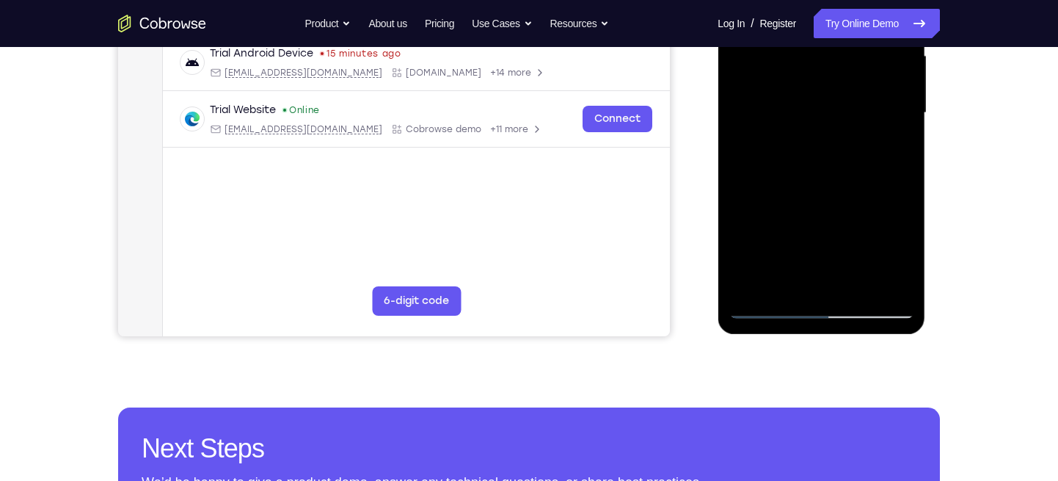
click at [762, 285] on div at bounding box center [821, 113] width 185 height 411
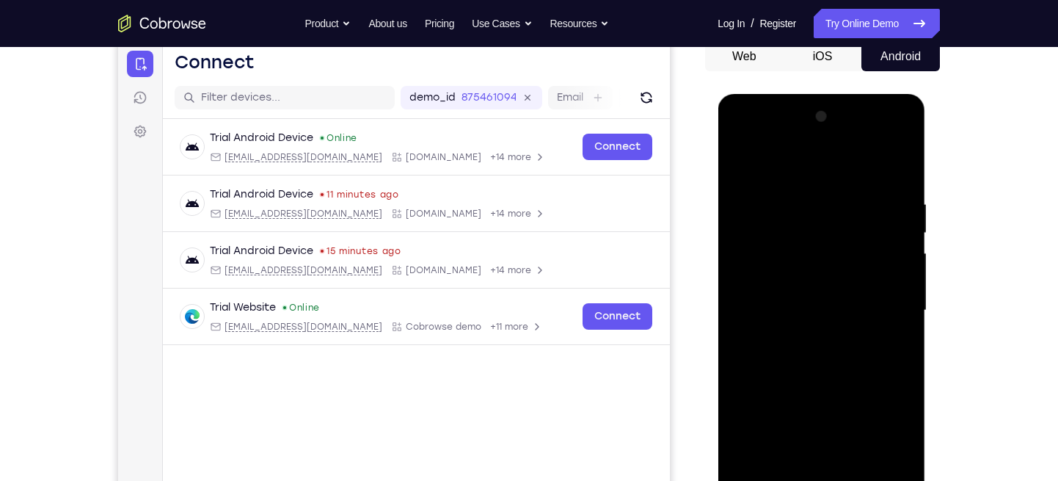
scroll to position [148, 0]
drag, startPoint x: 808, startPoint y: 201, endPoint x: 842, endPoint y: 288, distance: 93.6
click at [842, 288] on div at bounding box center [821, 311] width 185 height 411
click at [753, 163] on div at bounding box center [821, 311] width 185 height 411
click at [787, 244] on div at bounding box center [821, 311] width 185 height 411
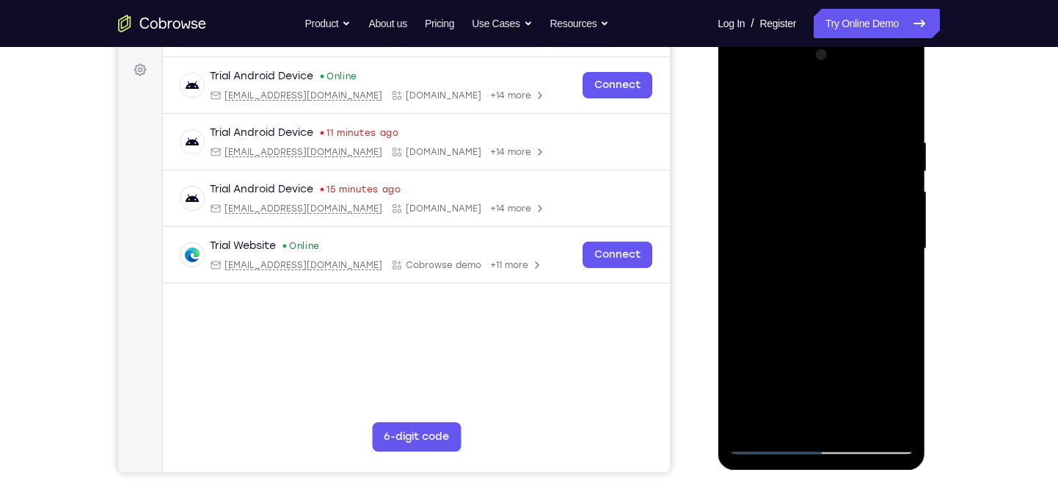
scroll to position [211, 0]
drag, startPoint x: 837, startPoint y: 180, endPoint x: 830, endPoint y: 83, distance: 97.1
click at [830, 83] on div at bounding box center [821, 248] width 185 height 411
click at [826, 142] on div at bounding box center [821, 248] width 185 height 411
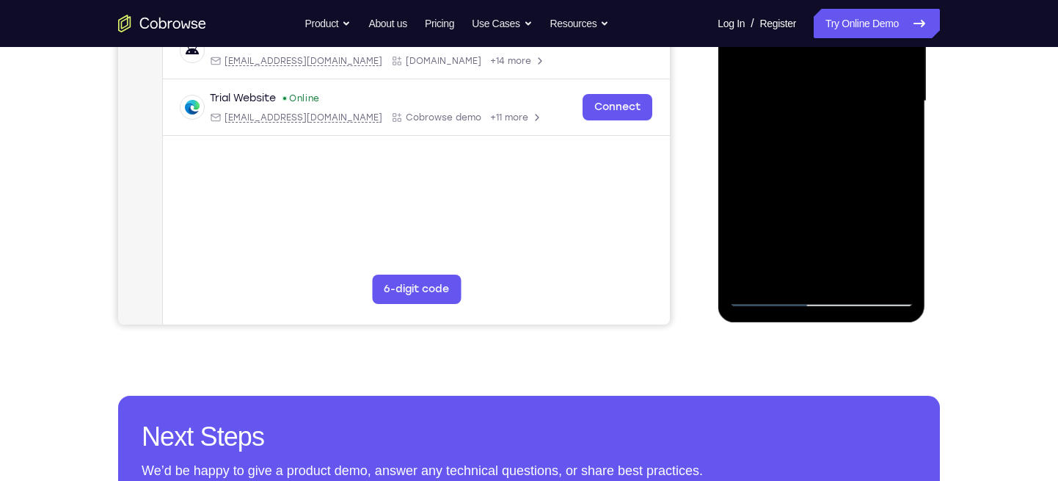
scroll to position [360, 0]
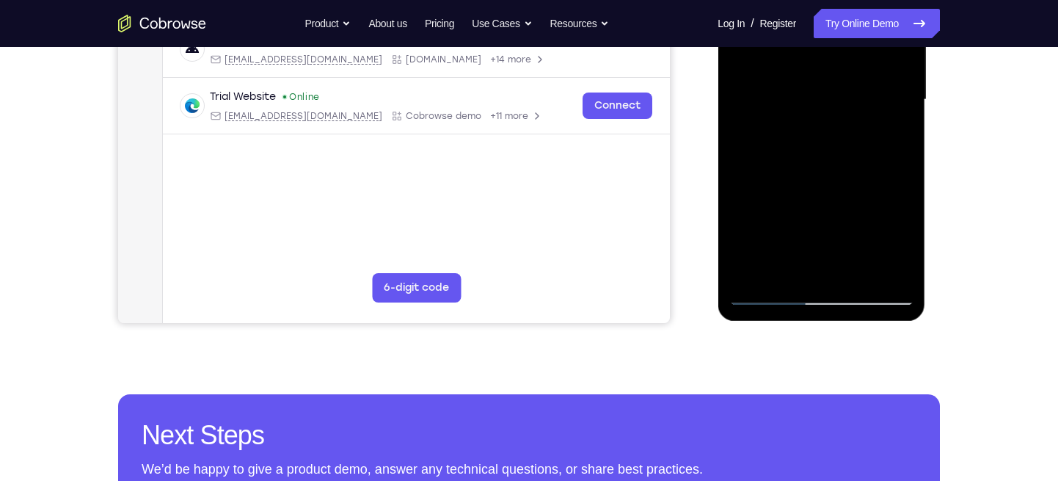
drag, startPoint x: 833, startPoint y: 257, endPoint x: 789, endPoint y: 52, distance: 209.4
click at [789, 52] on div at bounding box center [821, 99] width 185 height 411
click at [906, 172] on div at bounding box center [821, 99] width 185 height 411
click at [732, 79] on div at bounding box center [821, 99] width 185 height 411
click at [732, 77] on div at bounding box center [821, 99] width 185 height 411
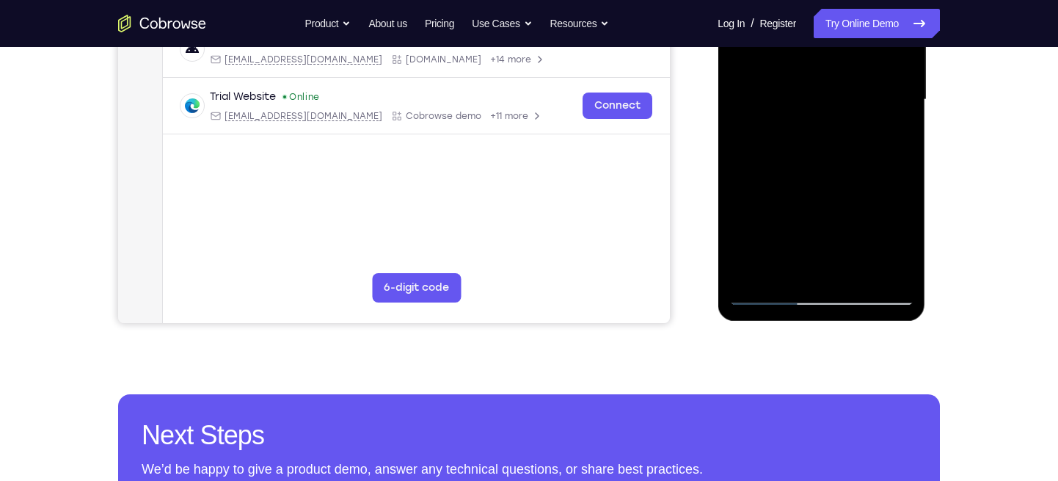
drag, startPoint x: 901, startPoint y: 169, endPoint x: 912, endPoint y: 237, distance: 69.1
click at [912, 237] on div at bounding box center [821, 99] width 185 height 411
drag, startPoint x: 814, startPoint y: 161, endPoint x: 868, endPoint y: 280, distance: 130.0
click at [868, 280] on div at bounding box center [821, 99] width 185 height 411
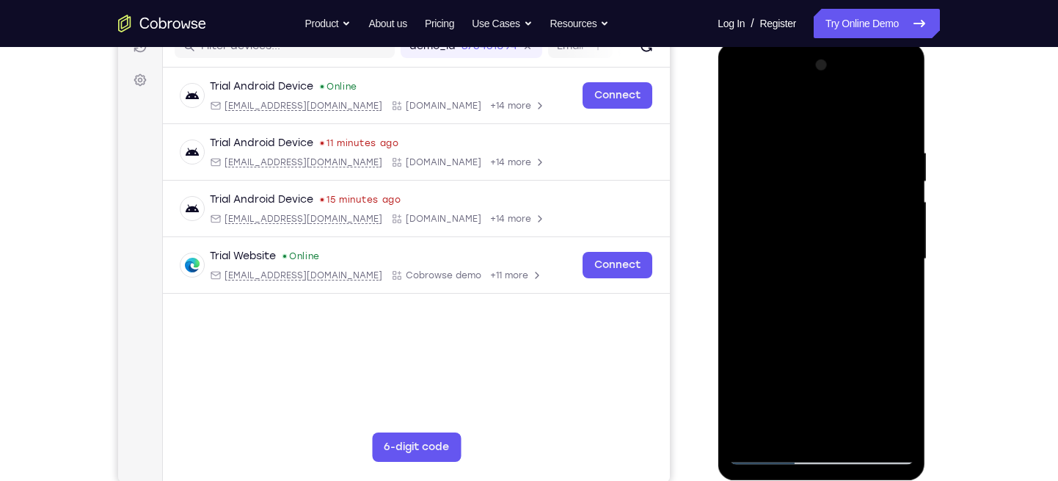
scroll to position [111, 0]
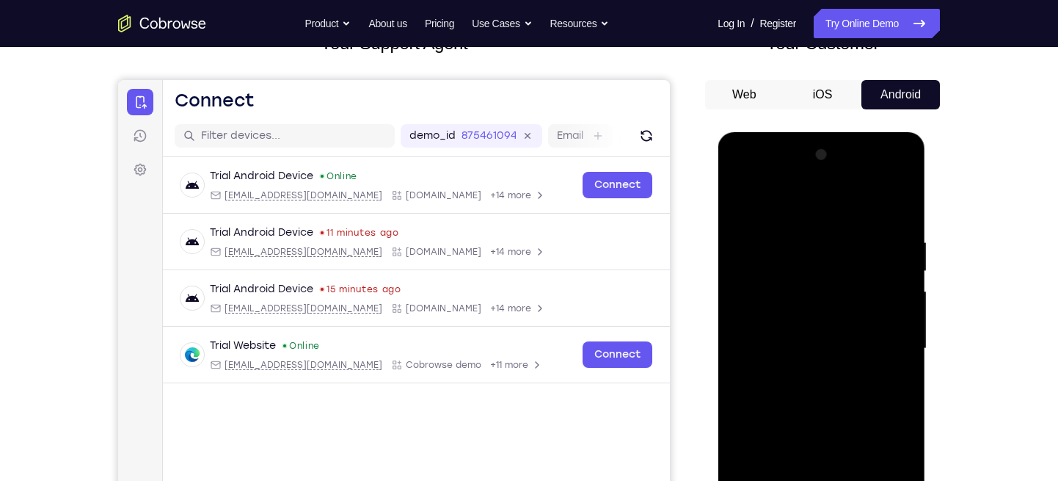
click at [900, 172] on div at bounding box center [821, 348] width 185 height 411
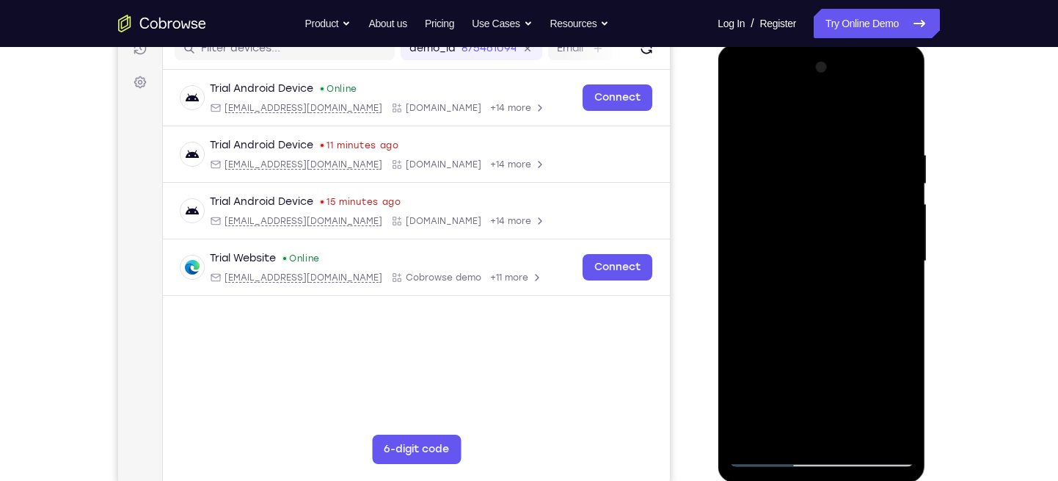
scroll to position [199, 0]
click at [899, 368] on div at bounding box center [821, 260] width 185 height 411
drag, startPoint x: 815, startPoint y: 363, endPoint x: 814, endPoint y: 260, distance: 102.8
click at [814, 260] on div at bounding box center [821, 260] width 185 height 411
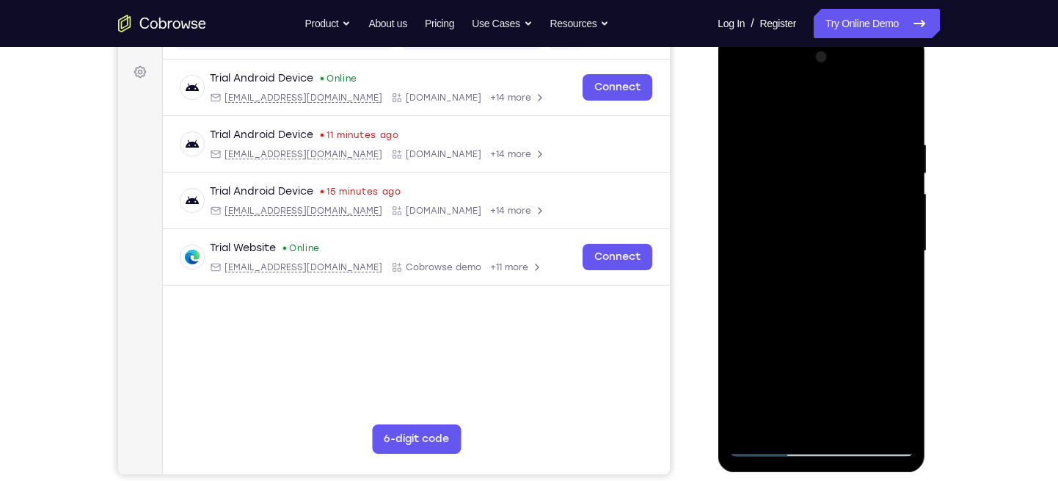
drag, startPoint x: 818, startPoint y: 278, endPoint x: 765, endPoint y: 268, distance: 53.1
click at [765, 268] on div at bounding box center [821, 251] width 185 height 411
drag, startPoint x: 847, startPoint y: 256, endPoint x: 791, endPoint y: 242, distance: 57.5
click at [791, 242] on div at bounding box center [821, 251] width 185 height 411
drag, startPoint x: 823, startPoint y: 192, endPoint x: 762, endPoint y: 186, distance: 61.2
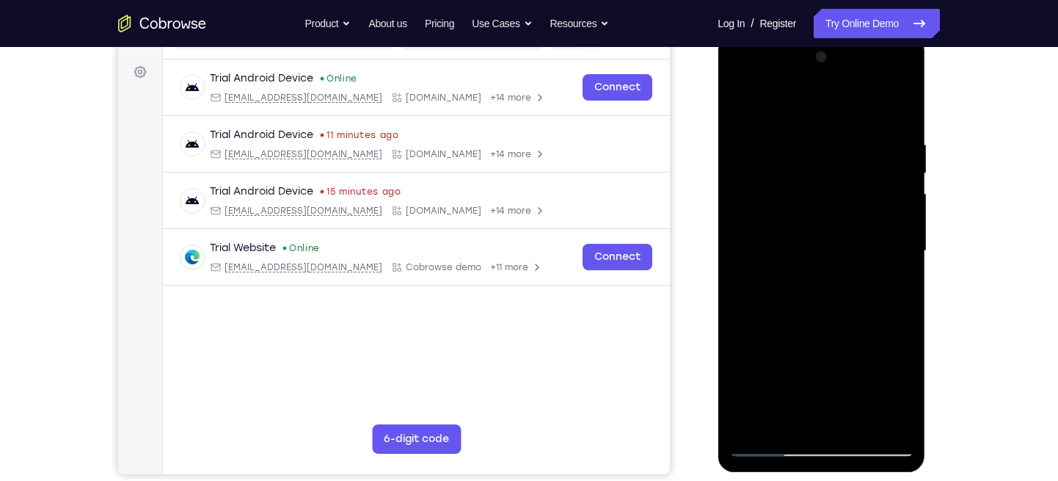
click at [762, 186] on div at bounding box center [821, 251] width 185 height 411
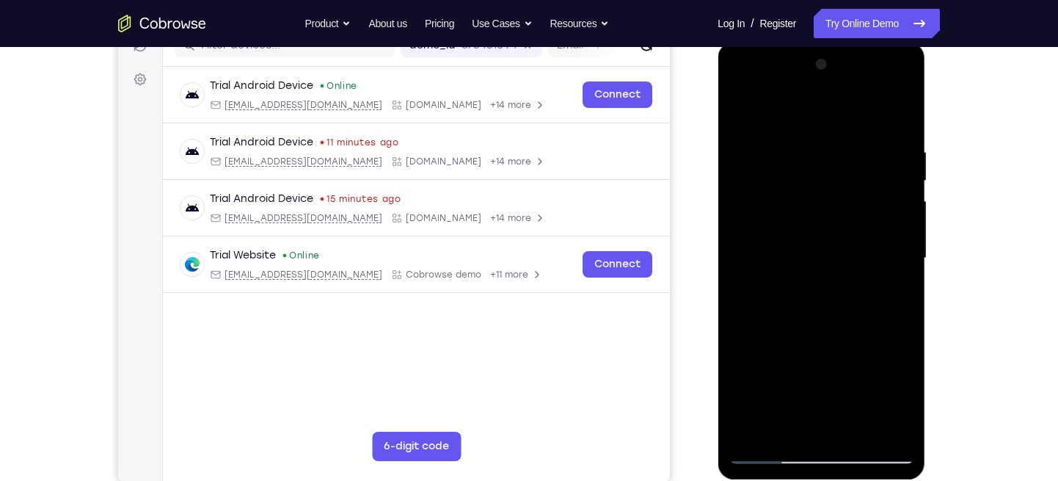
drag, startPoint x: 804, startPoint y: 322, endPoint x: 810, endPoint y: 235, distance: 87.5
click at [810, 235] on div at bounding box center [821, 258] width 185 height 411
